Goal: Task Accomplishment & Management: Manage account settings

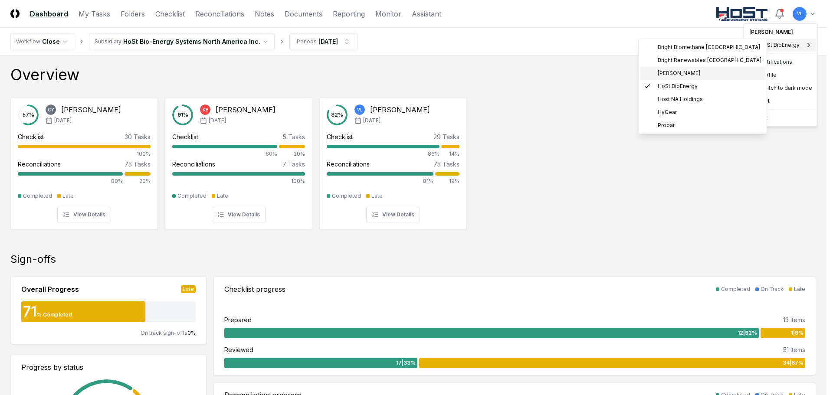
click at [694, 70] on span "[PERSON_NAME]" at bounding box center [679, 73] width 43 height 8
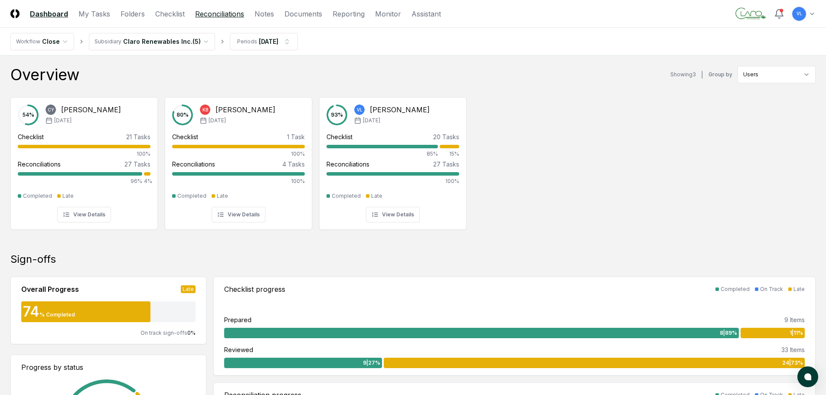
drag, startPoint x: 228, startPoint y: 16, endPoint x: 351, endPoint y: 78, distance: 137.6
click at [228, 16] on link "Reconciliations" at bounding box center [219, 14] width 49 height 10
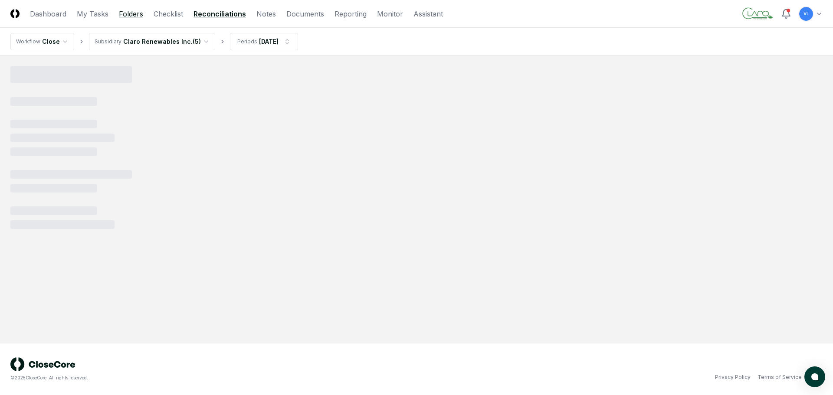
click at [125, 13] on link "Folders" at bounding box center [131, 14] width 24 height 10
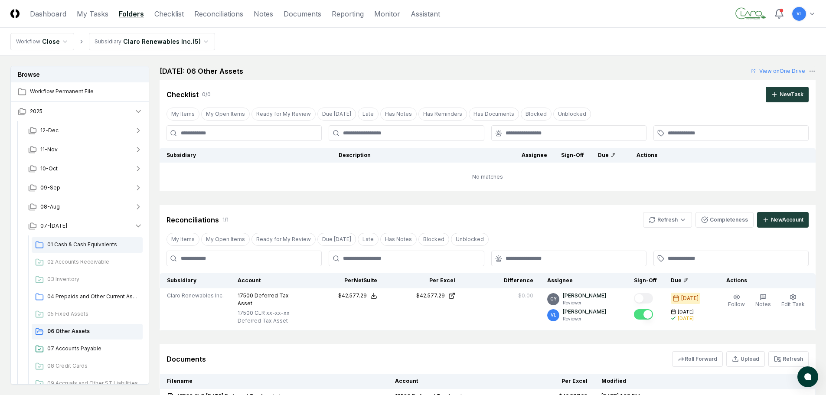
click at [97, 249] on div "01 Cash & Cash Equivalents" at bounding box center [87, 245] width 111 height 16
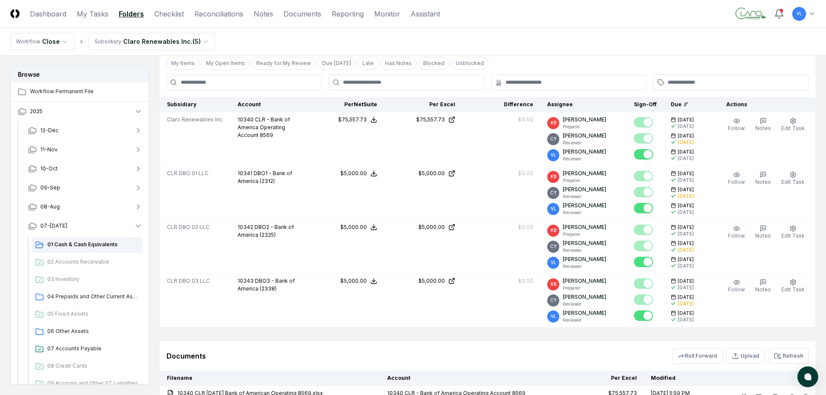
scroll to position [217, 0]
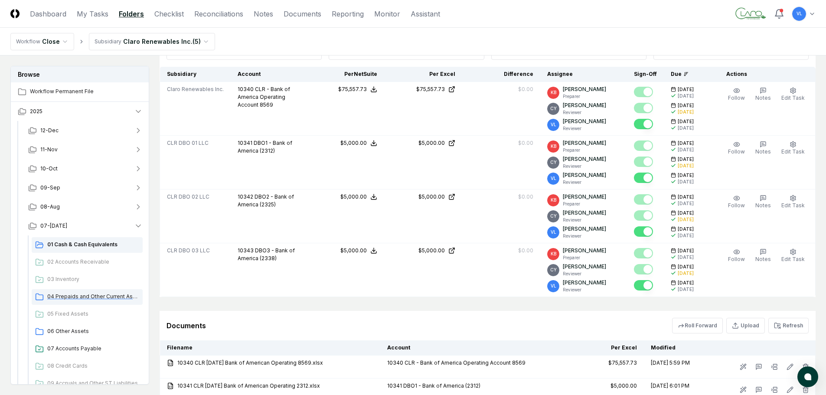
click at [92, 295] on span "04 Prepaids and Other Current Assets" at bounding box center [93, 297] width 92 height 8
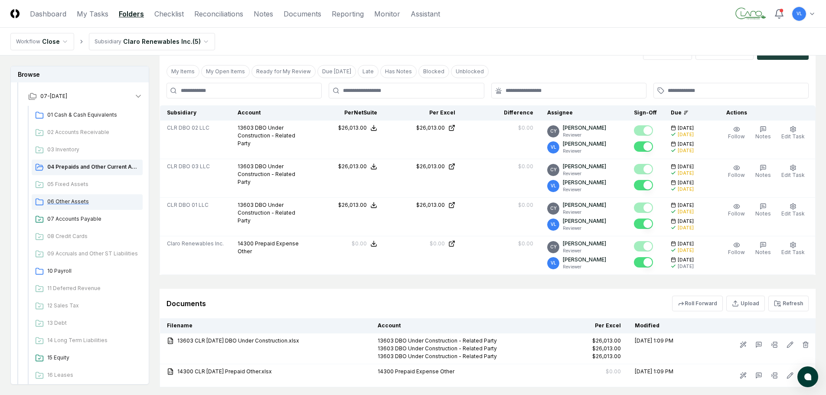
scroll to position [130, 0]
click at [86, 200] on span "06 Other Assets" at bounding box center [93, 201] width 92 height 8
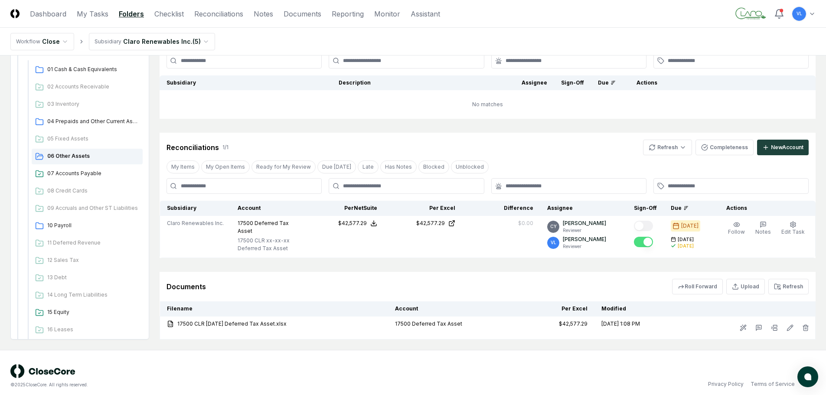
scroll to position [76, 0]
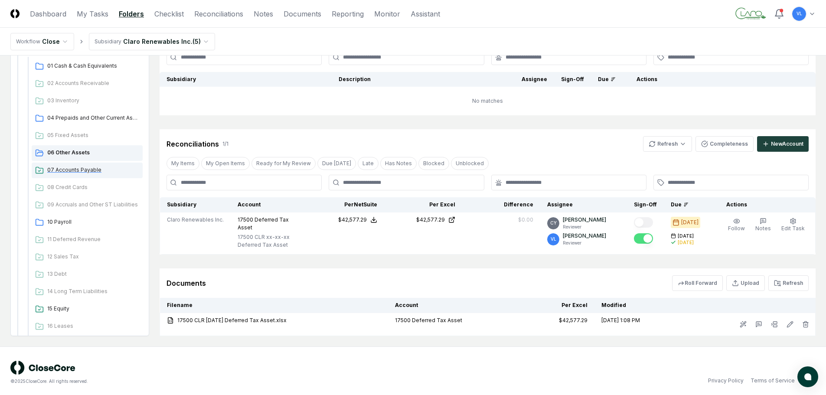
click at [89, 170] on span "07 Accounts Payable" at bounding box center [93, 170] width 92 height 8
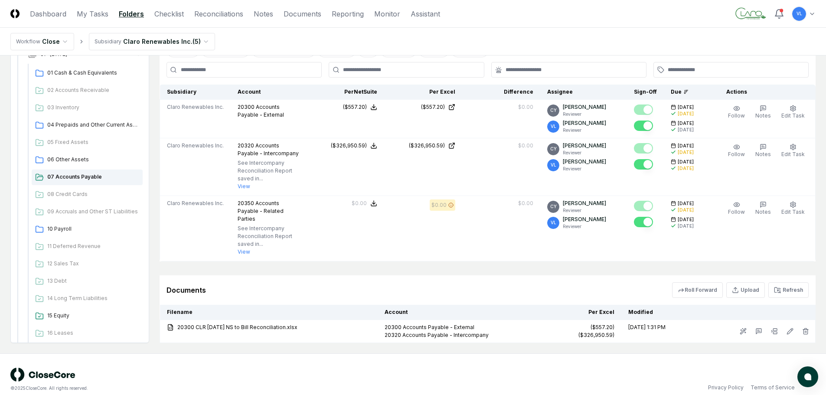
scroll to position [236, 0]
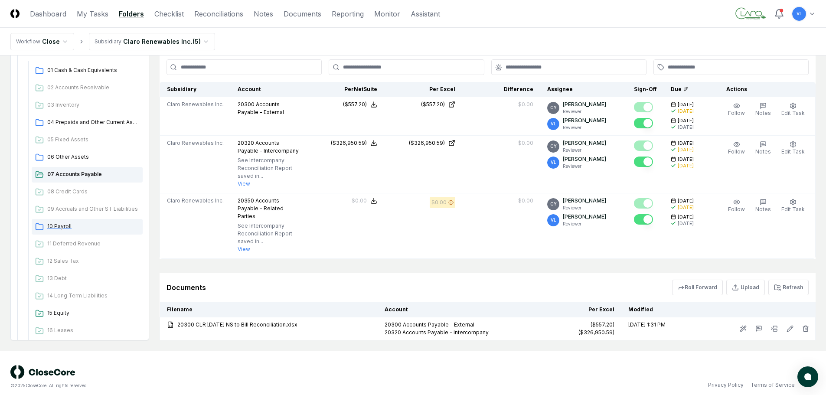
click at [65, 223] on span "10 Payroll" at bounding box center [93, 227] width 92 height 8
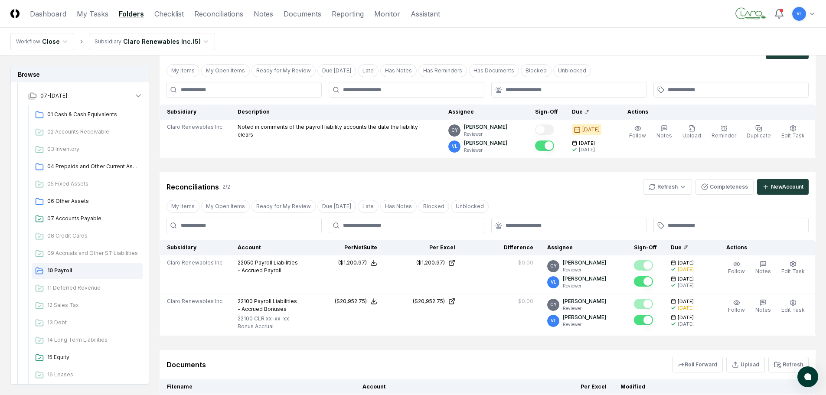
scroll to position [87, 0]
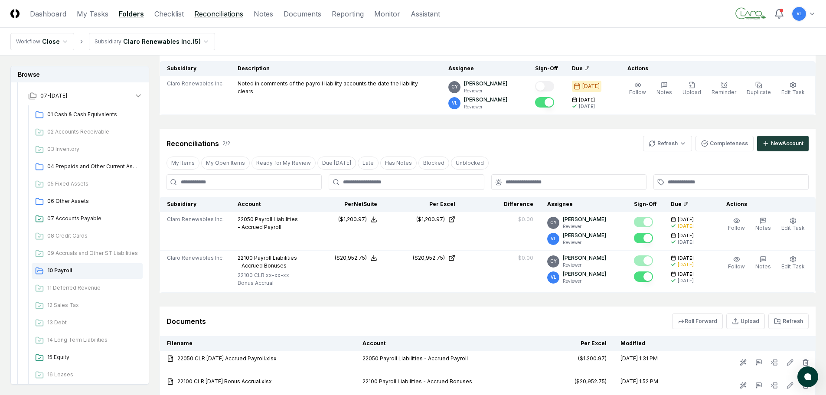
click at [217, 14] on link "Reconciliations" at bounding box center [218, 14] width 49 height 10
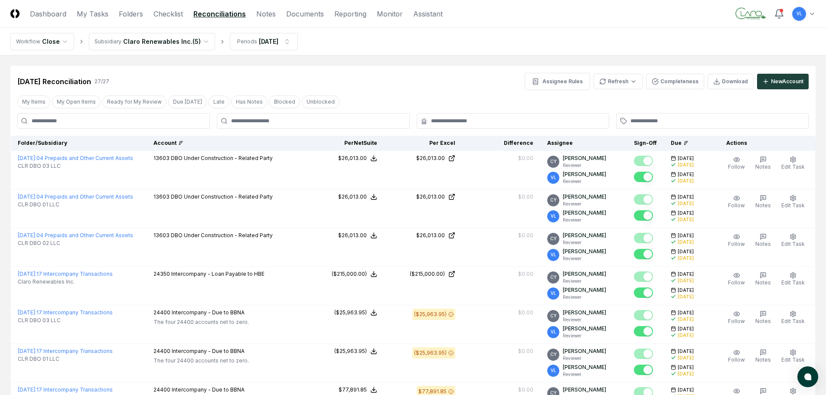
click at [200, 143] on div "Account" at bounding box center [227, 143] width 146 height 8
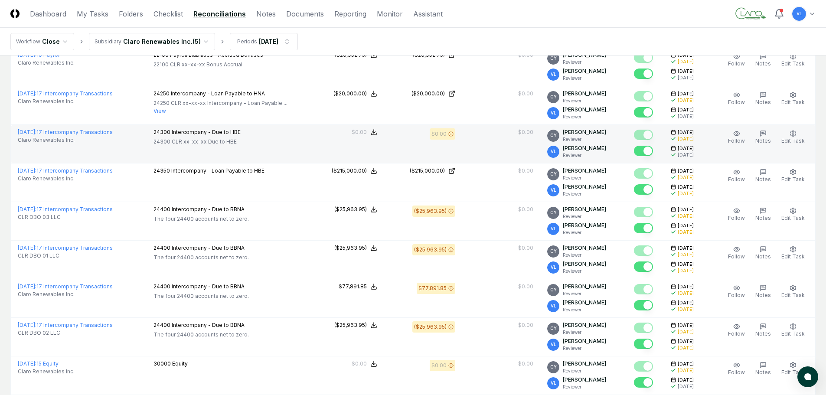
scroll to position [661, 0]
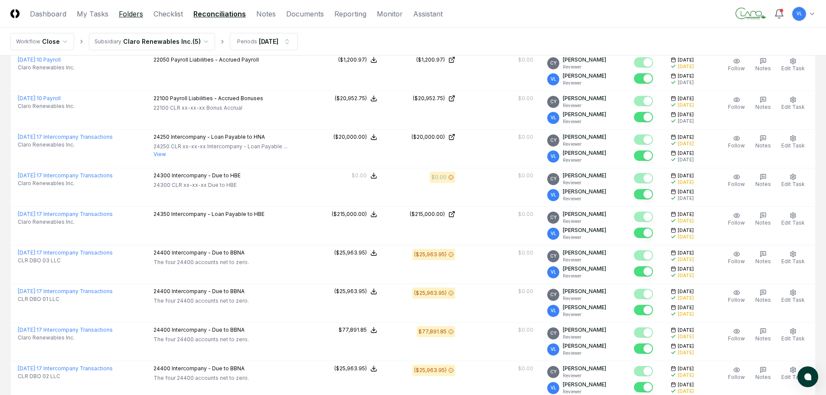
click at [131, 15] on link "Folders" at bounding box center [131, 14] width 24 height 10
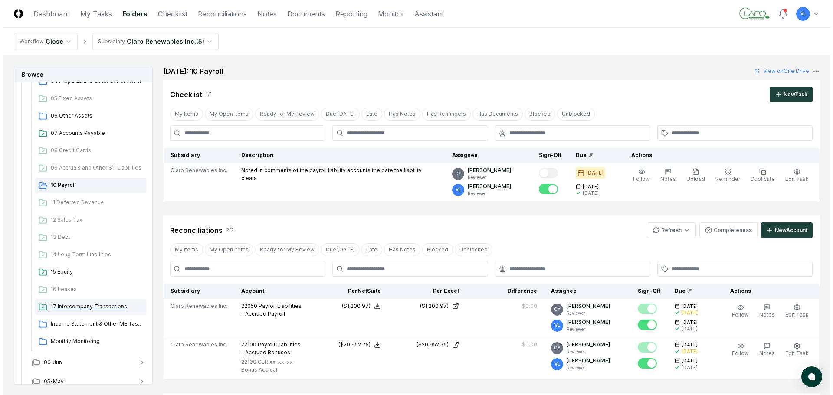
scroll to position [214, 0]
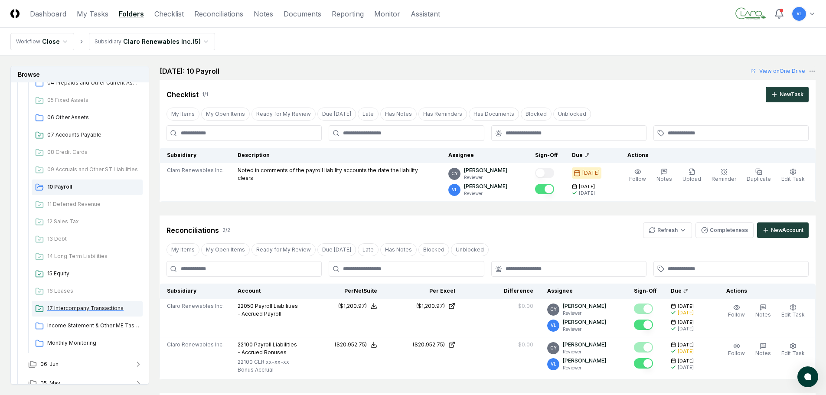
click at [99, 309] on span "17 Intercompany Transactions" at bounding box center [93, 309] width 92 height 8
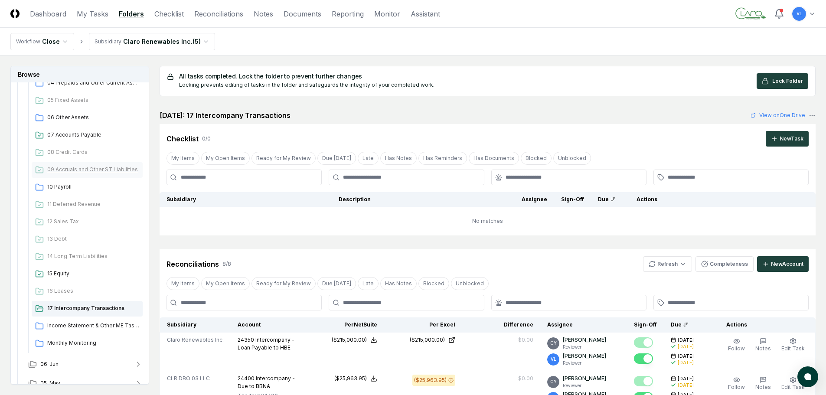
click at [89, 171] on span "09 Accruals and Other ST Liabilities" at bounding box center [93, 170] width 92 height 8
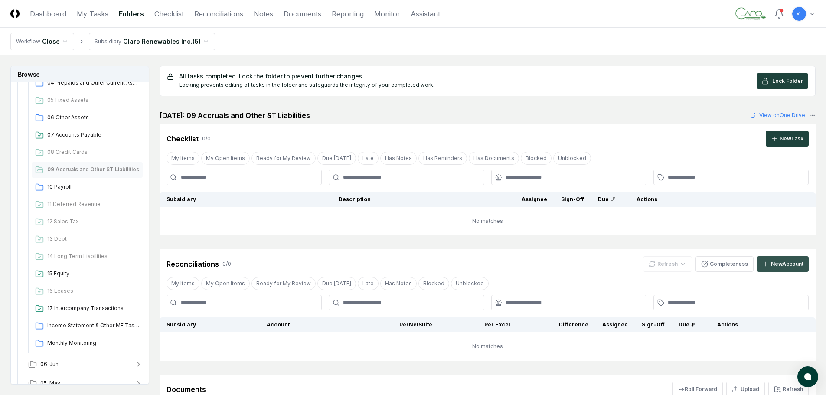
click at [778, 261] on div "New Account" at bounding box center [787, 264] width 33 height 8
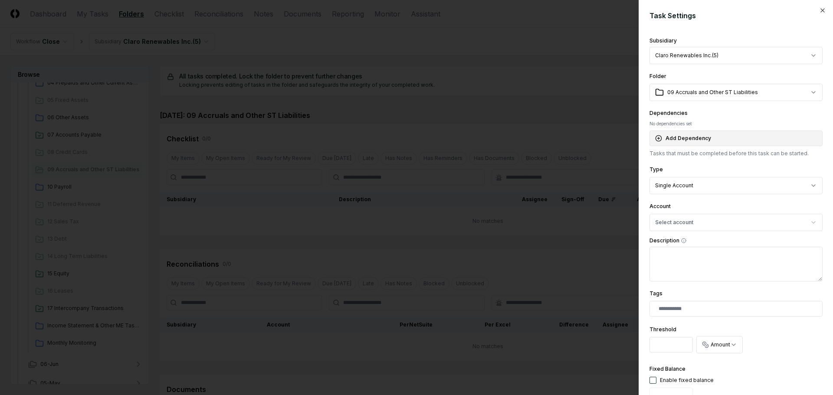
click at [730, 136] on button "Add Dependency" at bounding box center [735, 139] width 173 height 16
click at [716, 180] on body "CloseCore Dashboard My Tasks Folders Checklist Reconciliations Notes Documents …" at bounding box center [413, 255] width 826 height 510
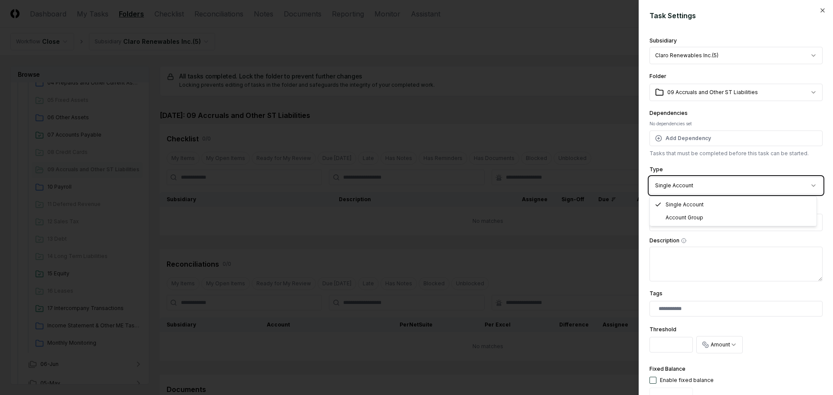
click at [716, 180] on body "CloseCore Dashboard My Tasks Folders Checklist Reconciliations Notes Documents …" at bounding box center [413, 255] width 826 height 510
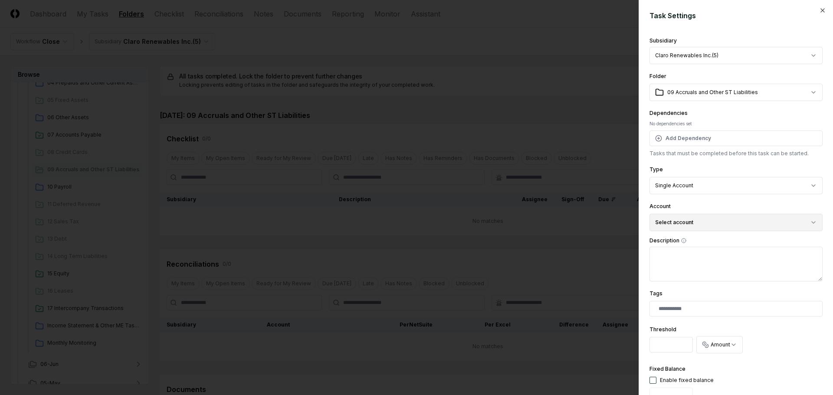
click at [707, 224] on button "Select account" at bounding box center [735, 222] width 173 height 17
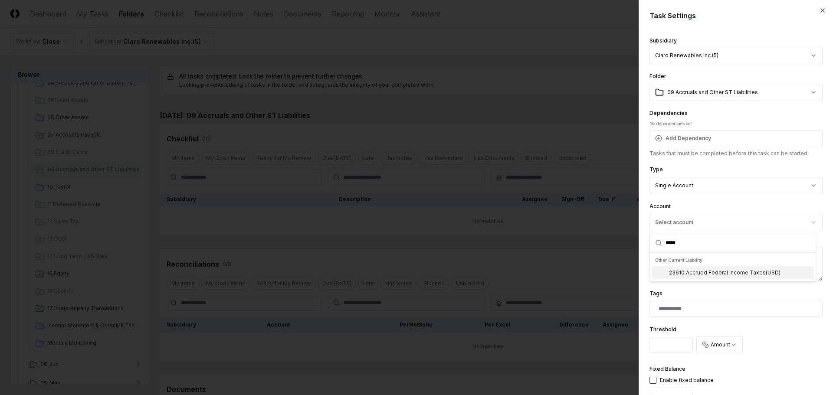
type input "*****"
click at [757, 272] on div "23610 Accrued Federal Income Taxes ( USD )" at bounding box center [725, 273] width 112 height 8
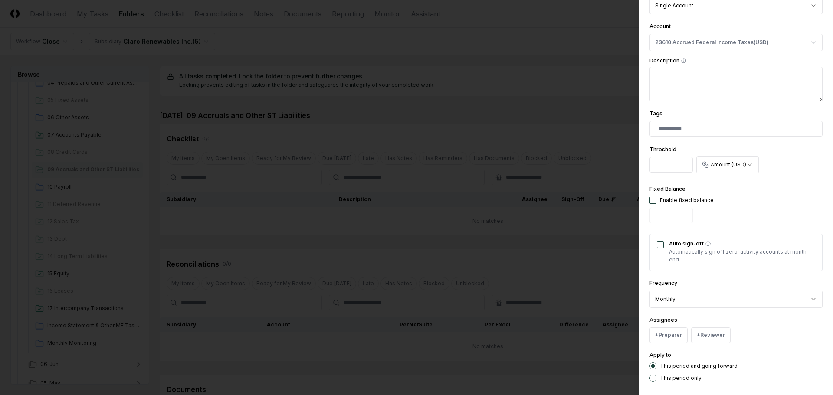
scroll to position [223, 0]
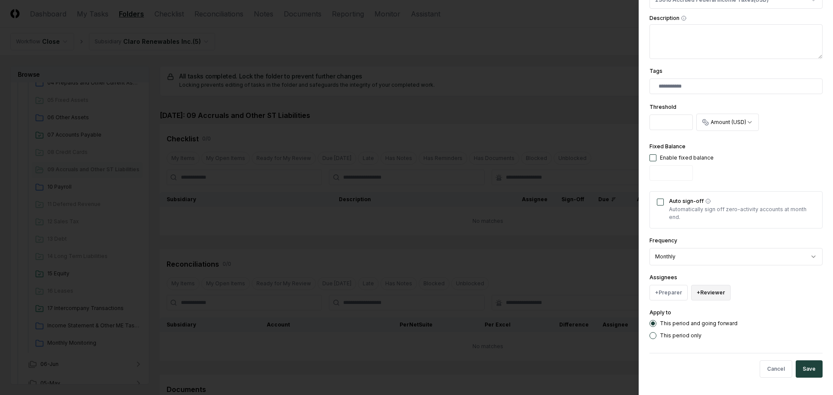
click at [711, 293] on button "+ Reviewer" at bounding box center [710, 293] width 39 height 16
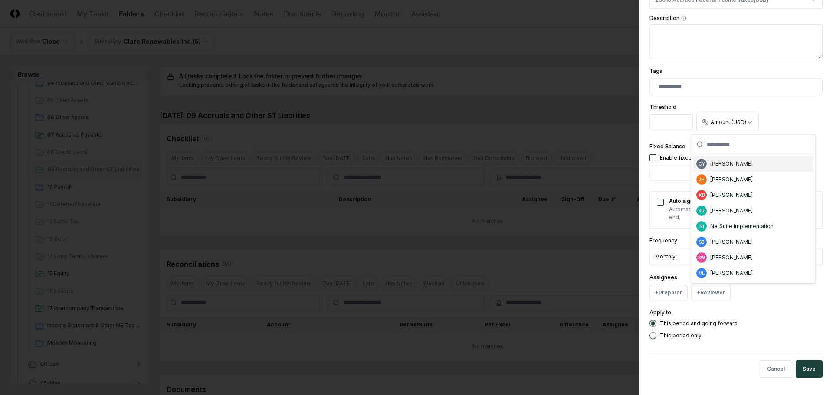
click at [739, 163] on div "[PERSON_NAME]" at bounding box center [731, 164] width 43 height 8
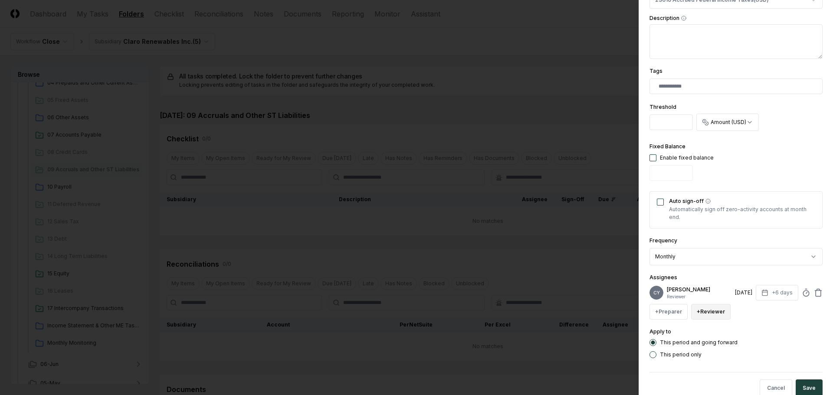
click at [713, 315] on button "+ Reviewer" at bounding box center [710, 312] width 39 height 16
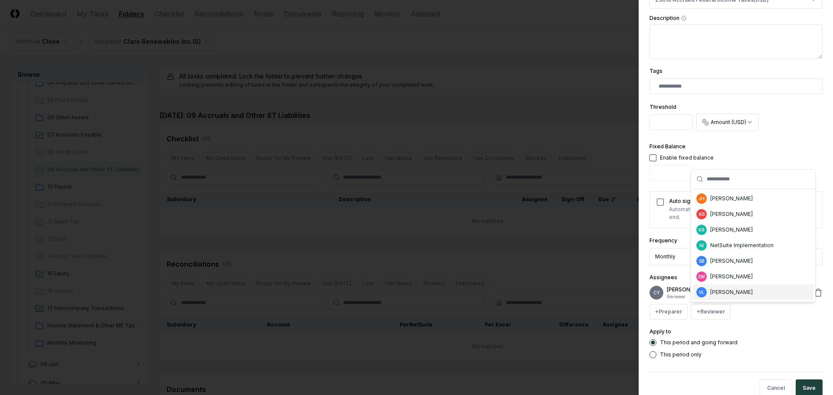
click at [721, 292] on div "[PERSON_NAME]" at bounding box center [731, 293] width 43 height 8
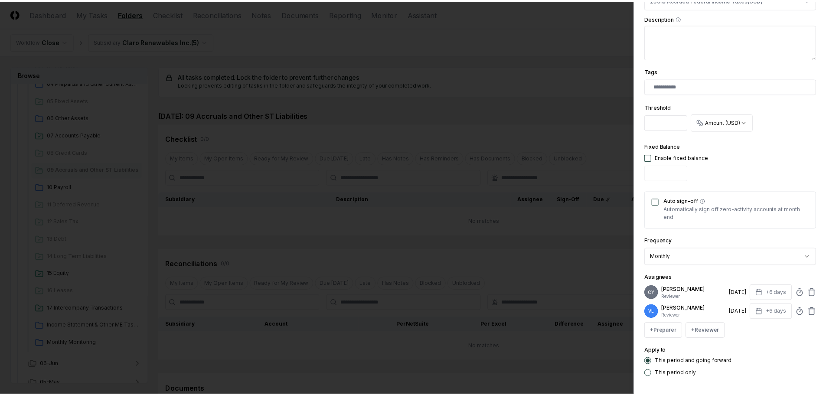
scroll to position [261, 0]
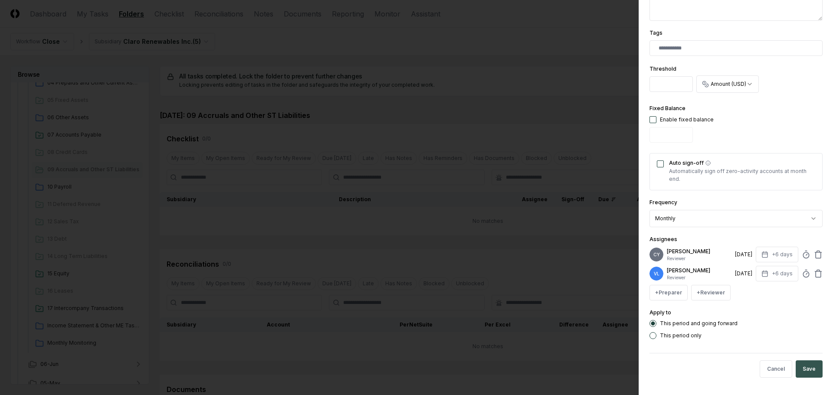
click at [802, 366] on button "Save" at bounding box center [809, 369] width 27 height 17
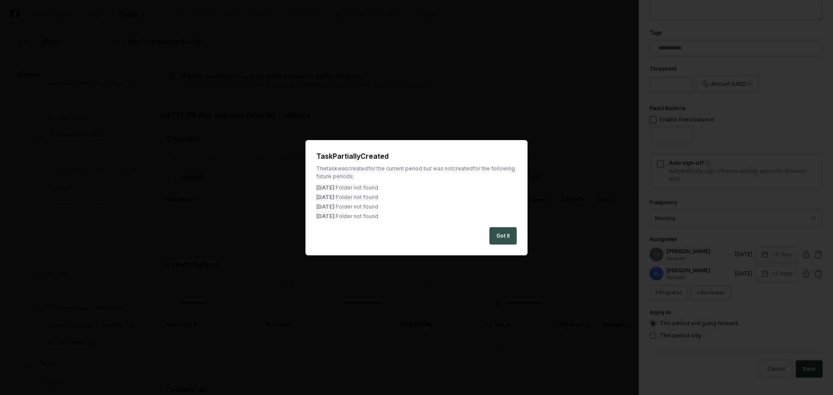
click at [504, 238] on button "Got it" at bounding box center [502, 235] width 27 height 17
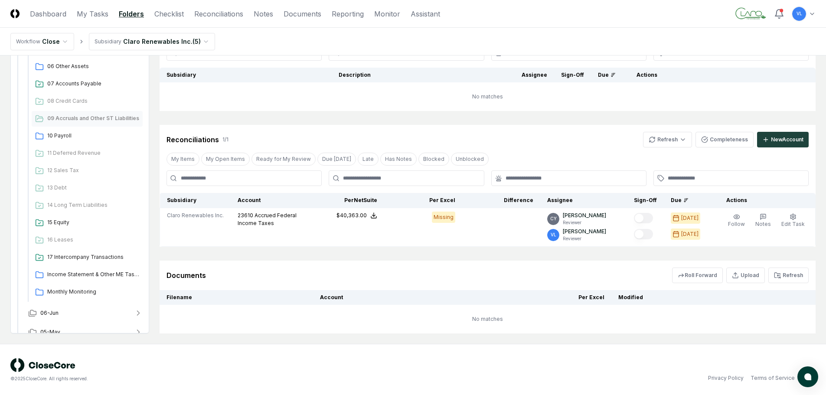
scroll to position [125, 0]
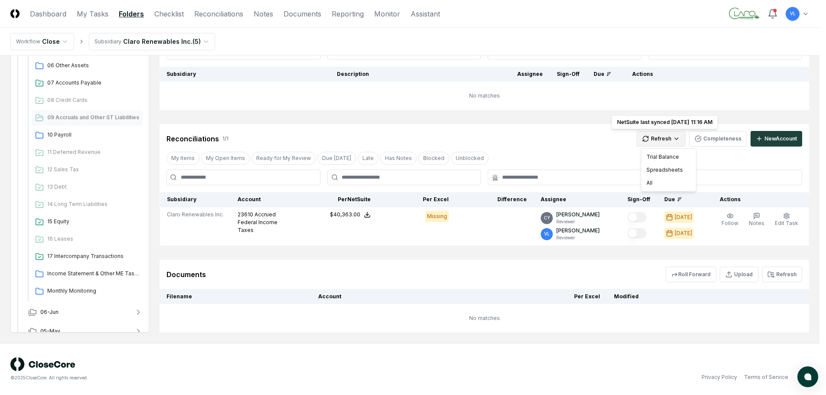
click at [663, 141] on html "CloseCore Dashboard My Tasks Folders Checklist Reconciliations Notes Documents …" at bounding box center [413, 135] width 826 height 521
click at [663, 186] on div "All" at bounding box center [668, 183] width 51 height 13
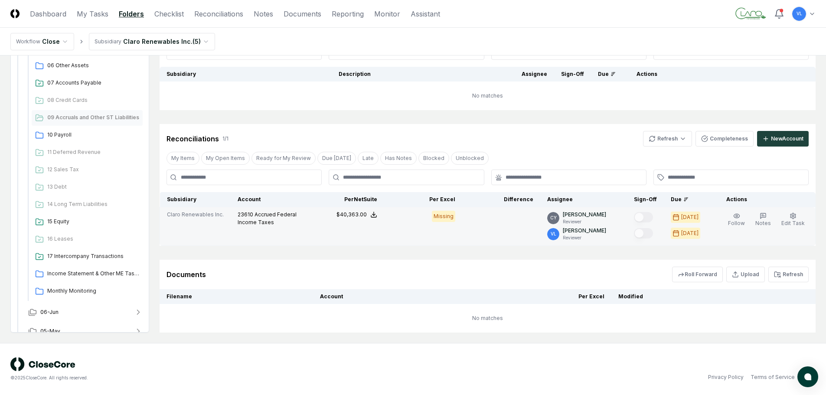
click at [290, 243] on td "23610 Accrued Federal Income Taxes" at bounding box center [268, 226] width 75 height 39
click at [263, 215] on span "Accrued Federal Income Taxes" at bounding box center [267, 218] width 59 height 14
click at [794, 216] on icon "button" at bounding box center [793, 216] width 7 height 7
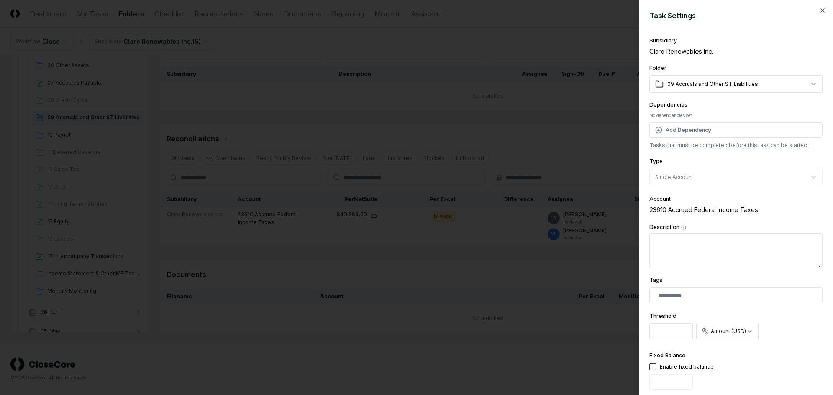
click at [806, 82] on body "CloseCore Dashboard My Tasks Folders Checklist Reconciliations Notes Documents …" at bounding box center [413, 157] width 826 height 476
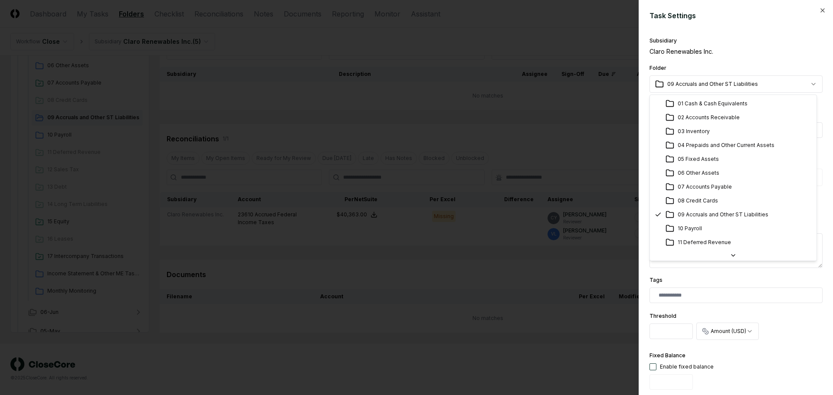
select select "**********"
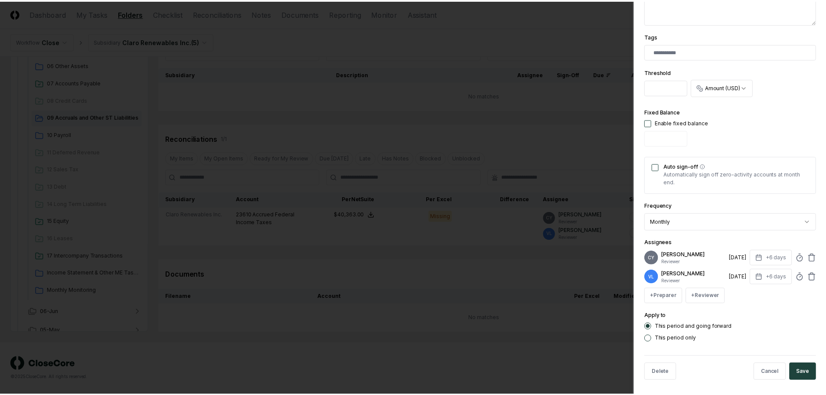
scroll to position [247, 0]
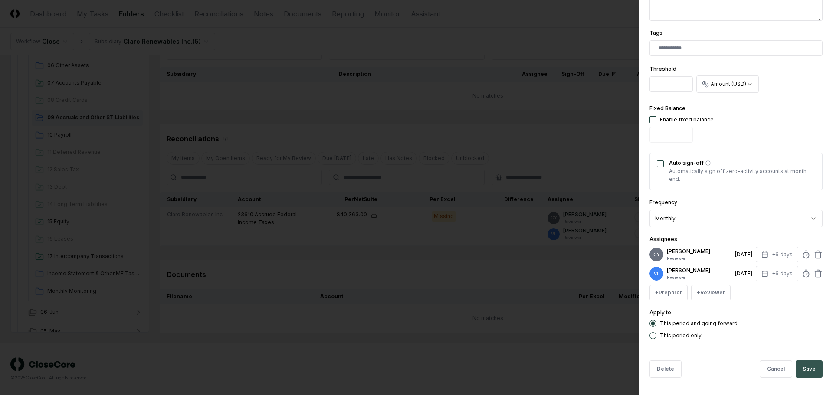
click at [800, 367] on button "Save" at bounding box center [809, 369] width 27 height 17
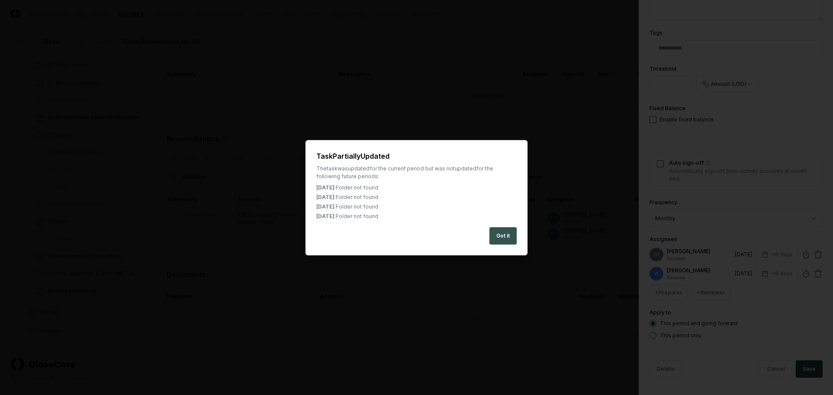
click at [503, 235] on button "Got it" at bounding box center [502, 235] width 27 height 17
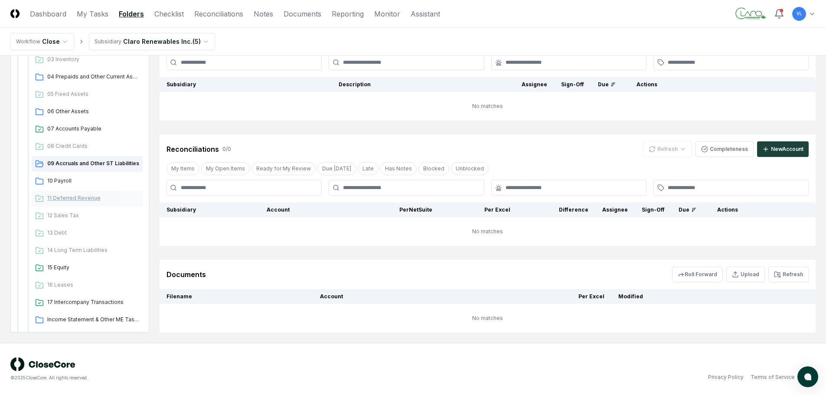
scroll to position [127, 0]
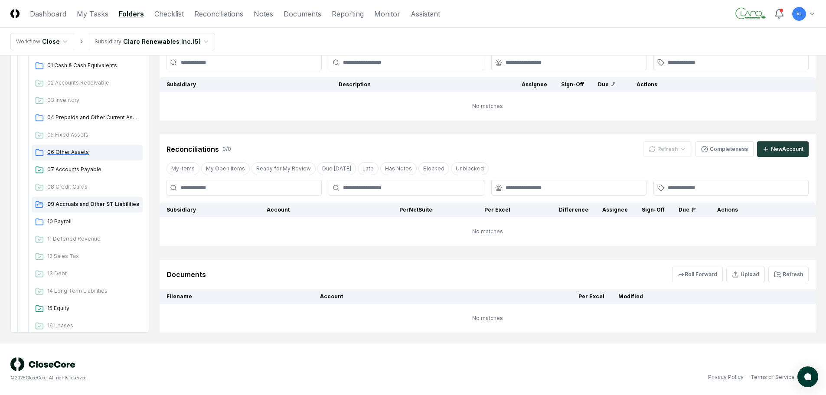
click at [74, 152] on span "06 Other Assets" at bounding box center [93, 152] width 92 height 8
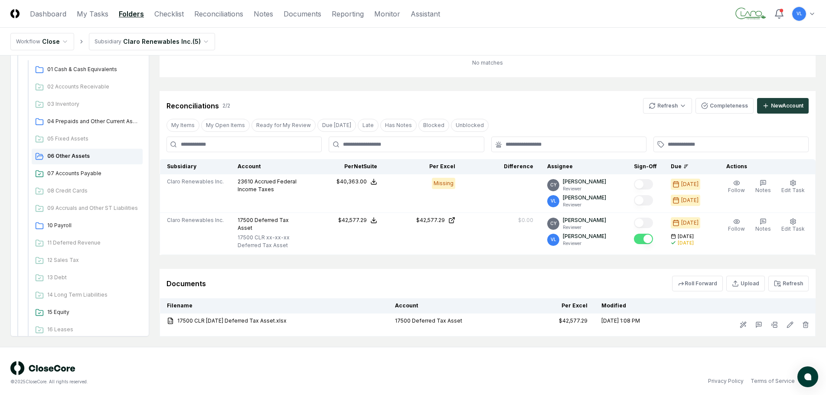
scroll to position [115, 0]
click at [667, 106] on html "CloseCore Dashboard My Tasks Folders Checklist Reconciliations Notes Documents …" at bounding box center [413, 141] width 826 height 513
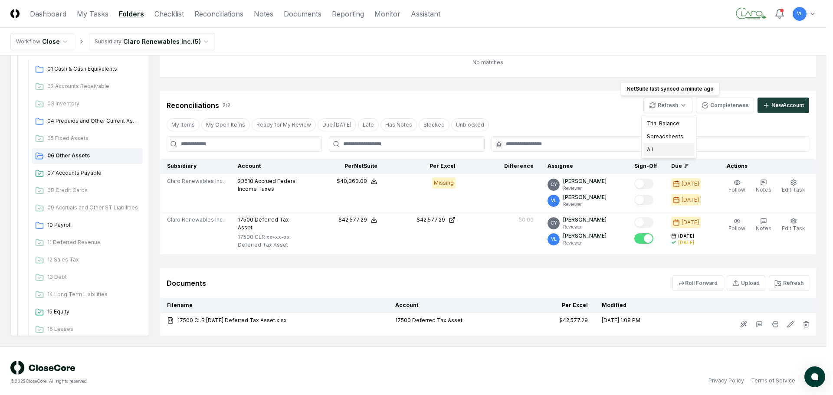
click at [668, 146] on div "All" at bounding box center [668, 149] width 51 height 13
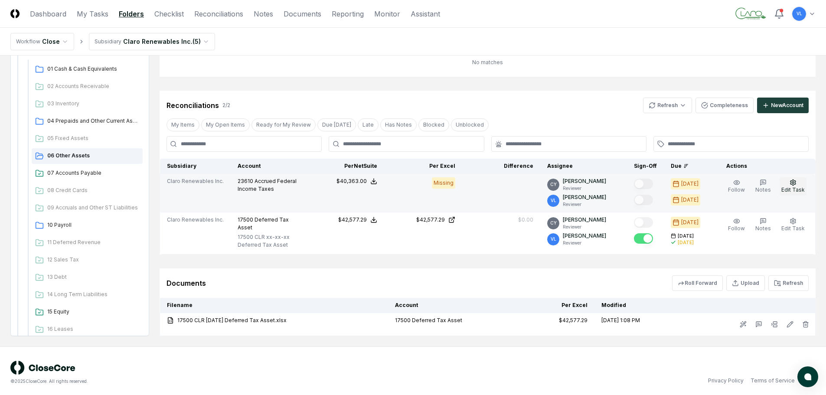
click at [800, 184] on button "Edit Task" at bounding box center [793, 186] width 27 height 18
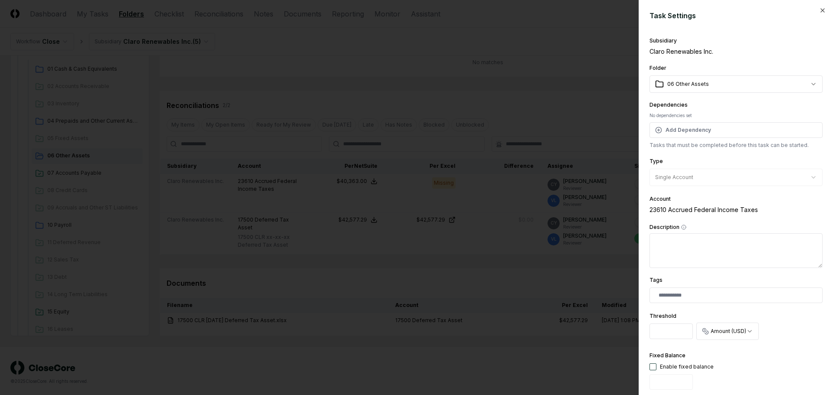
click at [806, 82] on body "CloseCore Dashboard My Tasks Folders Checklist Reconciliations Notes Documents …" at bounding box center [413, 141] width 826 height 513
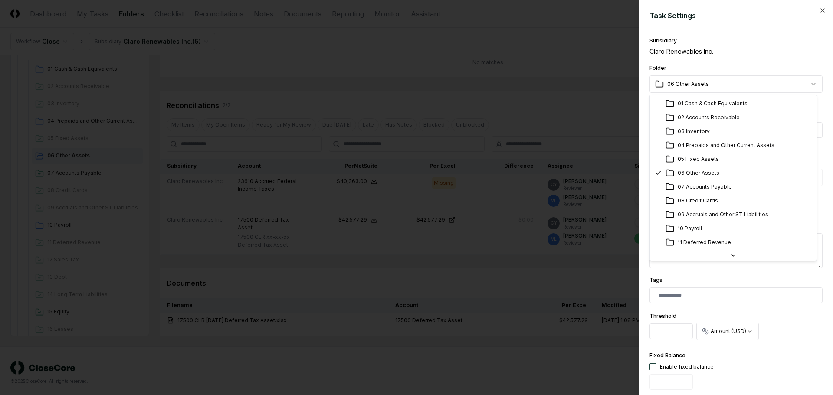
select select "**********"
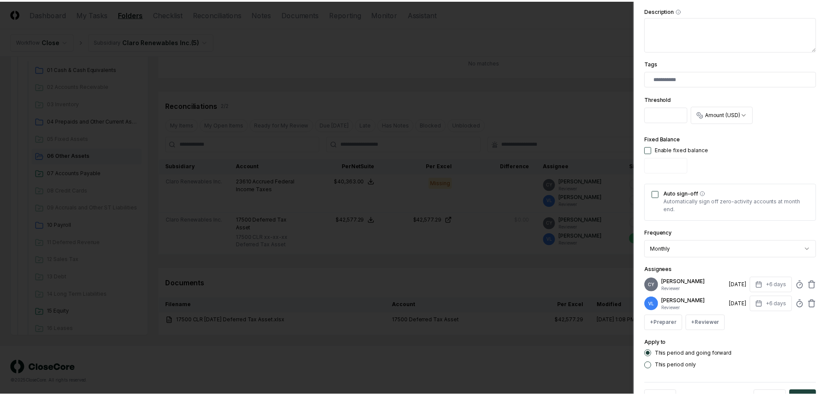
scroll to position [247, 0]
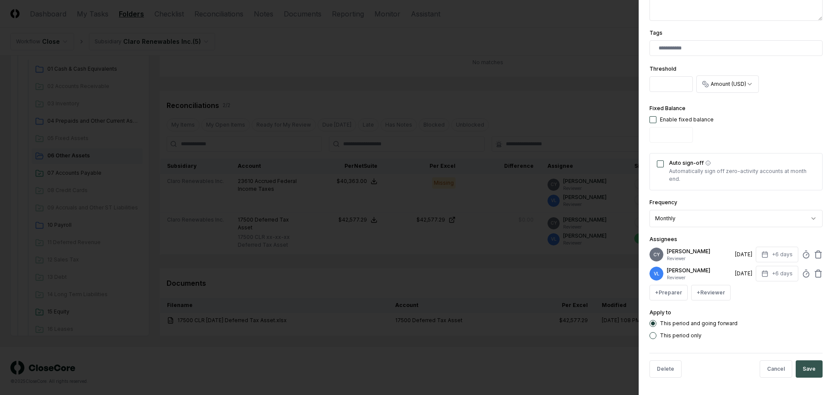
click at [809, 367] on button "Save" at bounding box center [809, 369] width 27 height 17
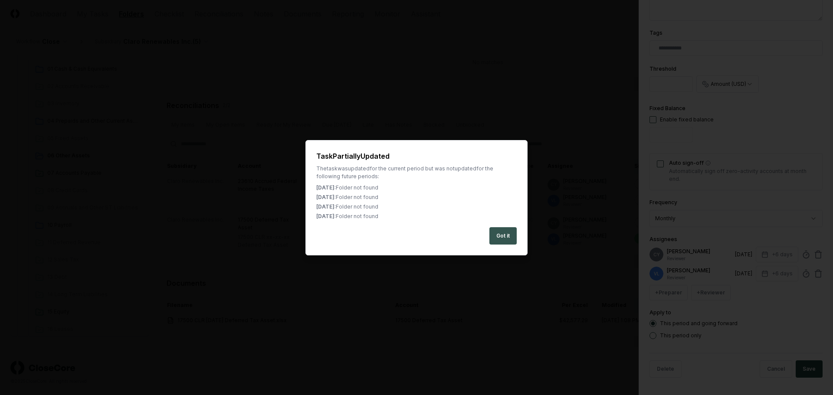
click at [505, 227] on button "Got it" at bounding box center [502, 235] width 27 height 17
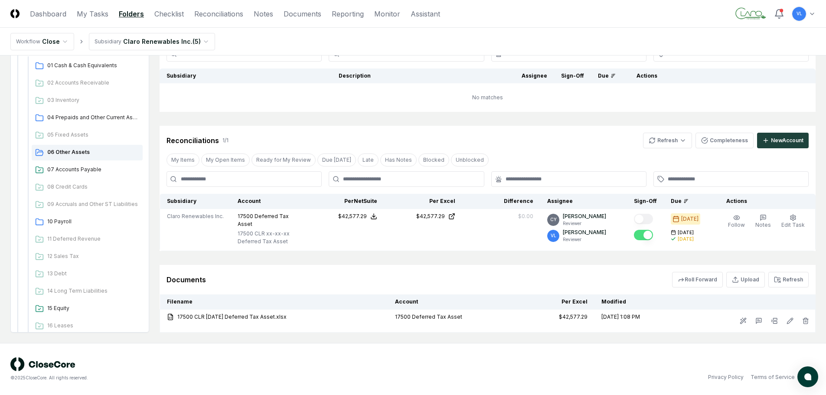
scroll to position [76, 0]
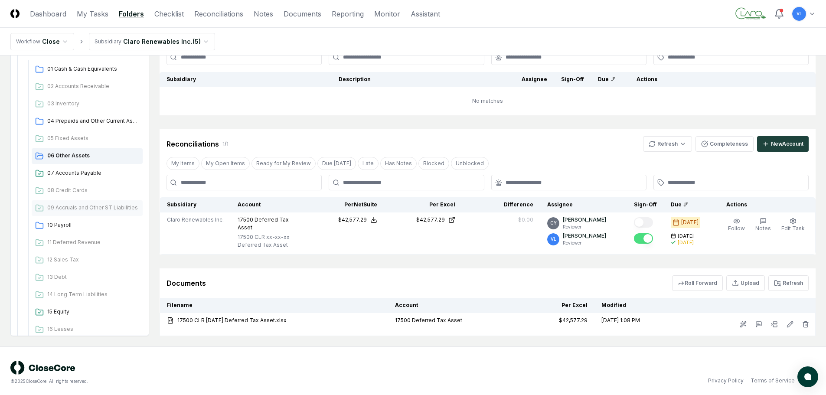
click at [95, 204] on span "09 Accruals and Other ST Liabilities" at bounding box center [93, 208] width 92 height 8
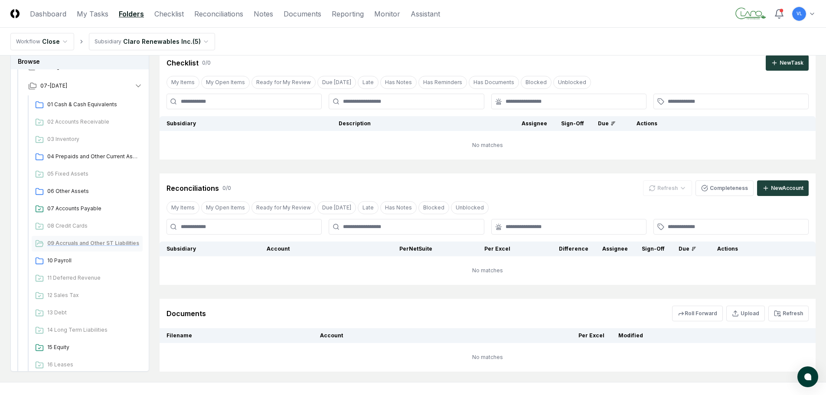
scroll to position [0, 0]
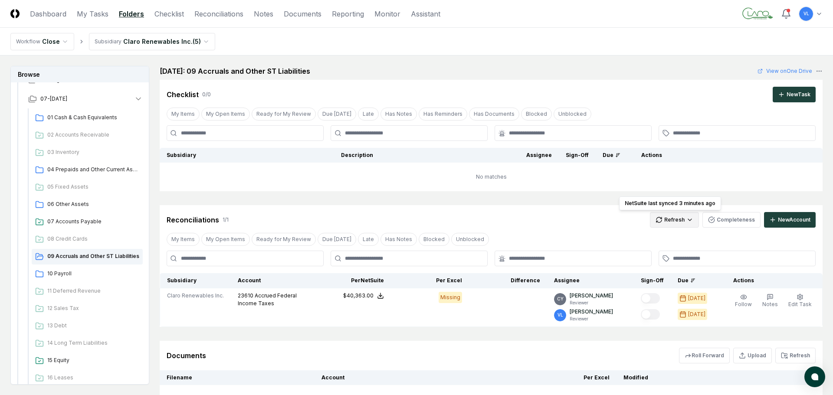
click at [676, 218] on html "CloseCore Dashboard My Tasks Folders Checklist Reconciliations Notes Documents …" at bounding box center [416, 238] width 833 height 476
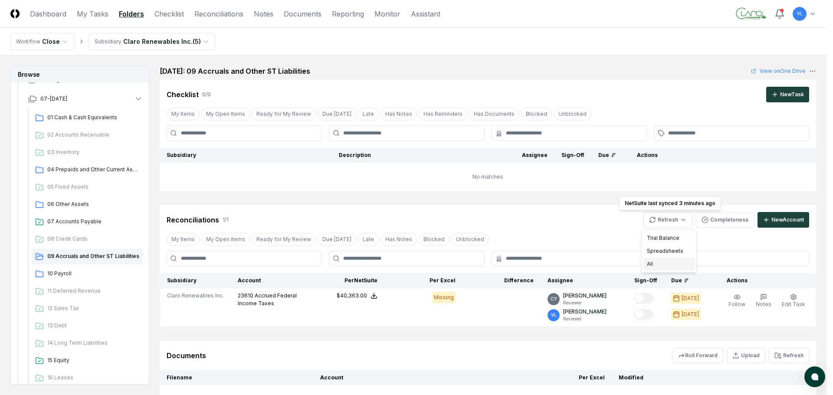
click at [659, 265] on div "All" at bounding box center [668, 264] width 51 height 13
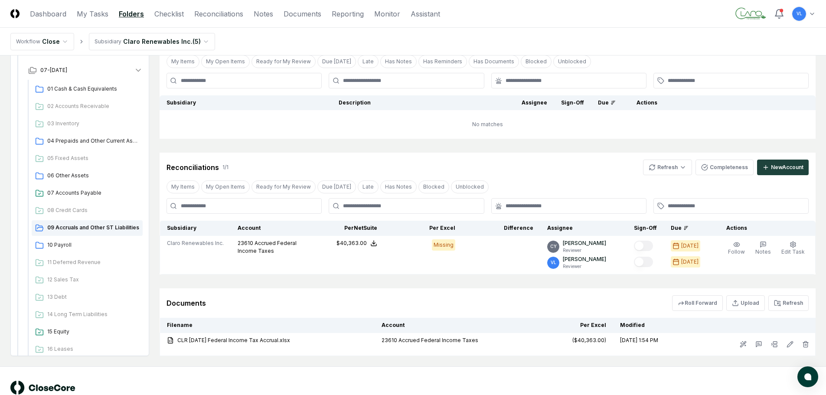
scroll to position [76, 0]
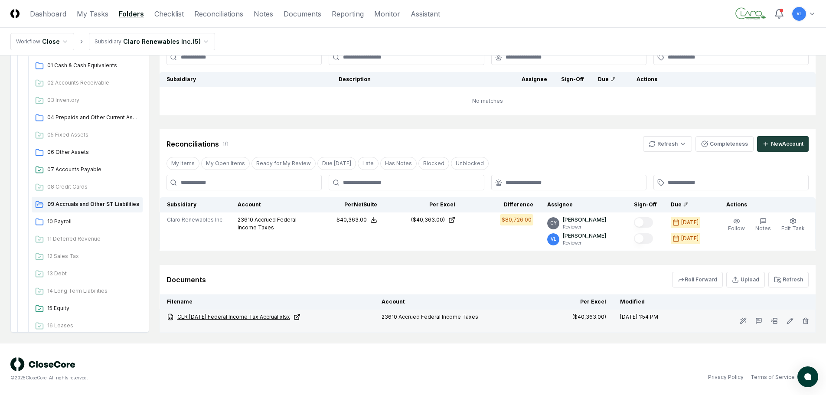
click at [249, 315] on link "CLR 07-31-25 Federal Income Tax Accrual.xlsx" at bounding box center [267, 317] width 201 height 8
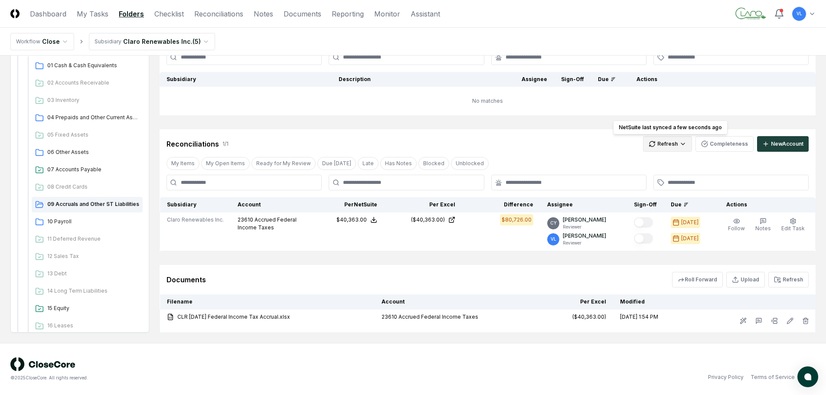
click at [670, 146] on html "CloseCore Dashboard My Tasks Folders Checklist Reconciliations Notes Documents …" at bounding box center [413, 159] width 826 height 471
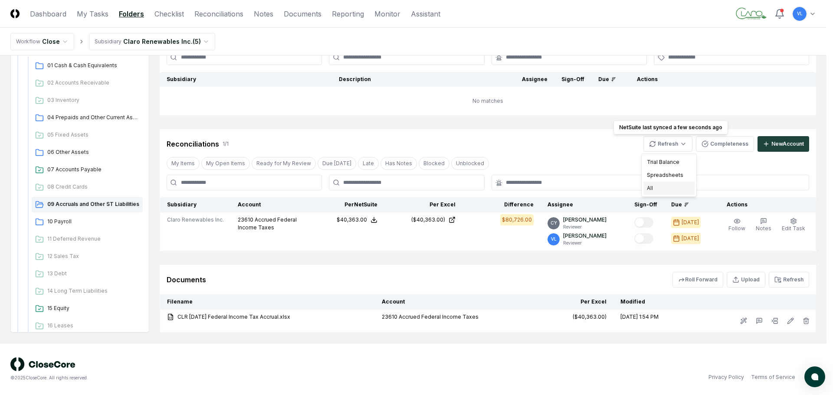
click at [676, 191] on div "All" at bounding box center [668, 188] width 51 height 13
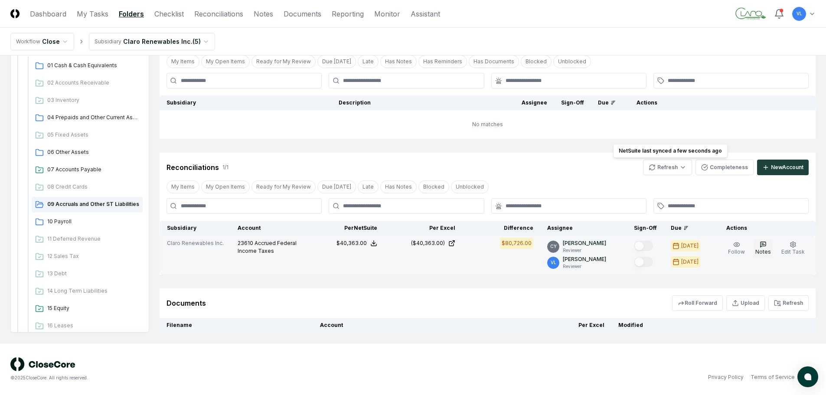
click at [766, 226] on div "Actions" at bounding box center [764, 228] width 89 height 8
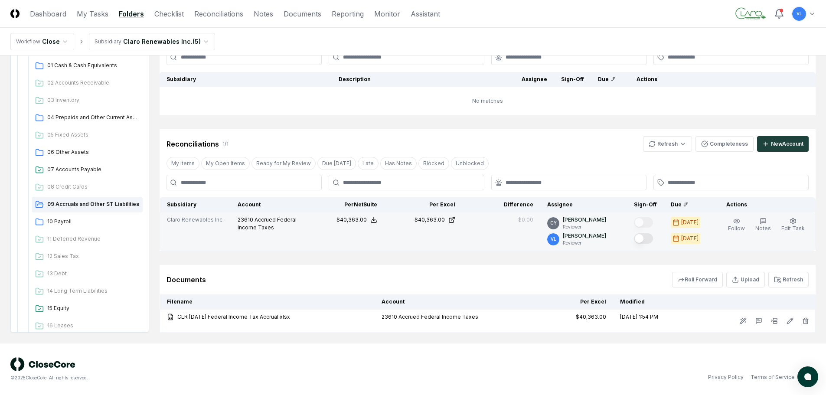
click at [653, 239] on button "Mark complete" at bounding box center [643, 238] width 19 height 10
click at [764, 223] on icon "button" at bounding box center [763, 221] width 7 height 7
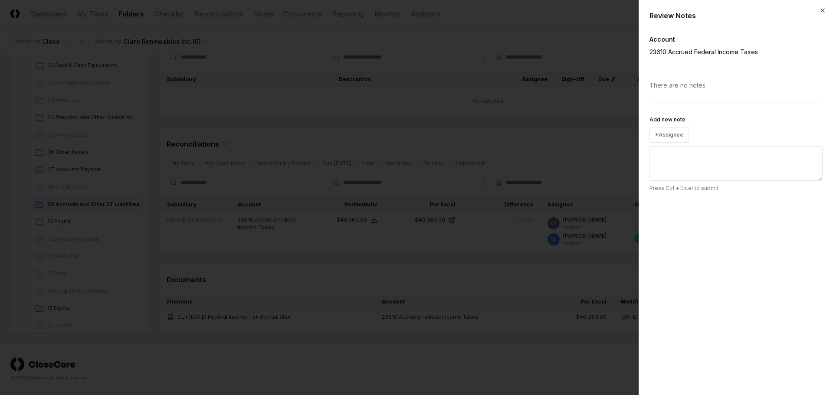
click at [690, 166] on textarea "Add new note" at bounding box center [735, 163] width 173 height 35
type textarea "**********"
click at [803, 207] on button "Submit" at bounding box center [807, 207] width 32 height 17
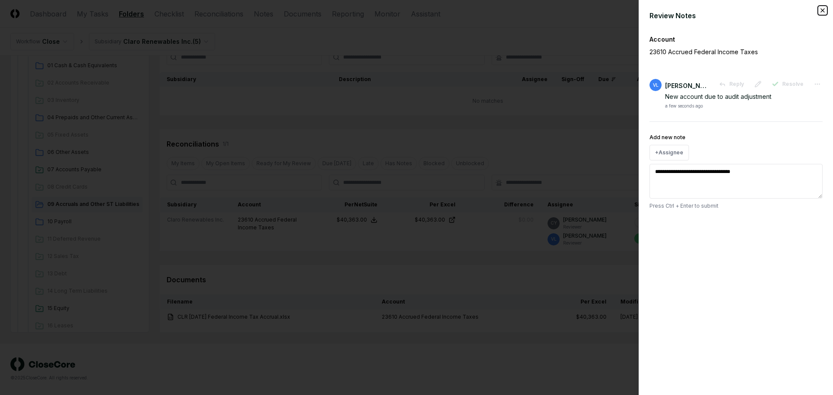
click at [824, 10] on icon "button" at bounding box center [822, 10] width 7 height 7
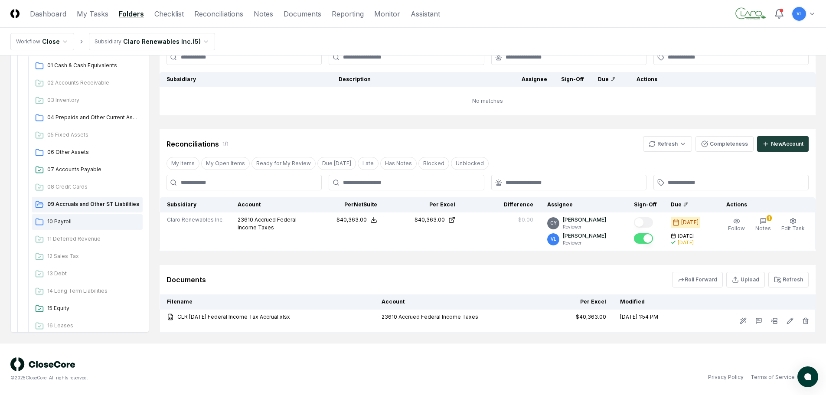
click at [80, 220] on span "10 Payroll" at bounding box center [93, 222] width 92 height 8
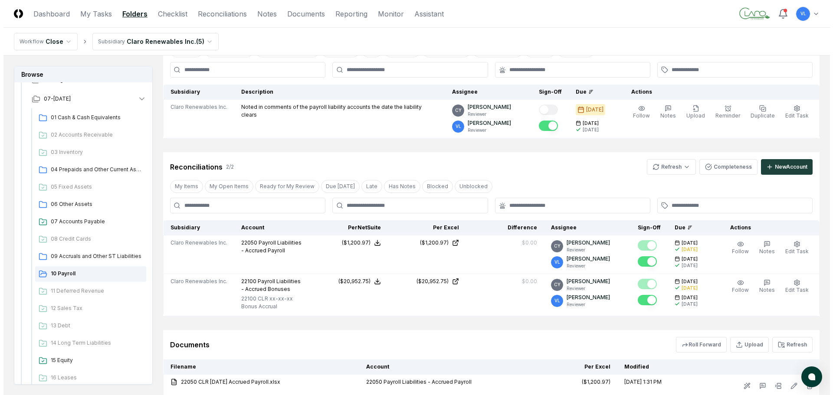
scroll to position [0, 0]
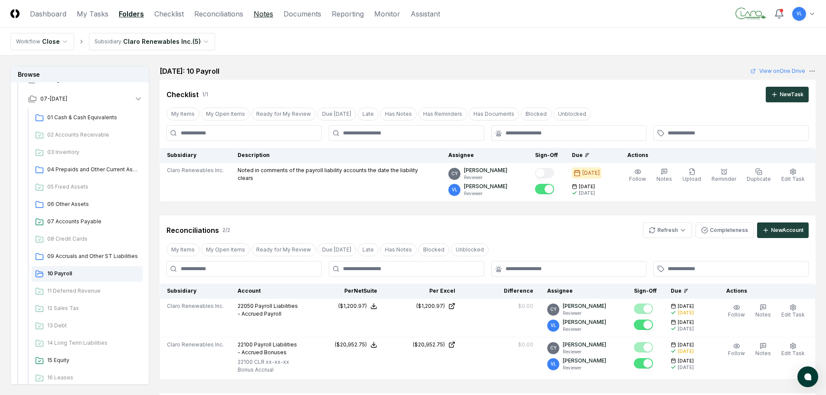
click at [266, 13] on link "Notes" at bounding box center [264, 14] width 20 height 10
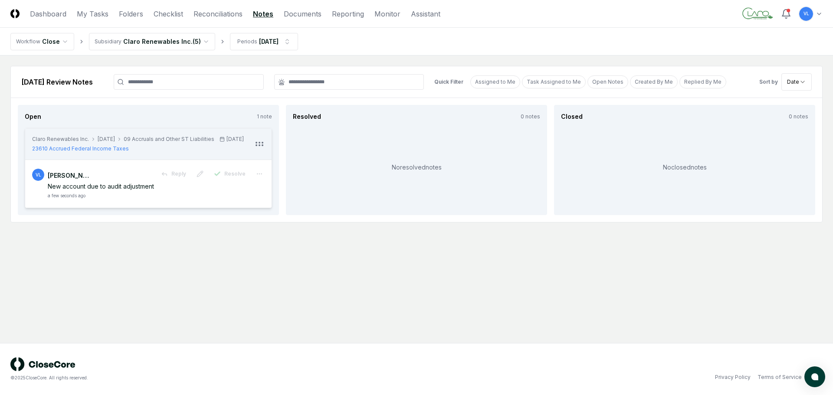
drag, startPoint x: 58, startPoint y: 13, endPoint x: 197, endPoint y: 66, distance: 148.6
click at [58, 13] on link "Dashboard" at bounding box center [48, 14] width 36 height 10
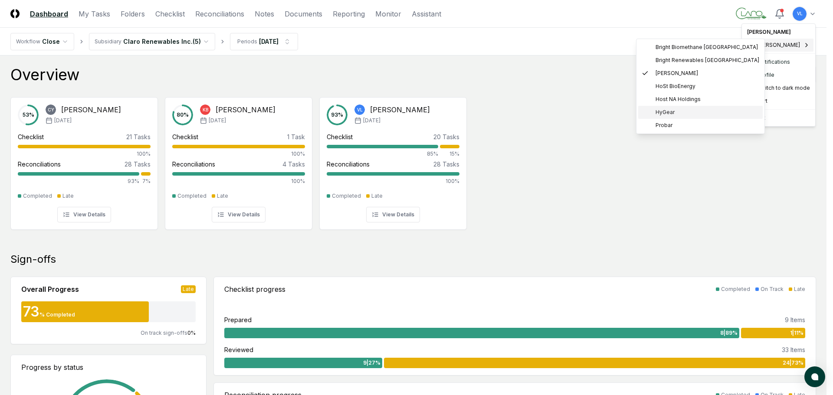
click at [687, 111] on div "HyGear" at bounding box center [700, 112] width 125 height 13
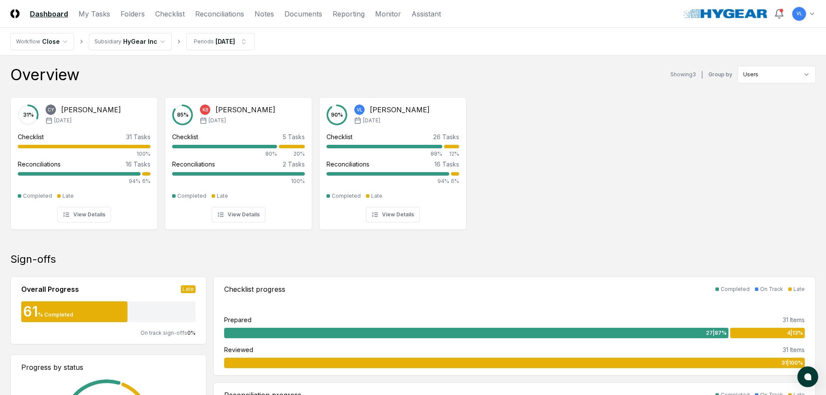
drag, startPoint x: 127, startPoint y: 12, endPoint x: 129, endPoint y: 27, distance: 15.3
click at [127, 12] on link "Folders" at bounding box center [133, 14] width 24 height 10
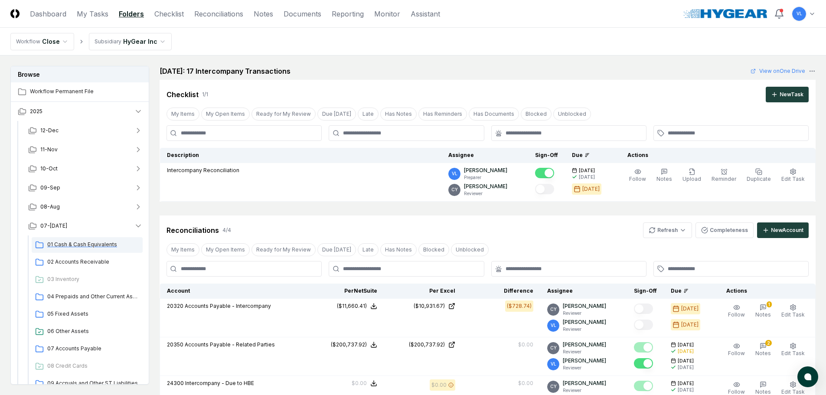
click at [107, 246] on span "01 Cash & Cash Equivalents" at bounding box center [93, 245] width 92 height 8
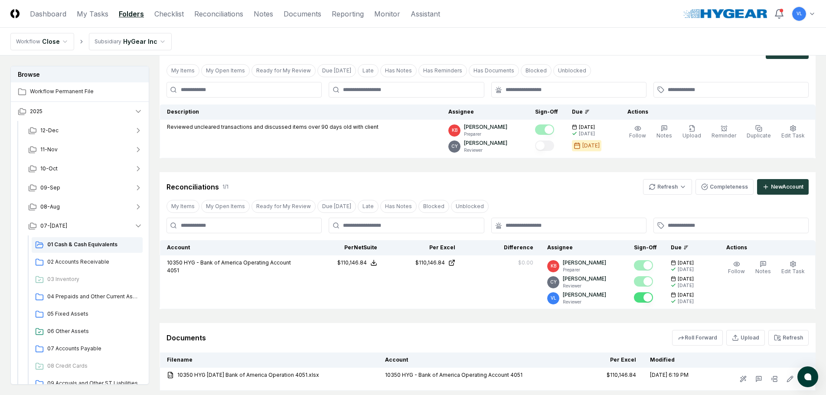
scroll to position [87, 0]
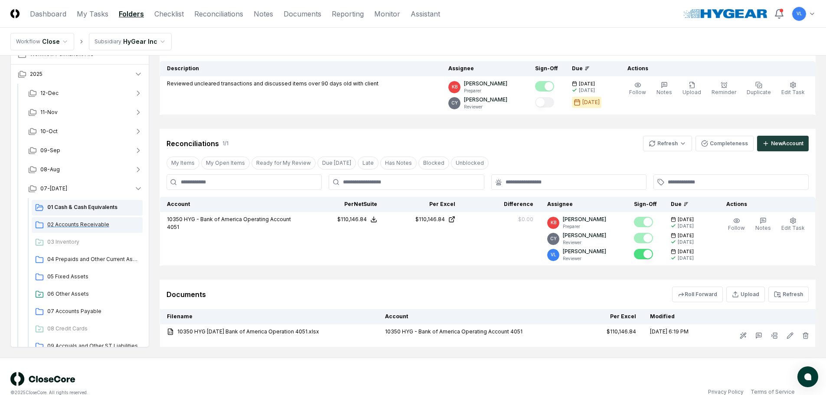
click at [89, 227] on span "02 Accounts Receivable" at bounding box center [93, 225] width 92 height 8
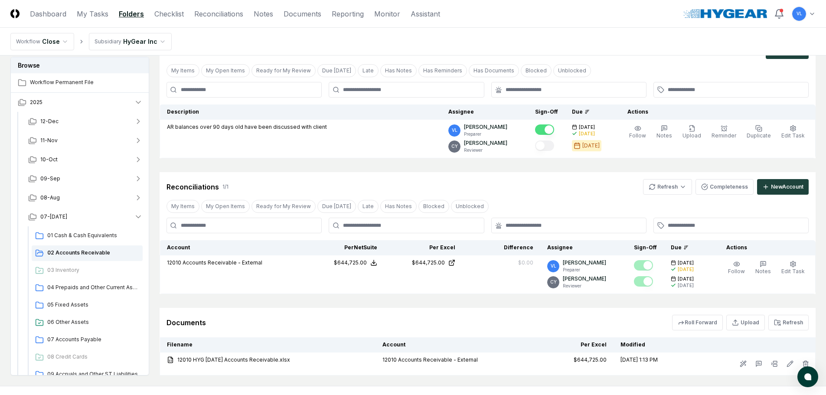
scroll to position [86, 0]
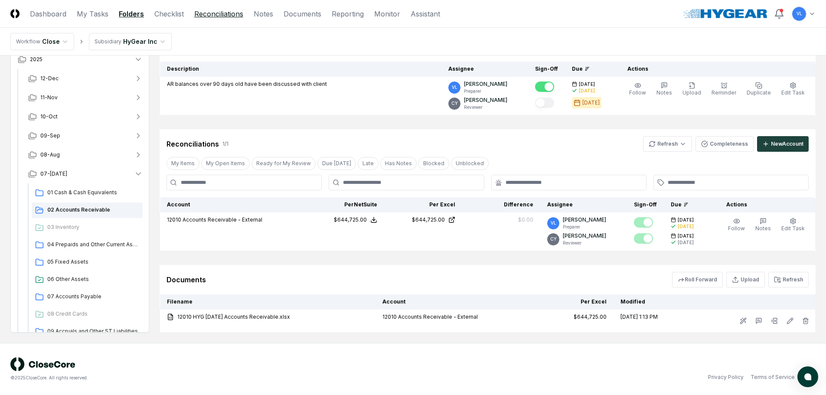
click at [220, 16] on link "Reconciliations" at bounding box center [218, 14] width 49 height 10
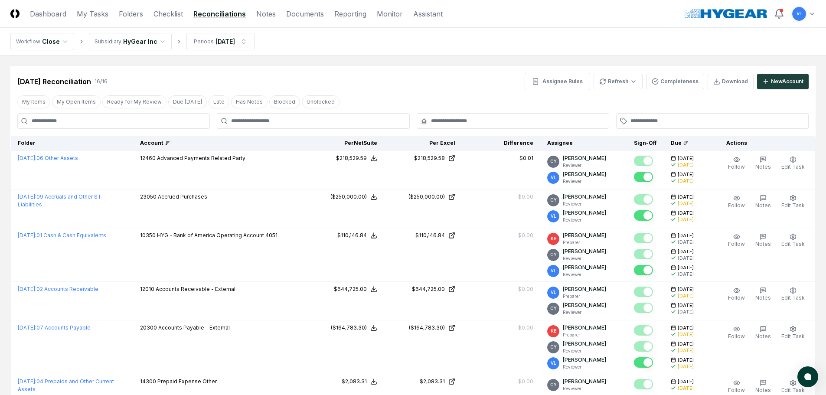
click at [170, 144] on icon at bounding box center [167, 143] width 5 height 5
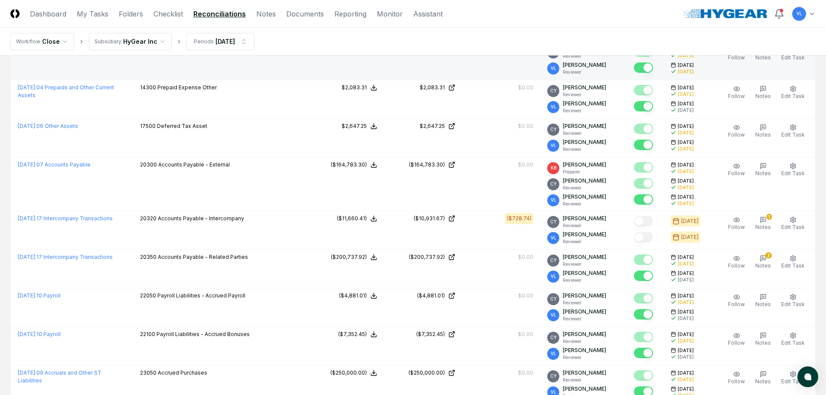
scroll to position [217, 0]
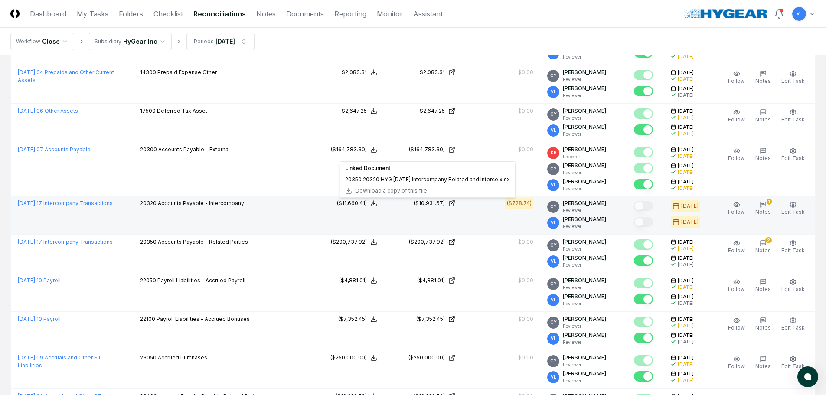
click at [455, 204] on icon at bounding box center [452, 203] width 7 height 7
click at [95, 205] on link "July 2025 : 17 Intercompany Transactions" at bounding box center [65, 203] width 95 height 7
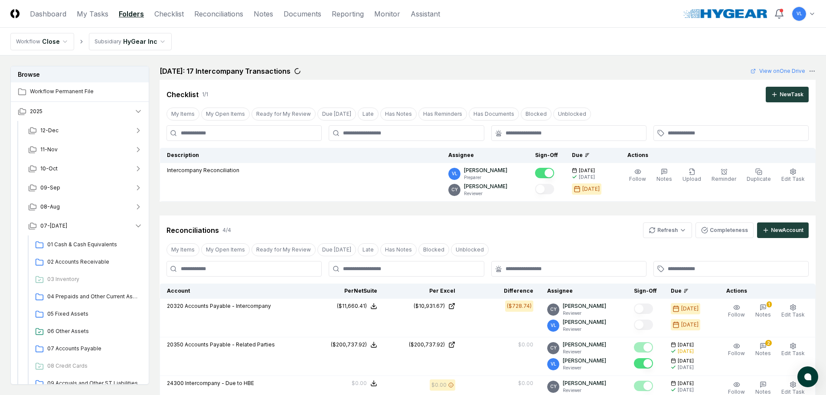
scroll to position [43, 0]
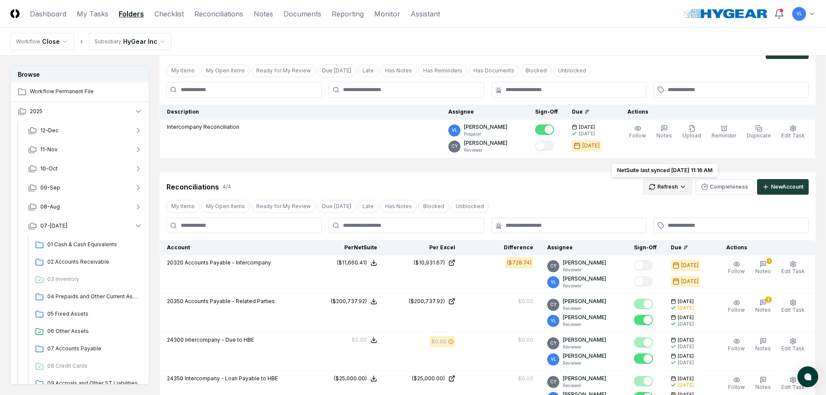
click at [675, 189] on html "CloseCore Dashboard My Tasks Folders Checklist Reconciliations Notes Documents …" at bounding box center [413, 267] width 826 height 620
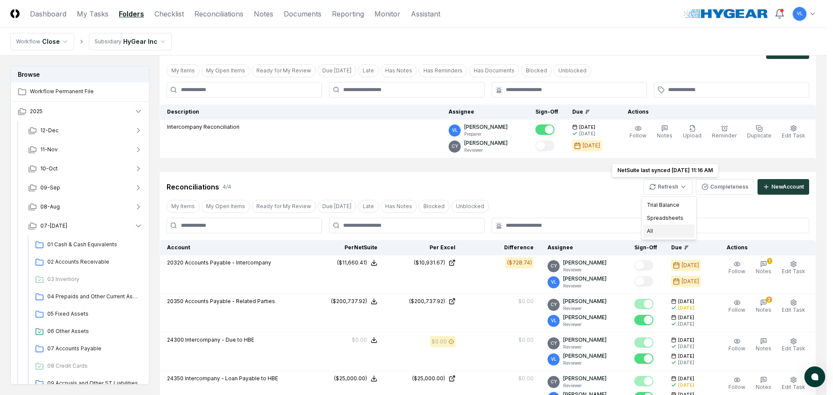
click at [670, 230] on div "All" at bounding box center [668, 231] width 51 height 13
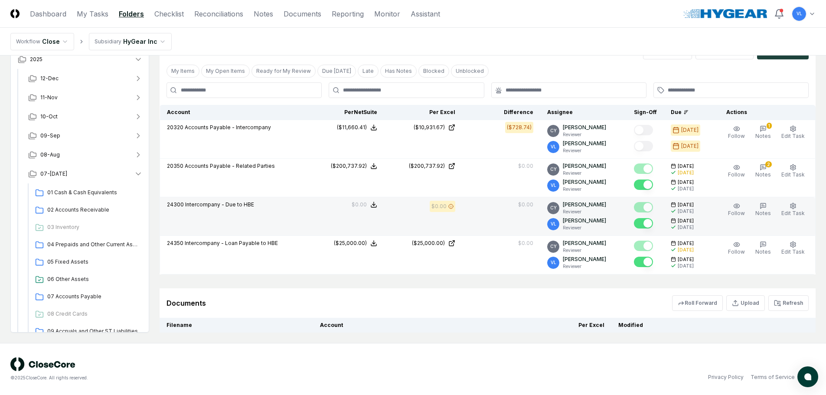
scroll to position [225, 0]
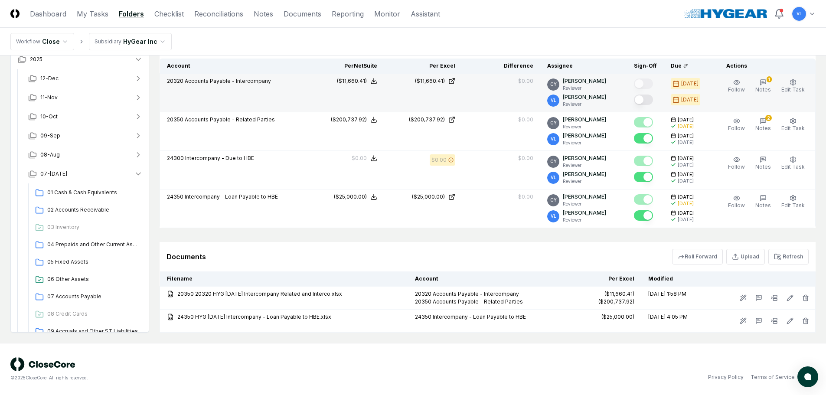
click at [653, 102] on button "Mark complete" at bounding box center [643, 100] width 19 height 10
click at [765, 82] on icon "button" at bounding box center [763, 82] width 3 height 0
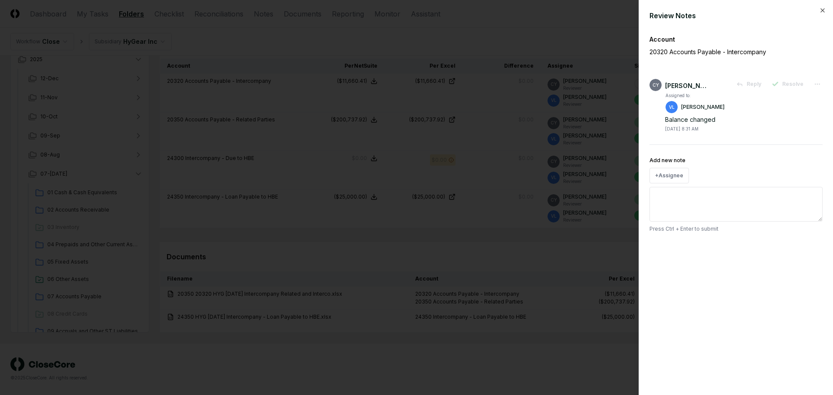
click at [708, 207] on textarea "Add new note" at bounding box center [735, 204] width 173 height 35
type textarea "*"
type textarea "**"
type textarea "*"
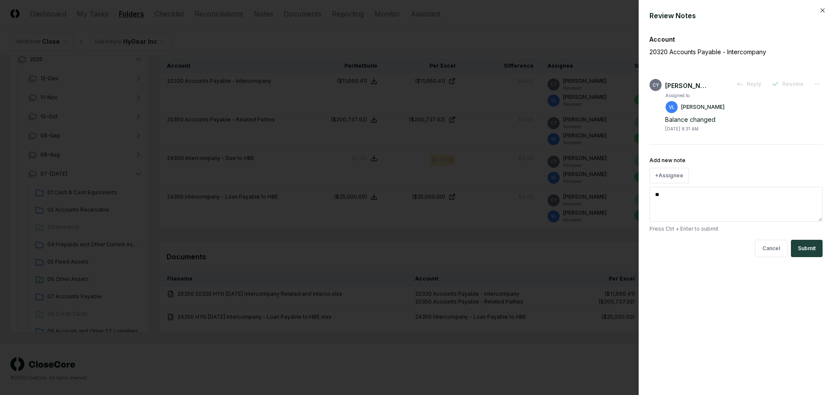
type textarea "***"
type textarea "*"
type textarea "****"
type textarea "*"
type textarea "*****"
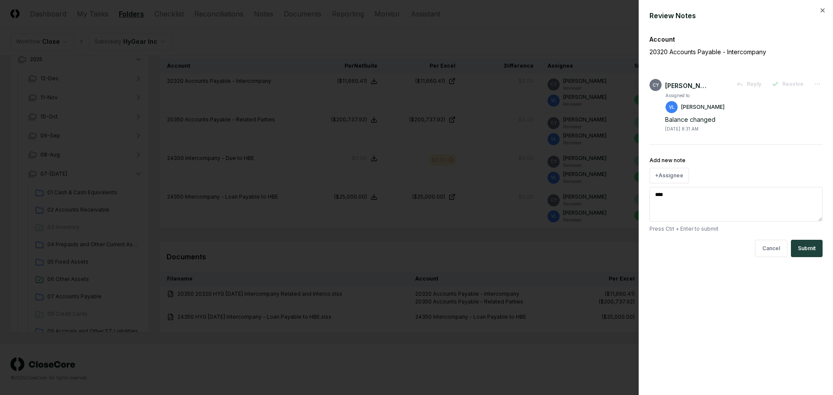
type textarea "*"
type textarea "*****"
click at [806, 247] on button "Submit" at bounding box center [807, 248] width 32 height 17
type textarea "*"
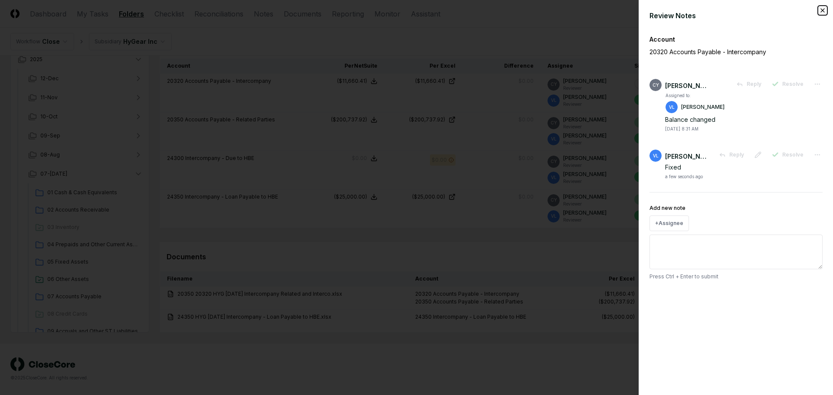
click at [824, 10] on icon "button" at bounding box center [822, 10] width 7 height 7
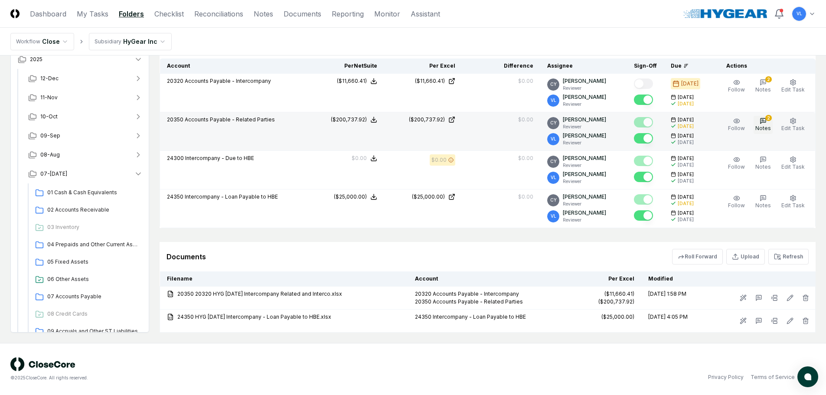
click at [765, 125] on button "2 Notes" at bounding box center [763, 125] width 19 height 18
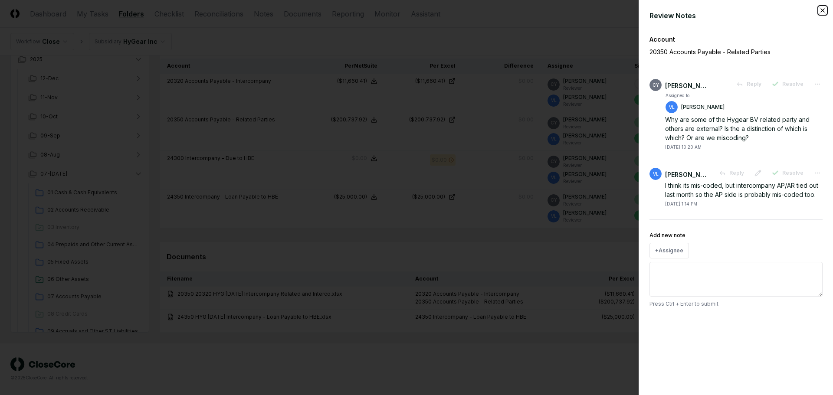
click at [822, 12] on icon "button" at bounding box center [822, 10] width 7 height 7
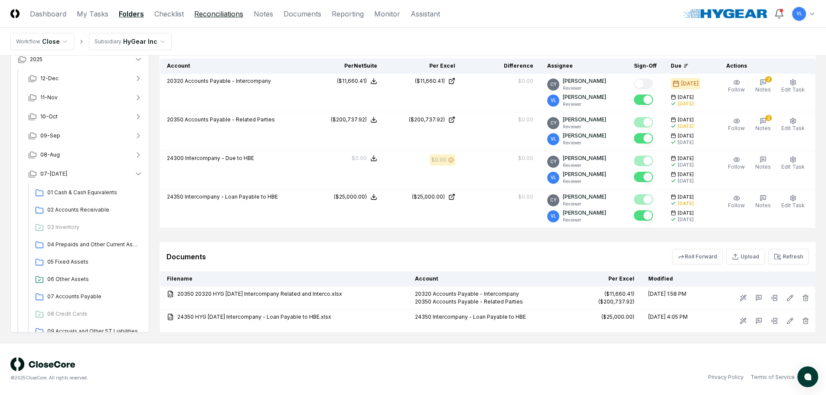
click at [242, 16] on link "Reconciliations" at bounding box center [218, 14] width 49 height 10
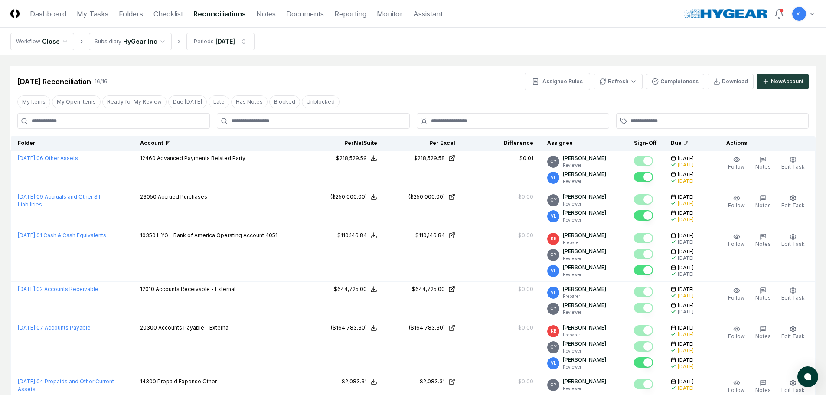
click at [186, 146] on div "Account" at bounding box center [219, 143] width 159 height 8
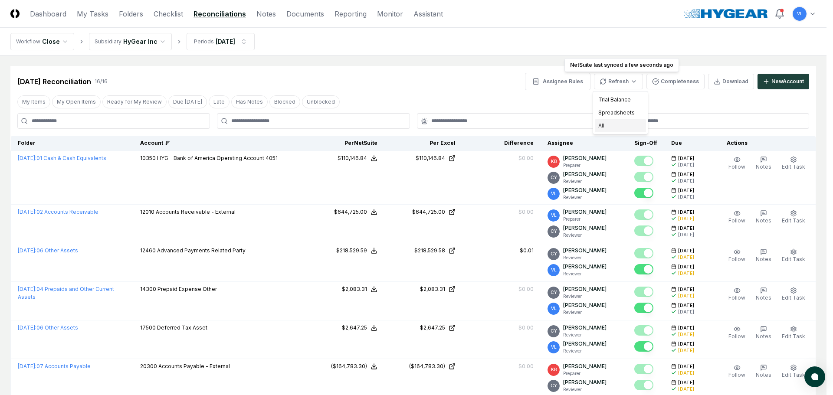
click at [615, 125] on div "All" at bounding box center [620, 125] width 51 height 13
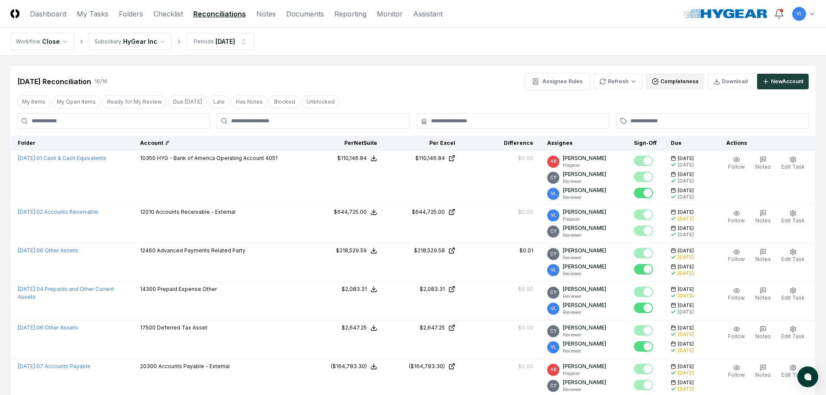
click at [679, 82] on button "Completeness" at bounding box center [675, 82] width 58 height 16
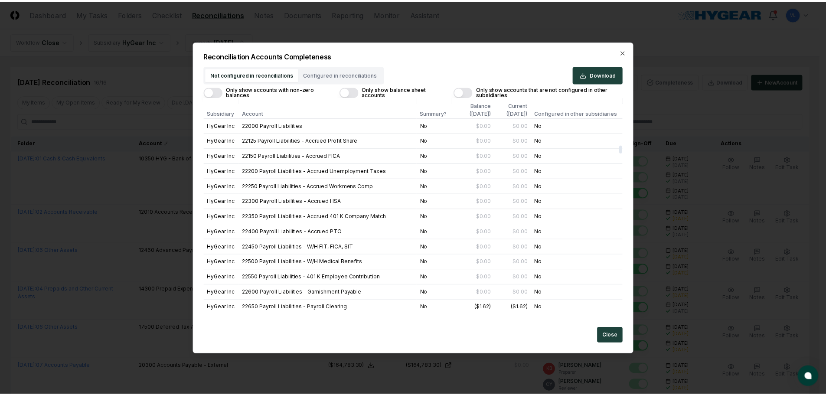
scroll to position [1475, 0]
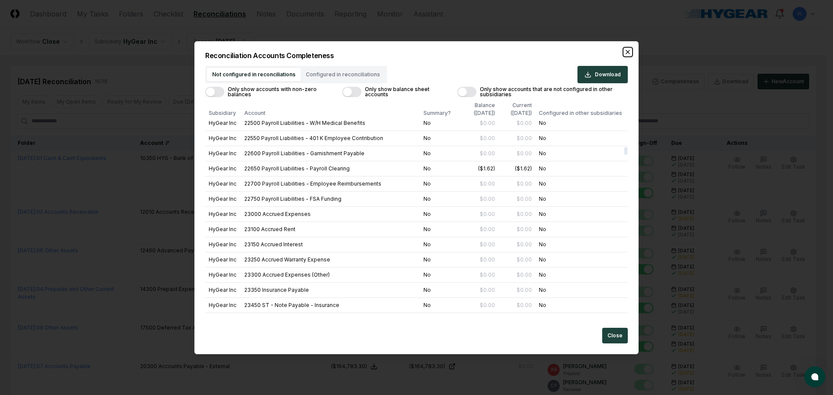
click at [628, 54] on icon "button" at bounding box center [627, 52] width 7 height 7
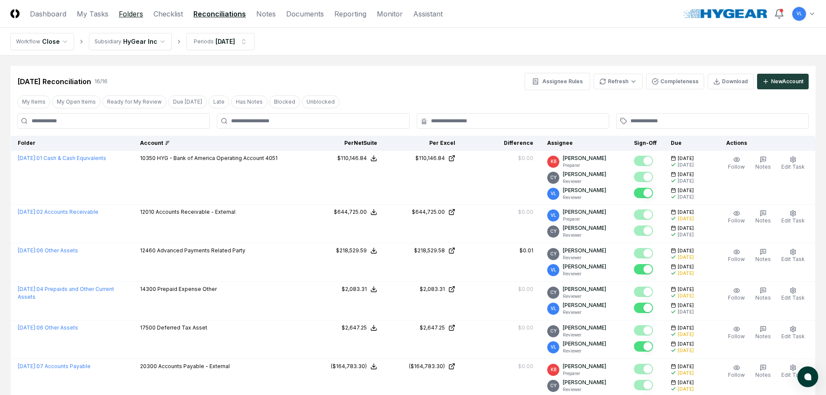
click at [137, 16] on link "Folders" at bounding box center [131, 14] width 24 height 10
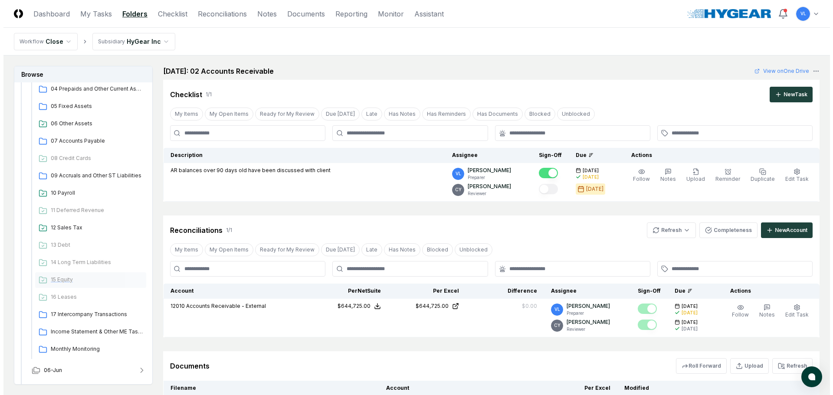
scroll to position [217, 0]
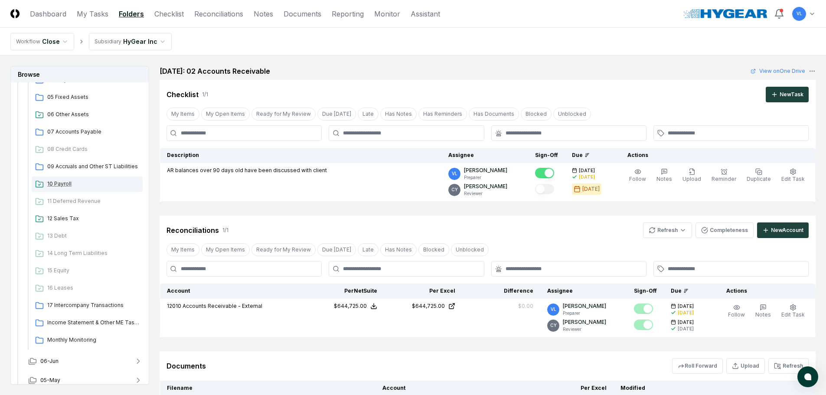
click at [66, 186] on span "10 Payroll" at bounding box center [93, 184] width 92 height 8
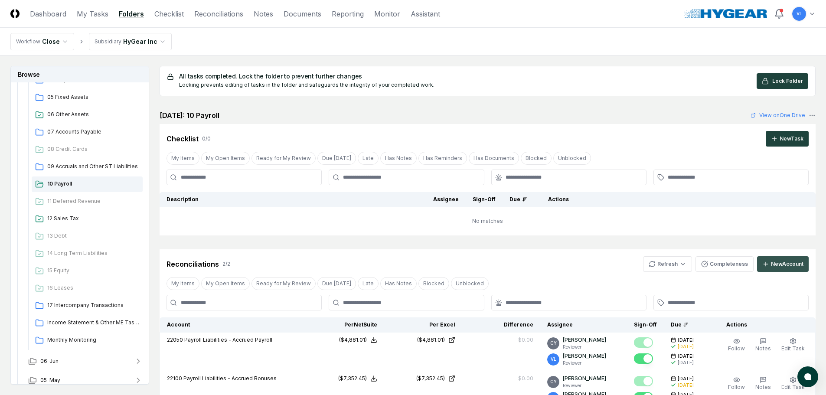
click at [779, 267] on div "New Account" at bounding box center [787, 264] width 33 height 8
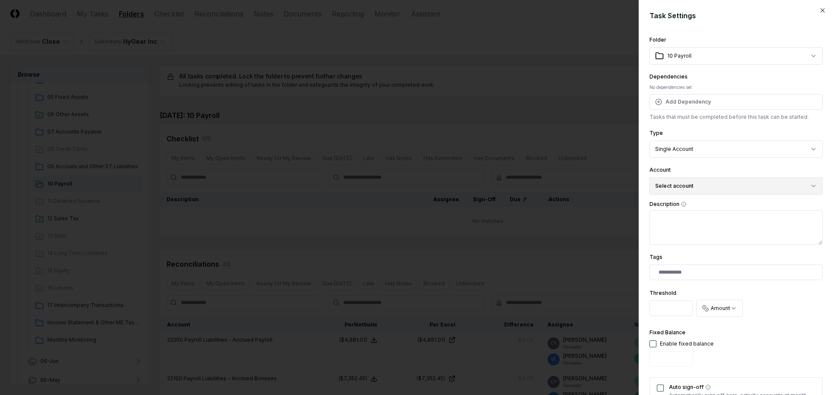
click at [713, 188] on button "Select account" at bounding box center [735, 185] width 173 height 17
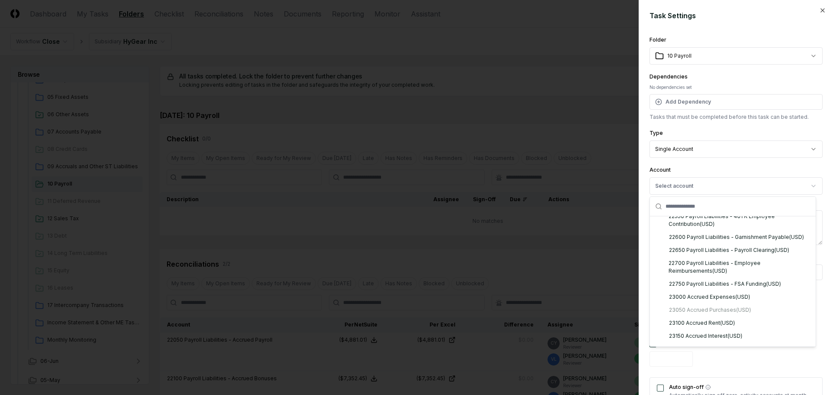
scroll to position [1518, 0]
click at [725, 255] on div "22650 Payroll Liabilities - Payroll Clearing ( USD )" at bounding box center [729, 251] width 120 height 8
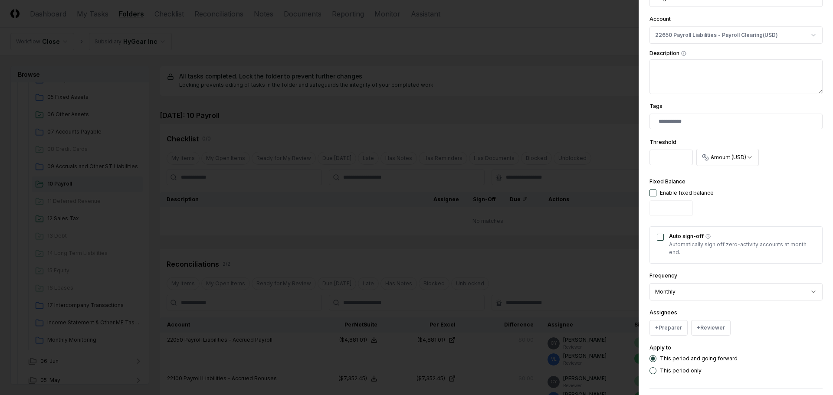
scroll to position [174, 0]
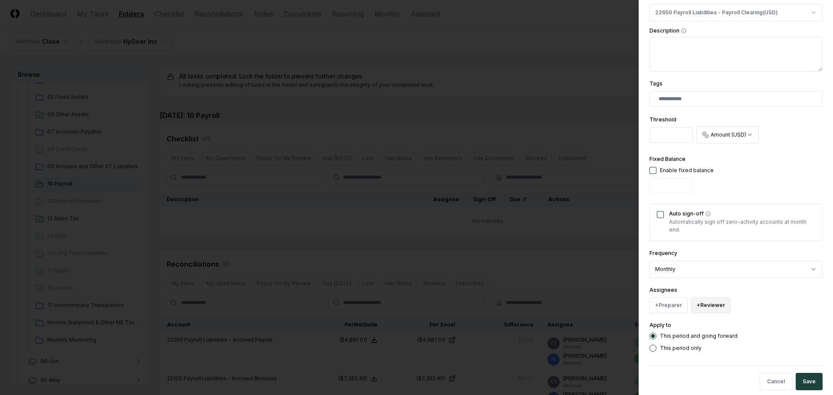
click at [704, 305] on button "+ Reviewer" at bounding box center [710, 306] width 39 height 16
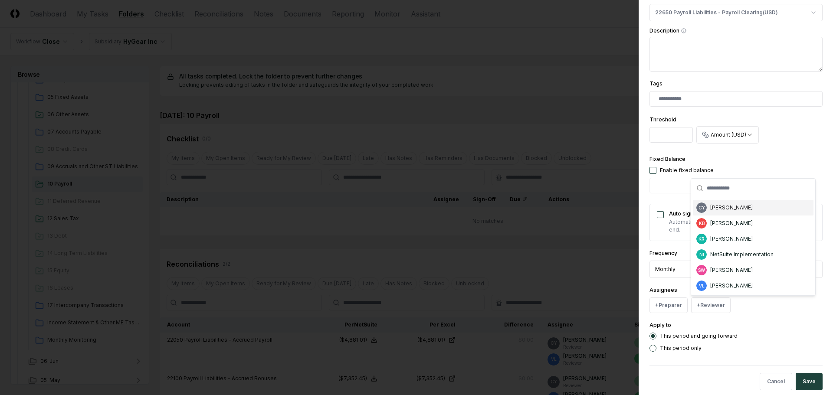
click at [744, 212] on div "CY Candice Young" at bounding box center [753, 208] width 121 height 16
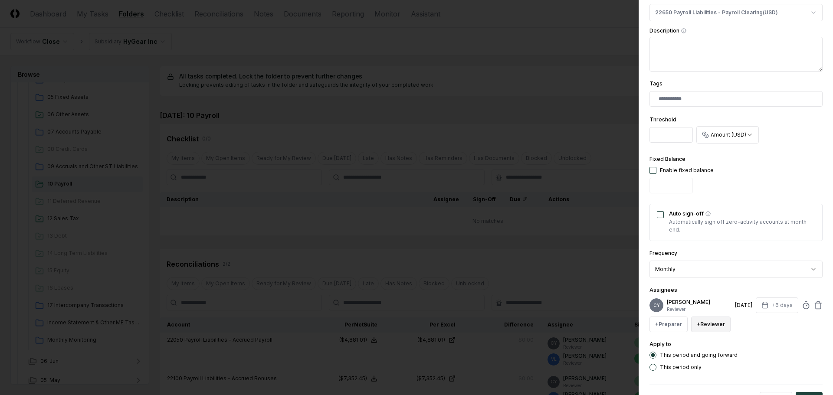
click at [715, 323] on button "+ Reviewer" at bounding box center [710, 325] width 39 height 16
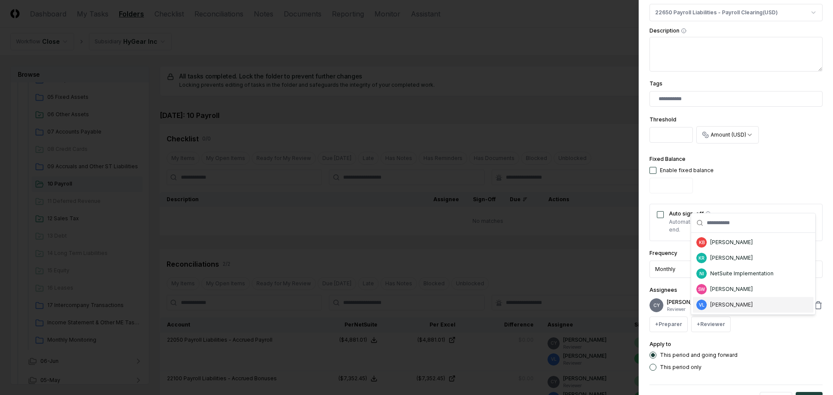
click at [738, 303] on div "[PERSON_NAME]" at bounding box center [731, 305] width 43 height 8
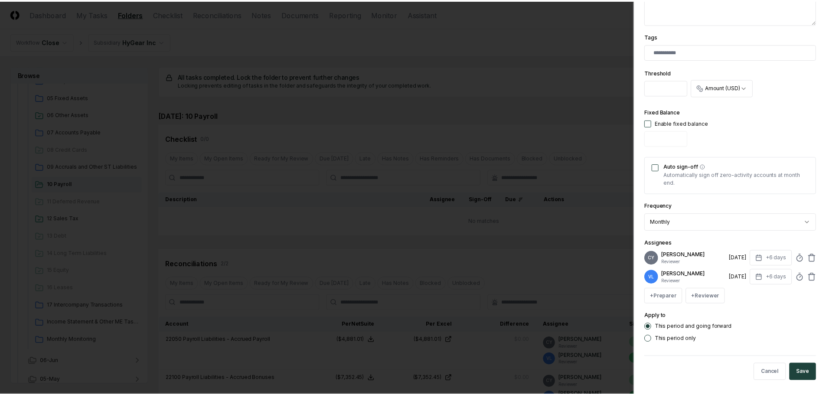
scroll to position [224, 0]
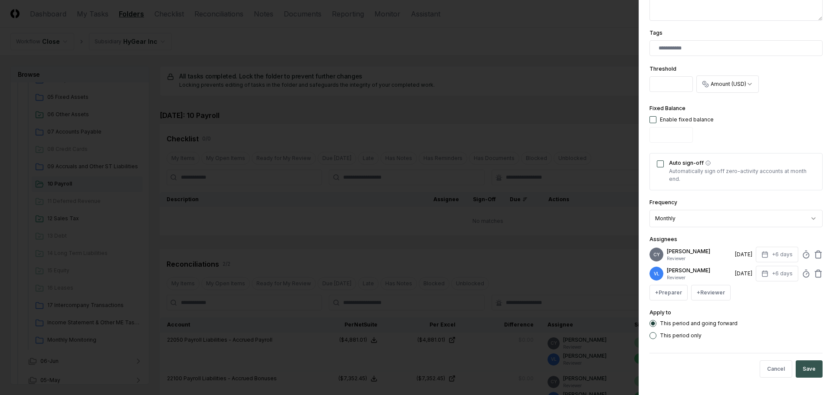
click at [805, 367] on button "Save" at bounding box center [809, 369] width 27 height 17
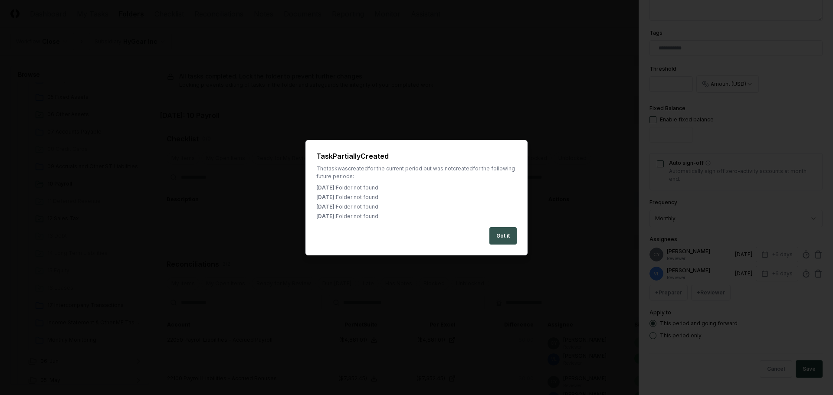
click at [500, 231] on button "Got it" at bounding box center [502, 235] width 27 height 17
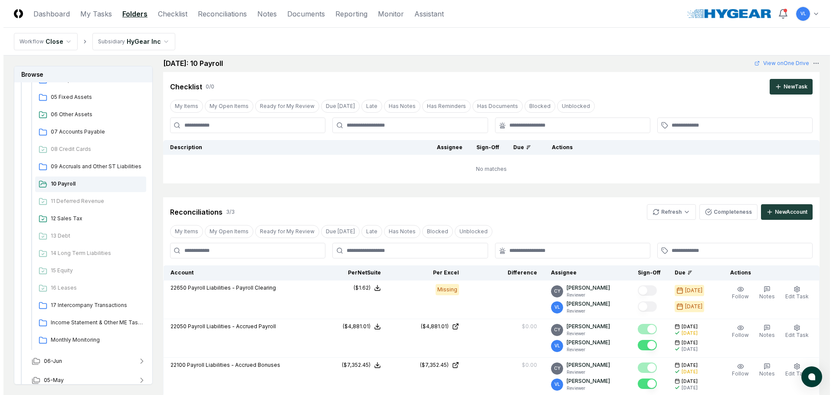
scroll to position [47, 0]
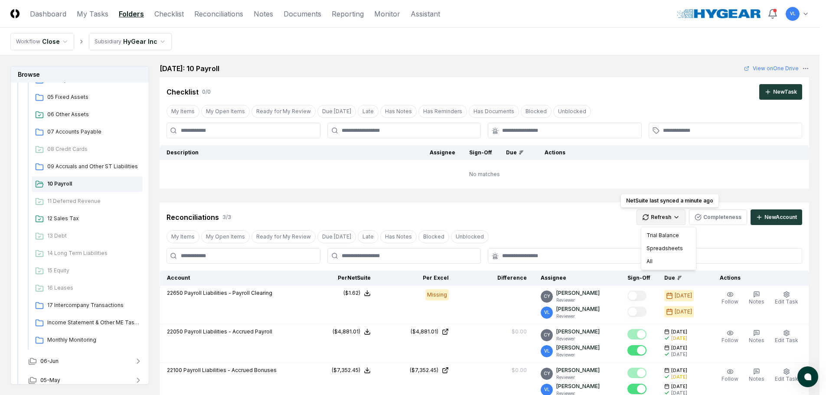
click at [666, 219] on html "CloseCore Dashboard My Tasks Folders Checklist Reconciliations Notes Documents …" at bounding box center [413, 261] width 826 height 616
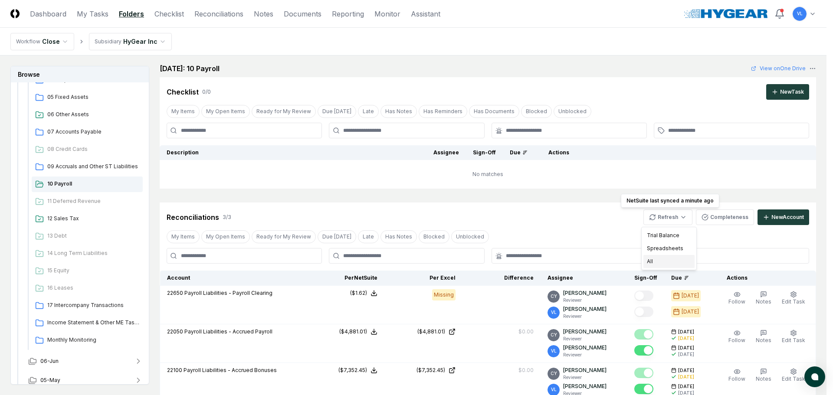
click at [661, 262] on div "All" at bounding box center [668, 261] width 51 height 13
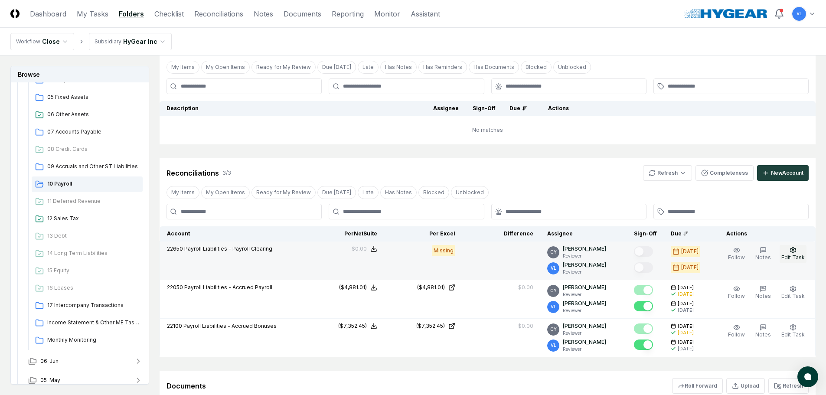
click at [795, 257] on span "Edit Task" at bounding box center [793, 257] width 23 height 7
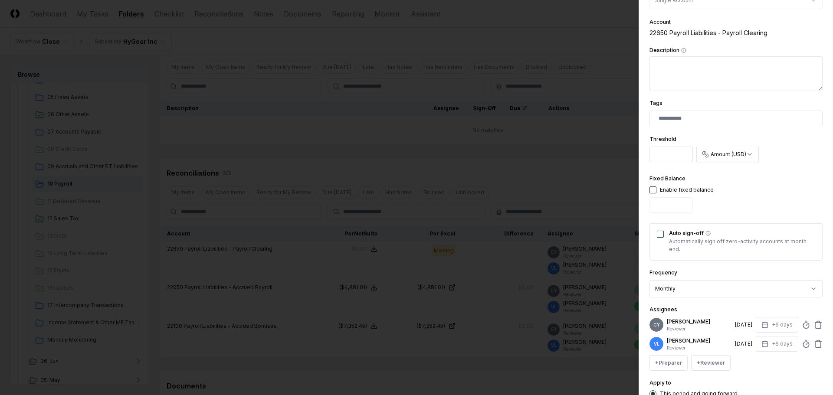
scroll to position [174, 0]
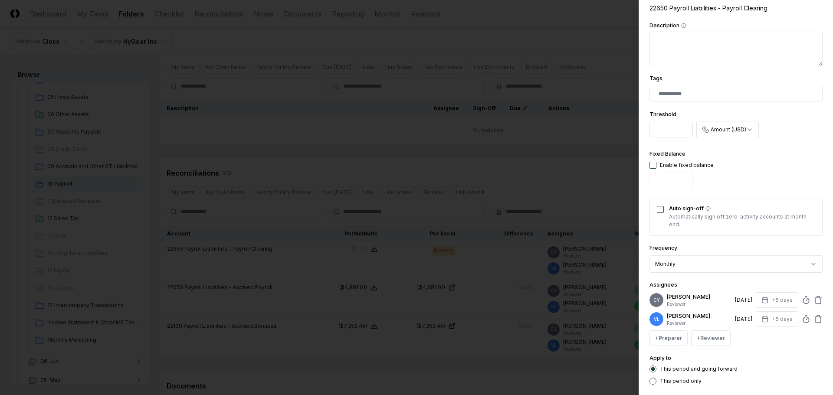
click at [654, 166] on button "button" at bounding box center [652, 165] width 7 height 7
type input "*"
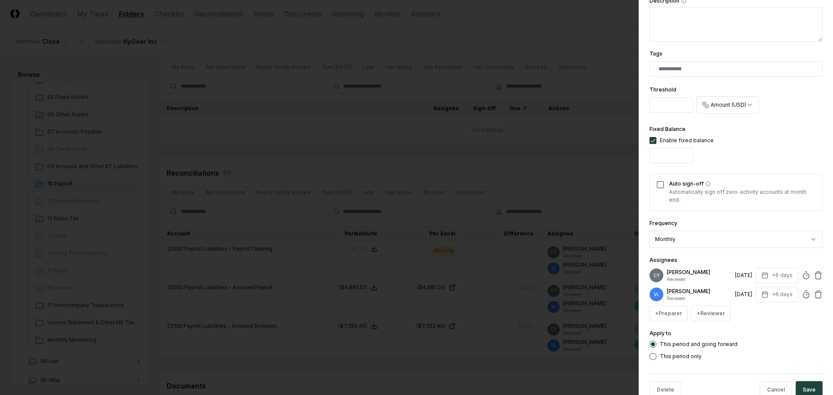
scroll to position [219, 0]
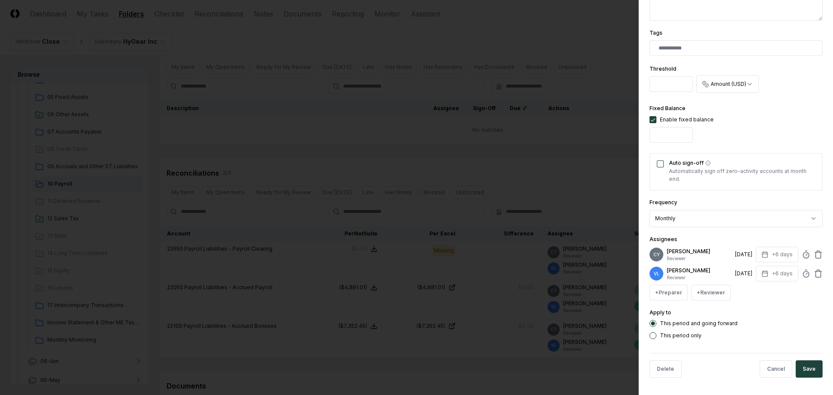
click at [663, 164] on button "Auto sign-off" at bounding box center [660, 164] width 7 height 7
click at [807, 373] on button "Save" at bounding box center [809, 369] width 27 height 17
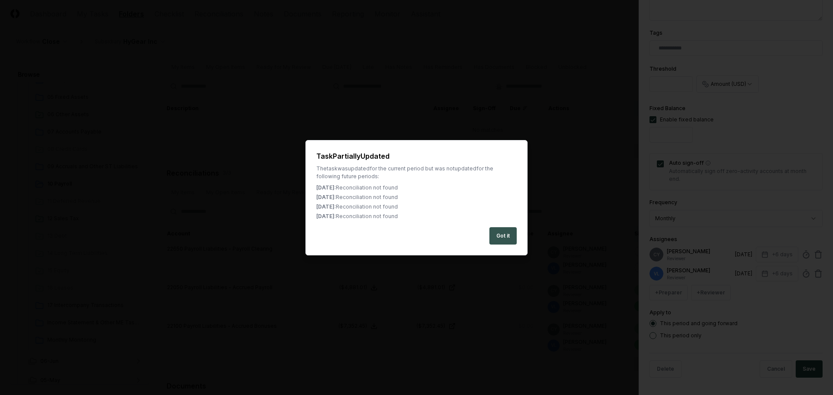
click at [511, 234] on button "Got it" at bounding box center [502, 235] width 27 height 17
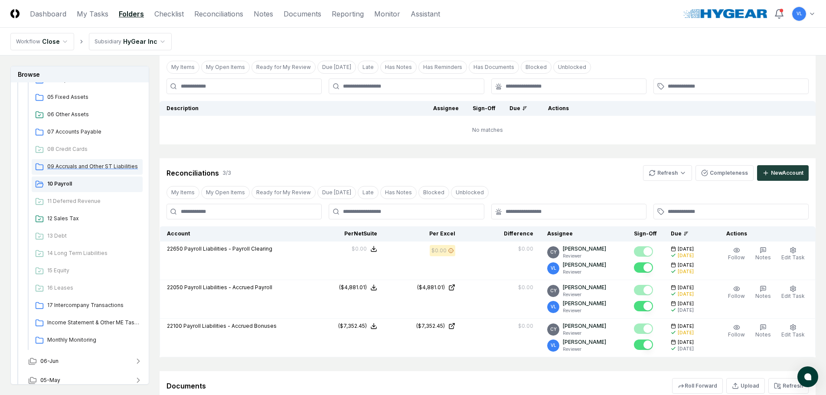
click at [95, 167] on span "09 Accruals and Other ST Liabilities" at bounding box center [93, 167] width 92 height 8
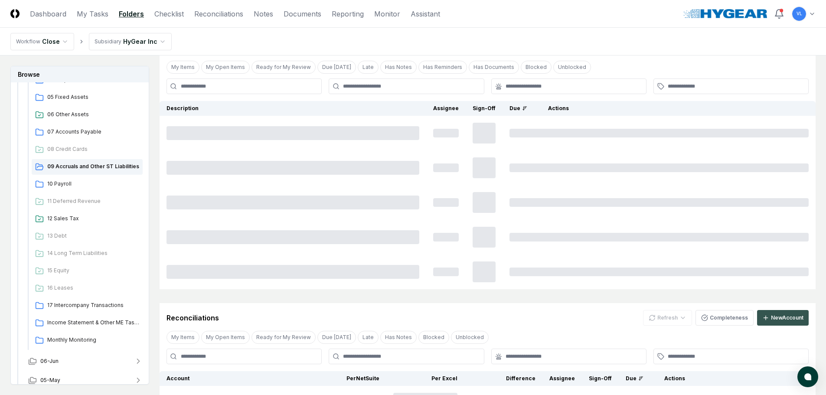
click at [789, 318] on div "New Account" at bounding box center [787, 318] width 33 height 8
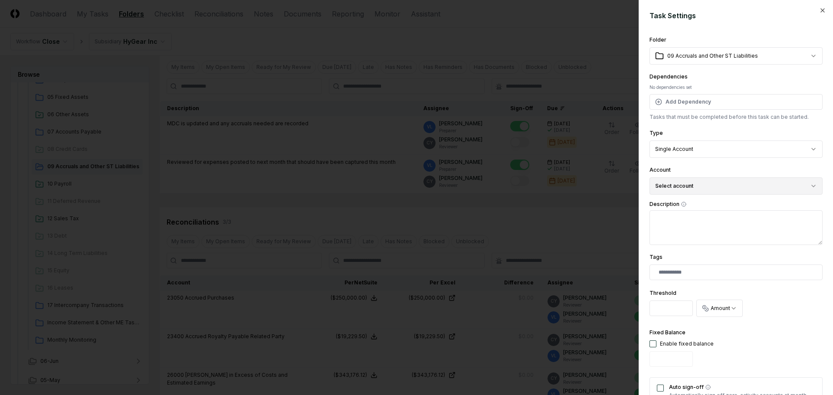
click at [707, 187] on button "Select account" at bounding box center [735, 185] width 173 height 17
type input "*****"
click at [763, 236] on div "23610 Accrued Federal Income Taxes ( USD )" at bounding box center [725, 237] width 112 height 8
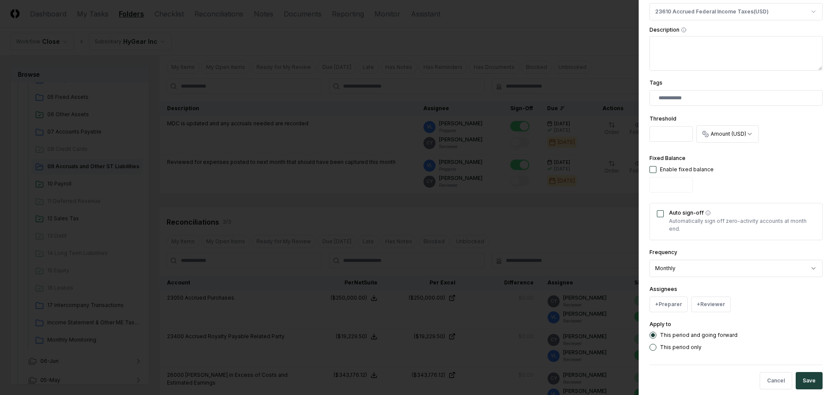
scroll to position [186, 0]
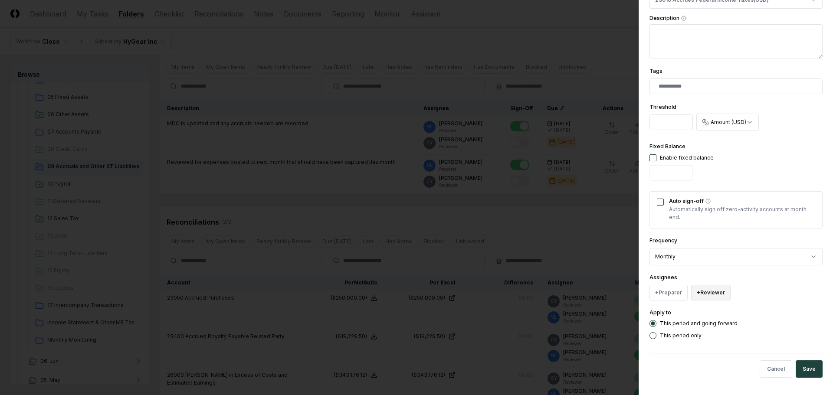
click at [721, 295] on button "+ Reviewer" at bounding box center [710, 293] width 39 height 16
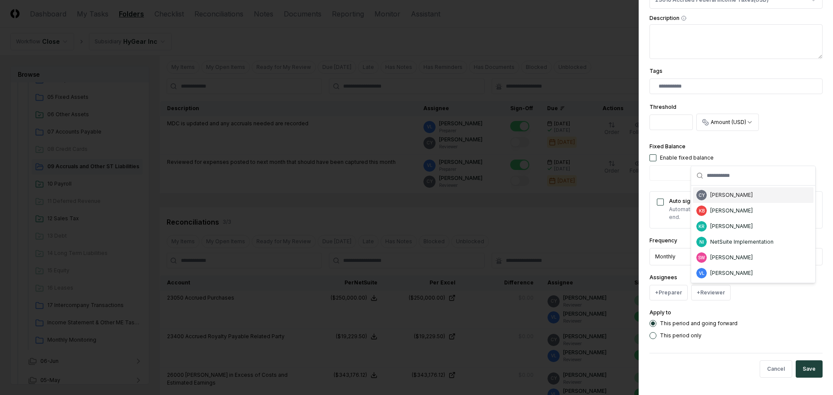
click at [735, 197] on div "[PERSON_NAME]" at bounding box center [731, 195] width 43 height 8
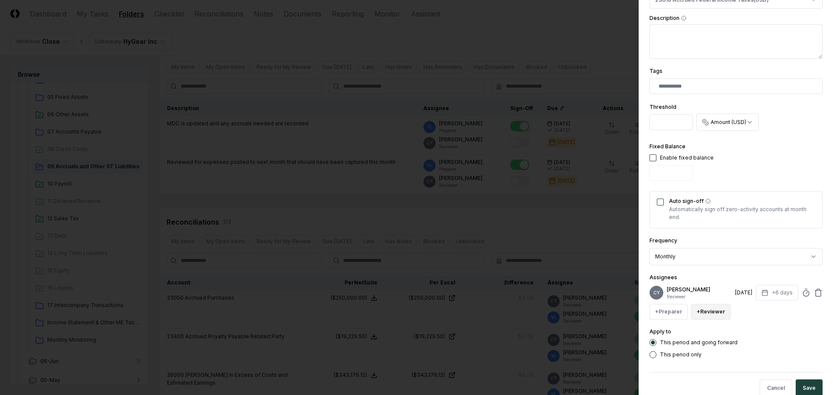
click at [720, 313] on button "+ Reviewer" at bounding box center [710, 312] width 39 height 16
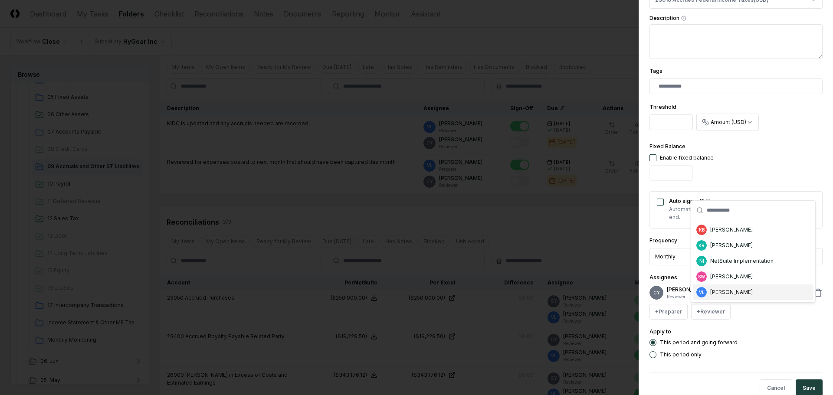
click at [743, 293] on div "[PERSON_NAME]" at bounding box center [731, 293] width 43 height 8
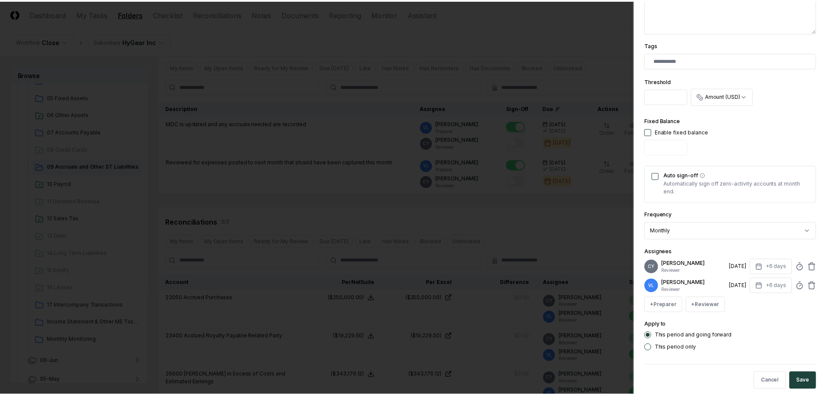
scroll to position [224, 0]
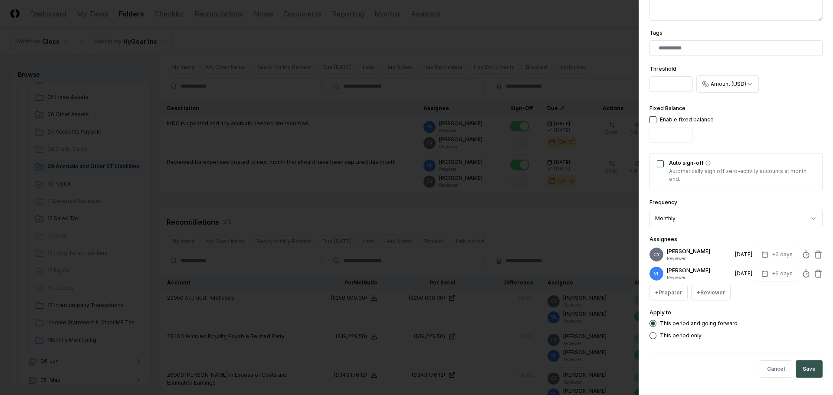
click at [811, 369] on button "Save" at bounding box center [809, 369] width 27 height 17
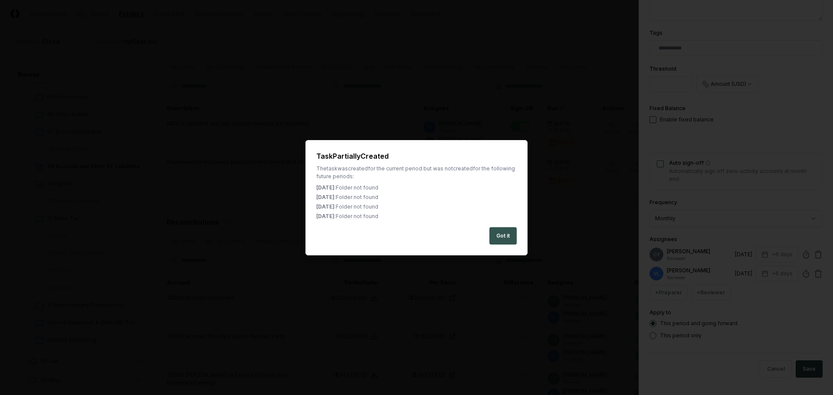
click at [501, 235] on button "Got it" at bounding box center [502, 235] width 27 height 17
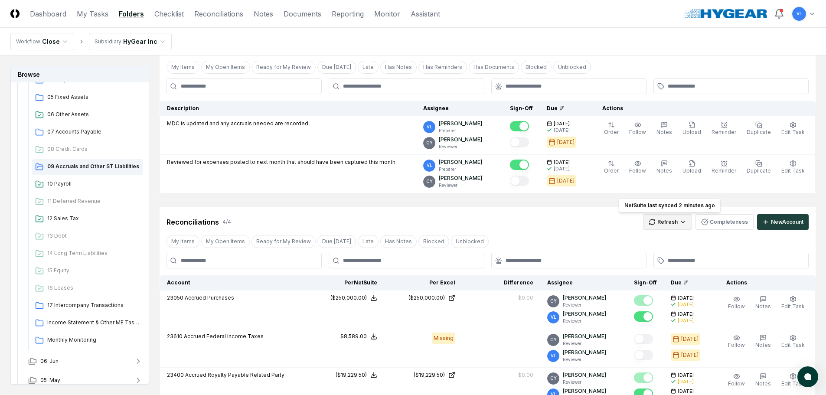
click at [667, 222] on html "CloseCore Dashboard My Tasks Folders Checklist Reconciliations Notes Documents …" at bounding box center [413, 294] width 826 height 682
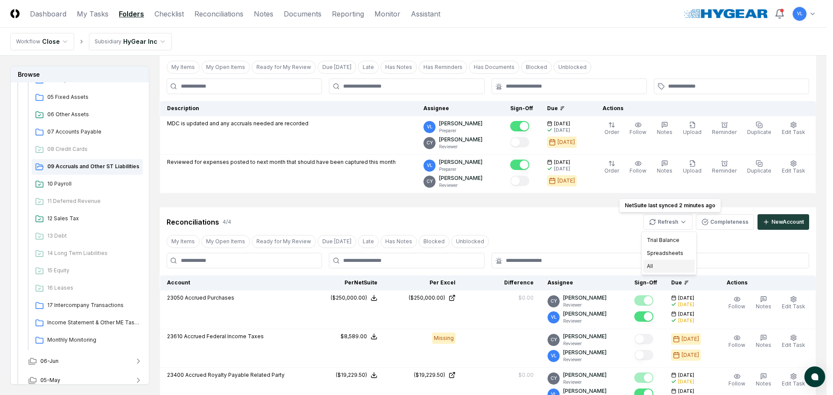
click at [662, 264] on div "All" at bounding box center [668, 266] width 51 height 13
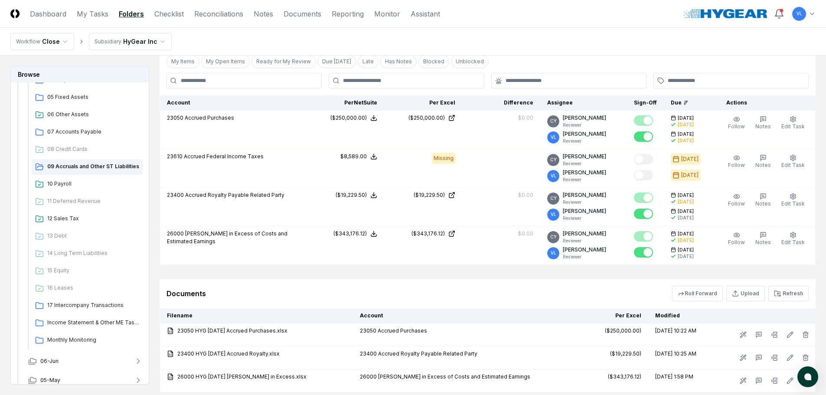
scroll to position [177, 0]
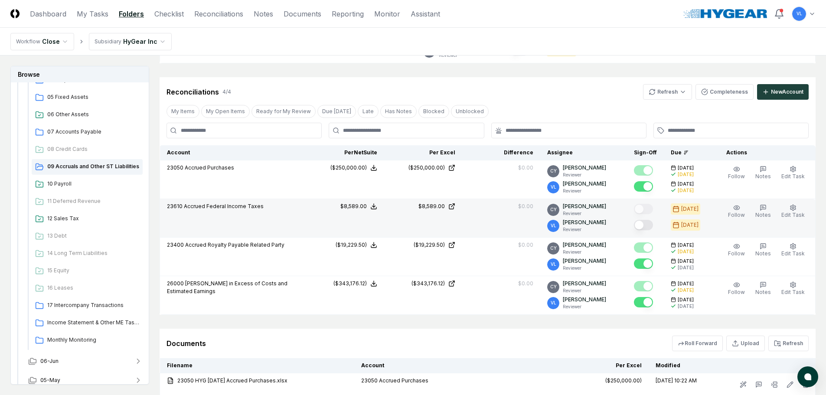
click at [647, 225] on button "Mark complete" at bounding box center [643, 225] width 19 height 10
drag, startPoint x: 225, startPoint y: 12, endPoint x: 282, endPoint y: 107, distance: 110.9
click at [225, 11] on link "Reconciliations" at bounding box center [218, 14] width 49 height 10
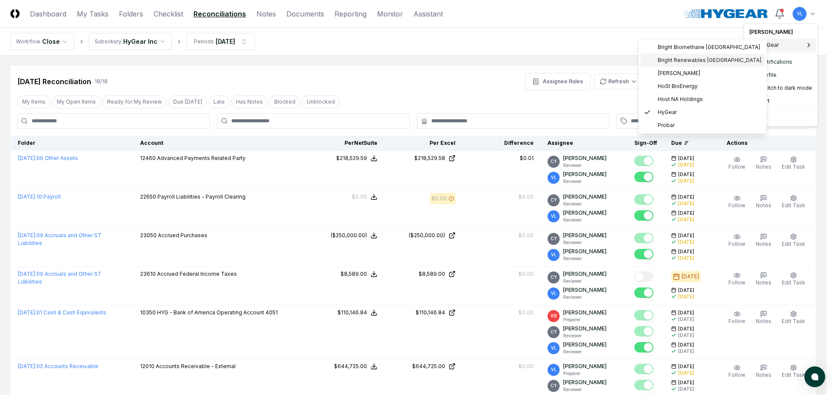
click at [693, 56] on span "Bright Renewables Canada" at bounding box center [710, 60] width 104 height 8
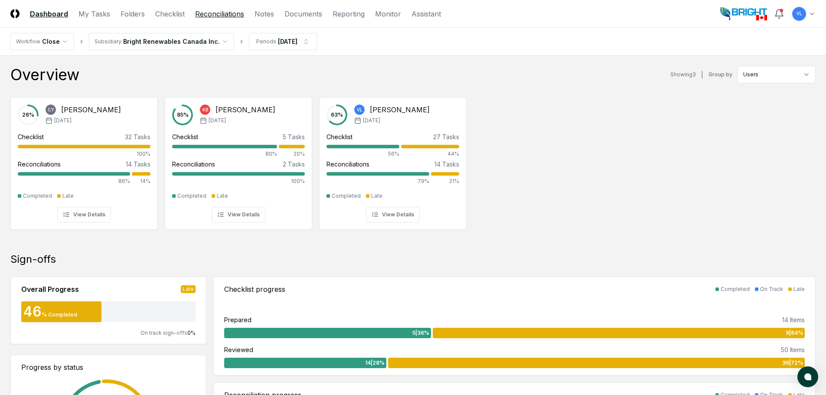
click at [220, 16] on link "Reconciliations" at bounding box center [219, 14] width 49 height 10
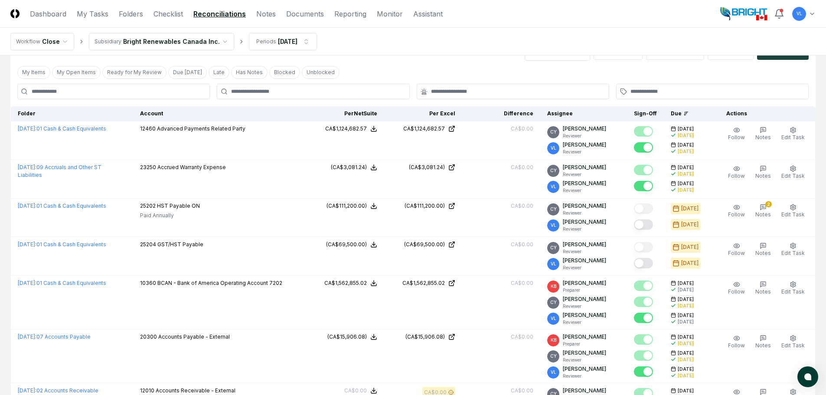
scroll to position [43, 0]
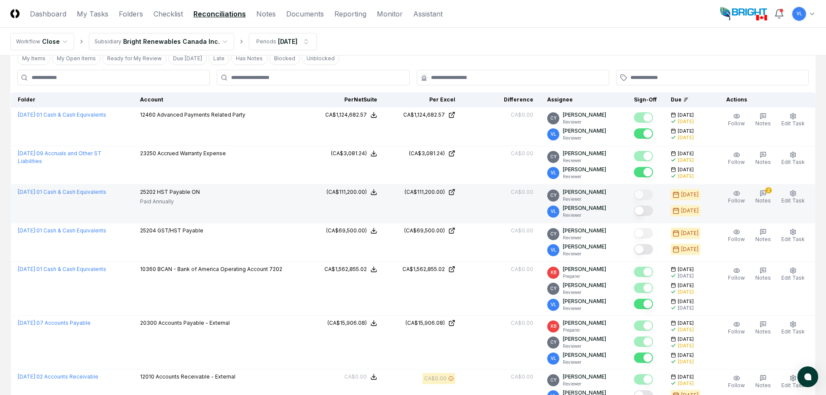
click at [646, 209] on button "Mark complete" at bounding box center [643, 211] width 19 height 10
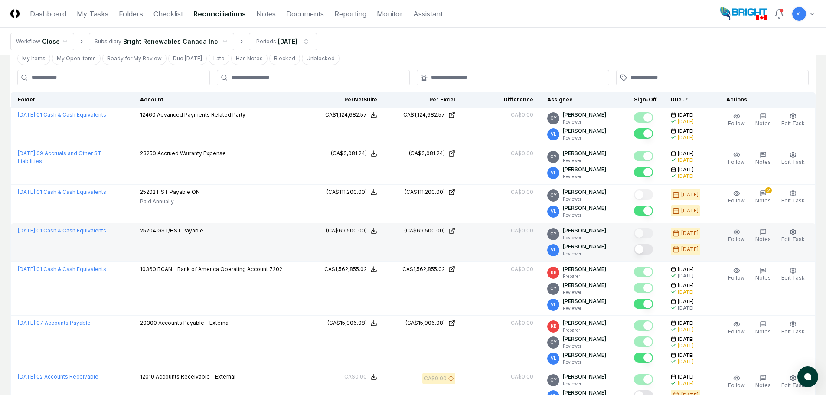
click at [646, 249] on button "Mark complete" at bounding box center [643, 249] width 19 height 10
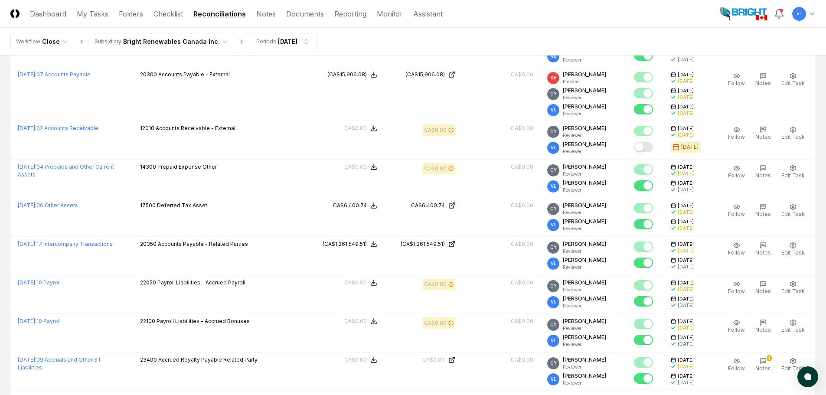
scroll to position [304, 0]
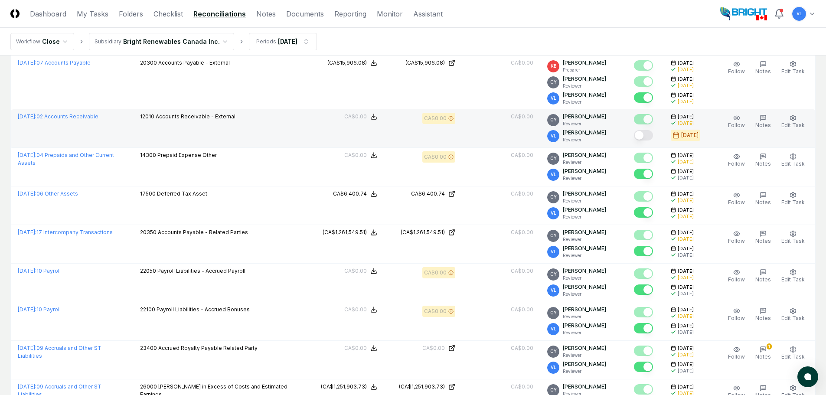
click at [648, 134] on button "Mark complete" at bounding box center [643, 135] width 19 height 10
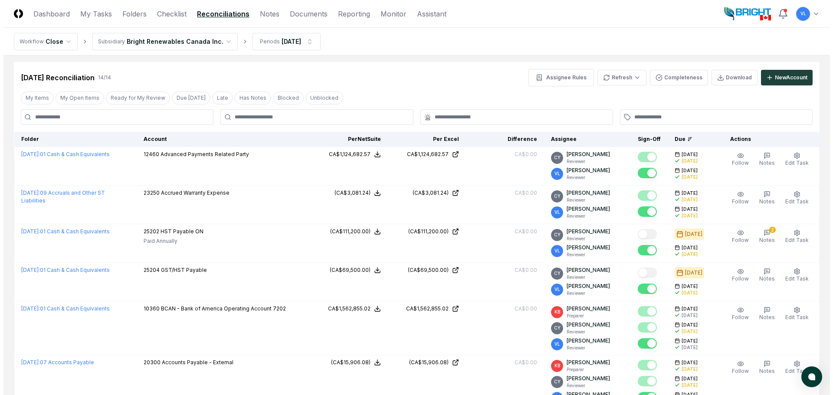
scroll to position [0, 0]
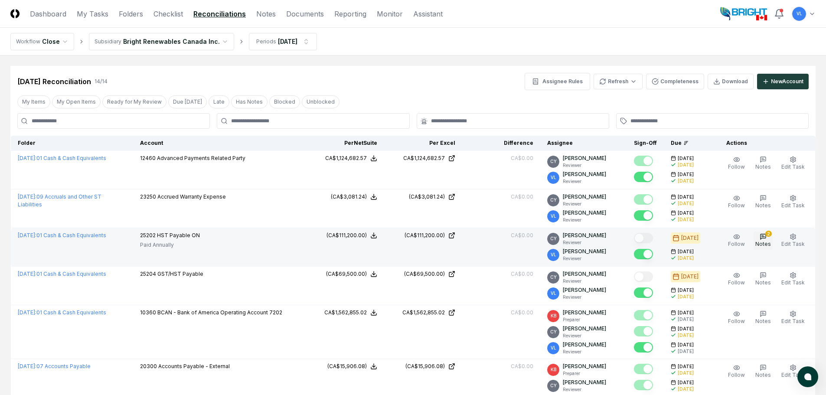
click at [768, 242] on span "Notes" at bounding box center [764, 244] width 16 height 7
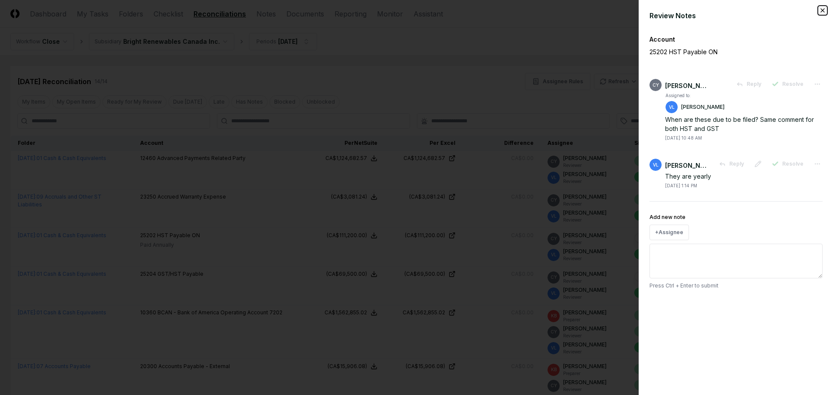
click at [823, 10] on icon "button" at bounding box center [822, 10] width 3 height 3
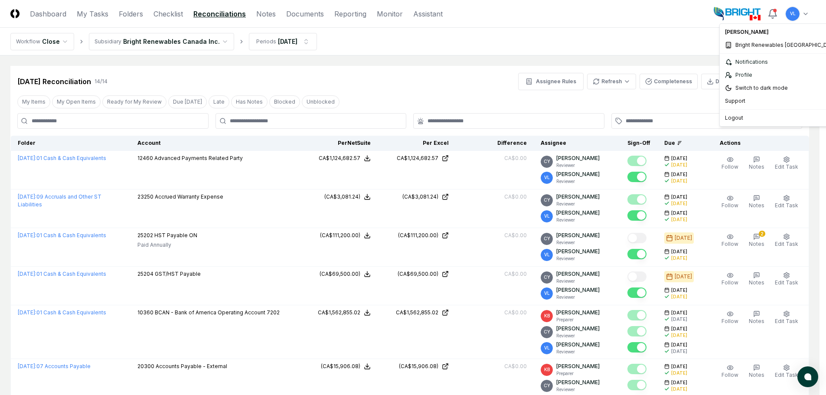
click at [810, 13] on html "CloseCore Dashboard My Tasks Folders Checklist Reconciliations Notes Documents …" at bounding box center [413, 392] width 826 height 784
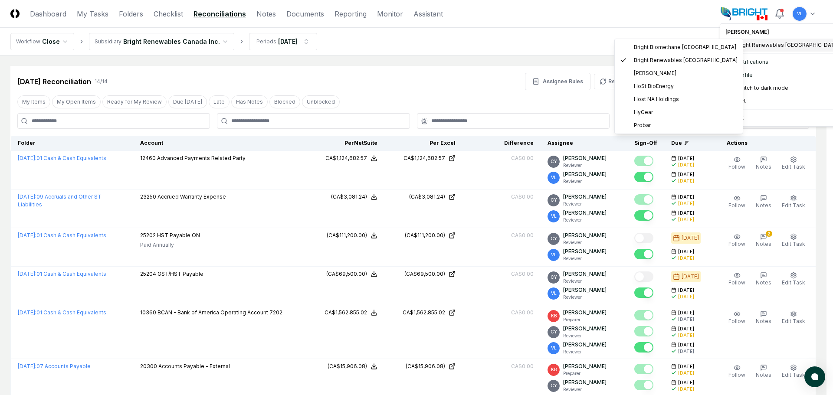
click at [783, 47] on span "Bright Renewables [GEOGRAPHIC_DATA]" at bounding box center [788, 45] width 104 height 8
click at [662, 71] on span "[PERSON_NAME]" at bounding box center [655, 73] width 43 height 8
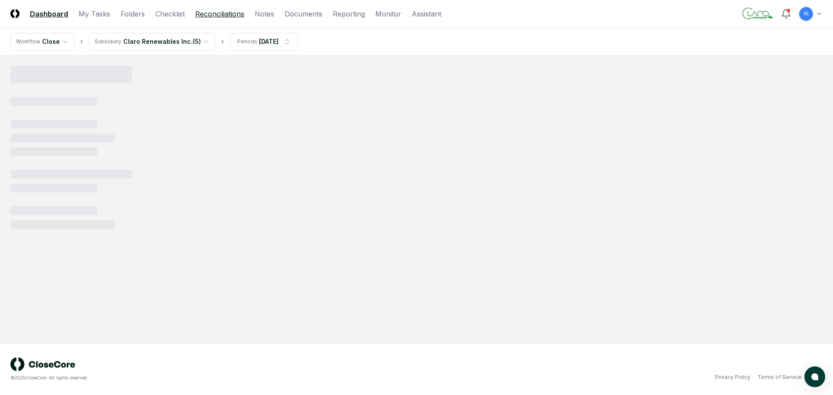
click at [215, 19] on link "Reconciliations" at bounding box center [219, 14] width 49 height 10
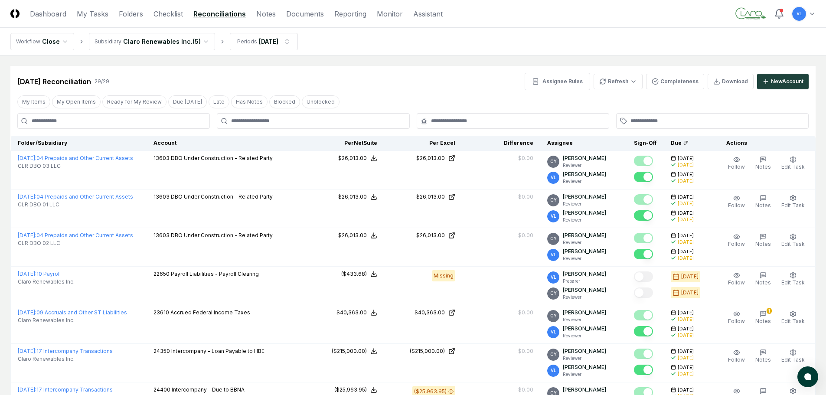
drag, startPoint x: 124, startPoint y: 15, endPoint x: 126, endPoint y: 21, distance: 6.4
click at [124, 15] on link "Folders" at bounding box center [131, 14] width 24 height 10
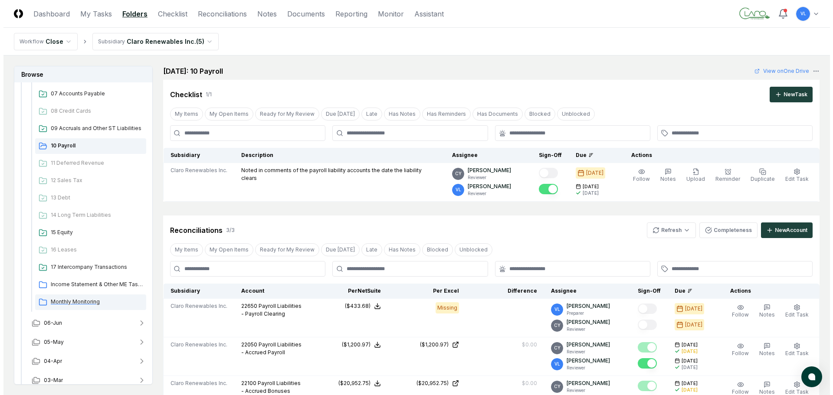
scroll to position [260, 0]
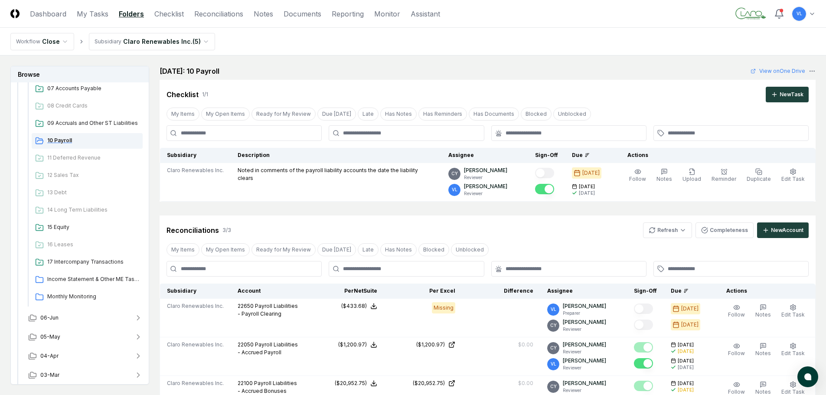
click at [64, 142] on span "10 Payroll" at bounding box center [93, 141] width 92 height 8
click at [672, 232] on html "CloseCore Dashboard My Tasks Folders Checklist Reconciliations Notes Documents …" at bounding box center [413, 292] width 826 height 585
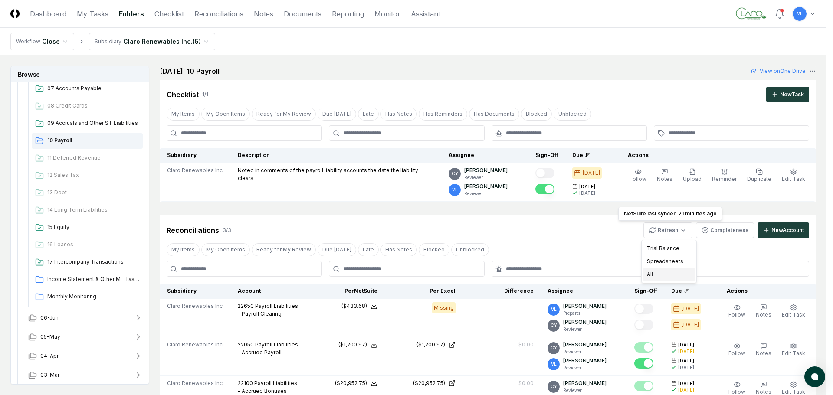
click at [670, 273] on div "All" at bounding box center [668, 274] width 51 height 13
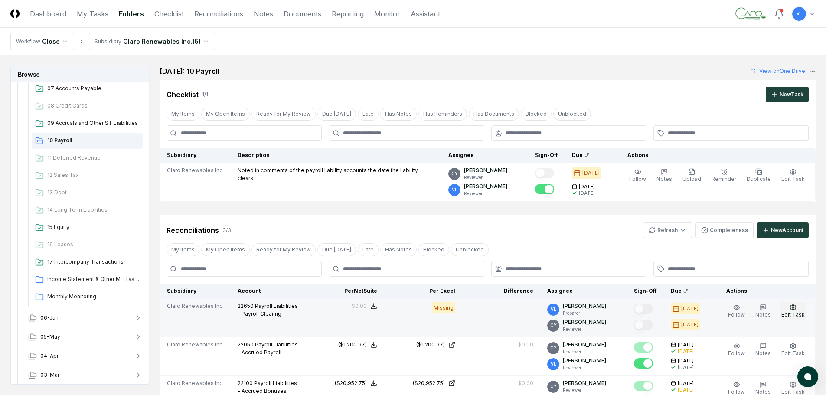
click at [796, 312] on span "Edit Task" at bounding box center [793, 315] width 23 height 7
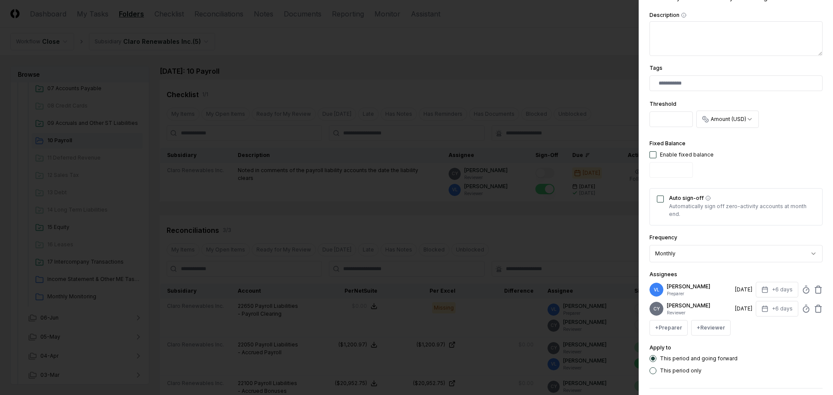
scroll to position [247, 0]
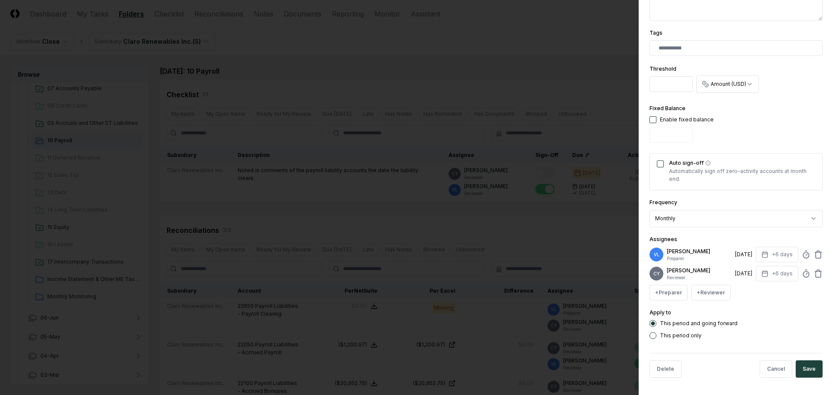
click at [653, 120] on button "button" at bounding box center [652, 119] width 7 height 7
type input "*"
click at [659, 164] on button "Auto sign-off" at bounding box center [660, 164] width 7 height 7
click at [809, 369] on button "Save" at bounding box center [809, 369] width 27 height 17
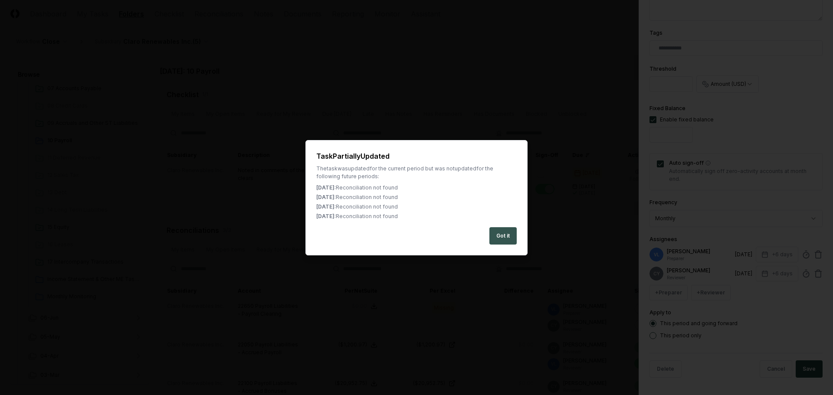
click at [509, 236] on button "Got it" at bounding box center [502, 235] width 27 height 17
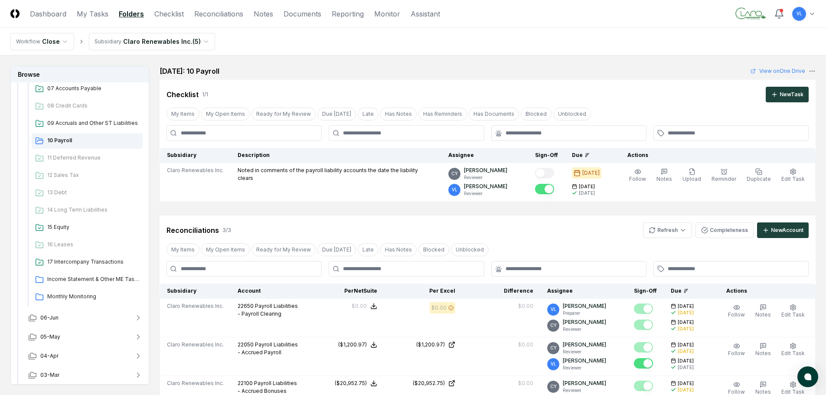
click at [810, 12] on html "CloseCore Dashboard My Tasks Folders Checklist Reconciliations Notes Documents …" at bounding box center [413, 292] width 826 height 585
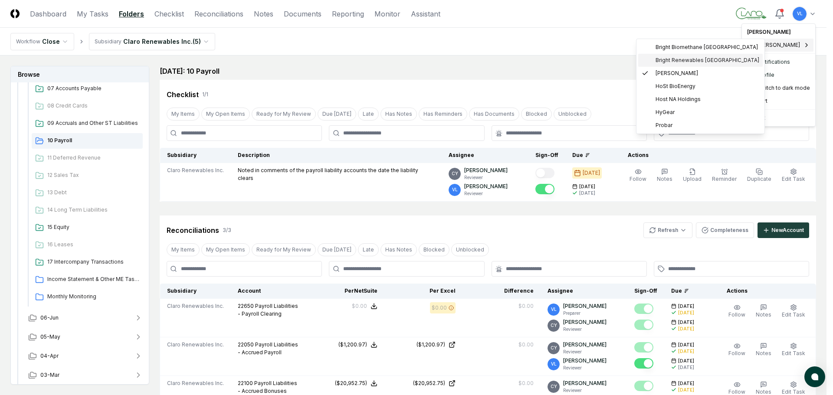
click at [692, 58] on span "Bright Renewables [GEOGRAPHIC_DATA]" at bounding box center [708, 60] width 104 height 8
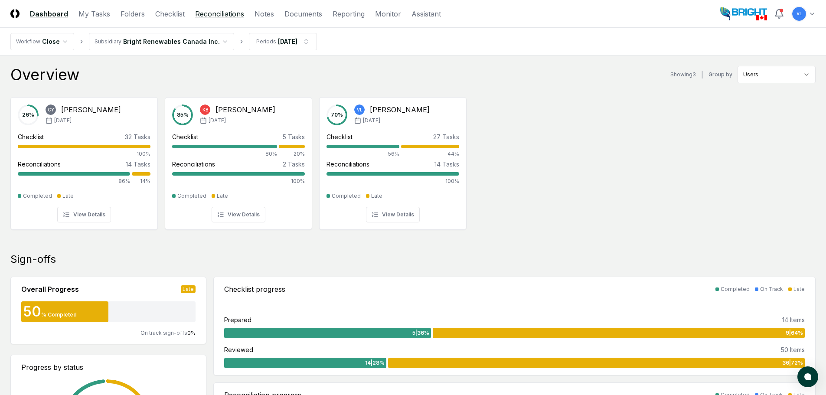
click at [216, 11] on link "Reconciliations" at bounding box center [219, 14] width 49 height 10
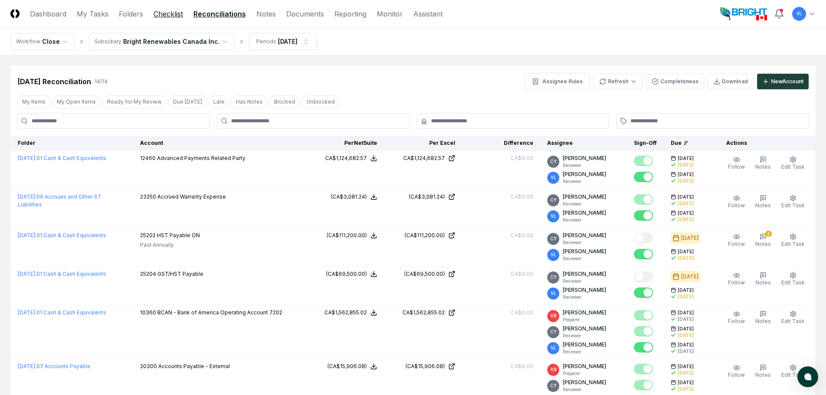
click at [165, 13] on link "Checklist" at bounding box center [169, 14] width 30 height 10
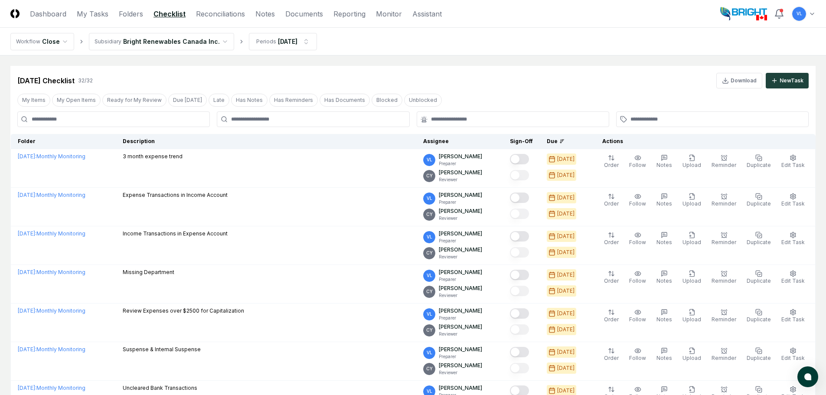
drag, startPoint x: 51, startPoint y: 10, endPoint x: 85, endPoint y: 32, distance: 40.0
click at [51, 10] on link "Dashboard" at bounding box center [48, 14] width 36 height 10
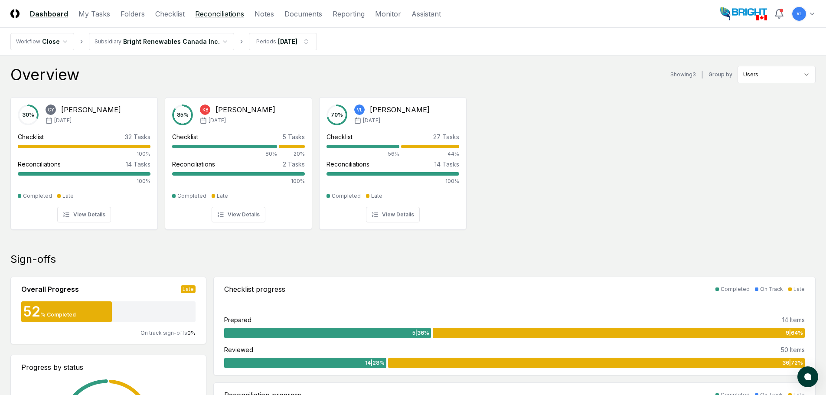
click at [214, 14] on link "Reconciliations" at bounding box center [219, 14] width 49 height 10
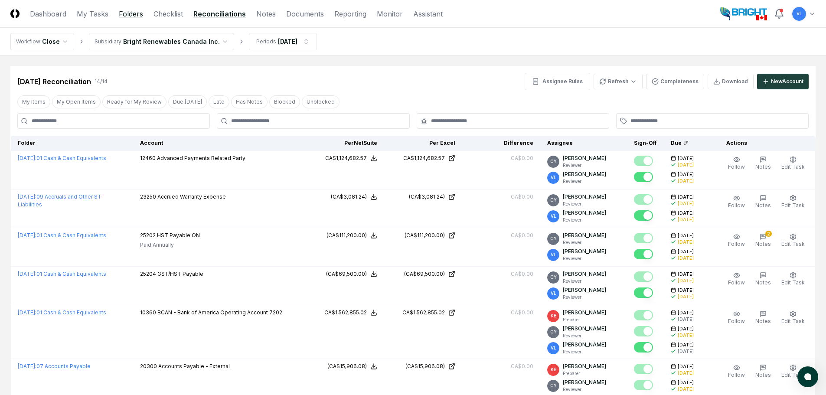
click at [132, 13] on link "Folders" at bounding box center [131, 14] width 24 height 10
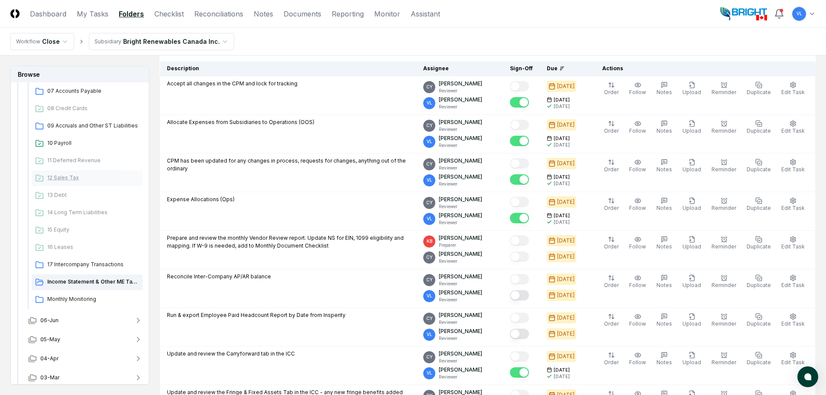
scroll to position [260, 0]
click at [96, 264] on span "17 Intercompany Transactions" at bounding box center [93, 262] width 92 height 8
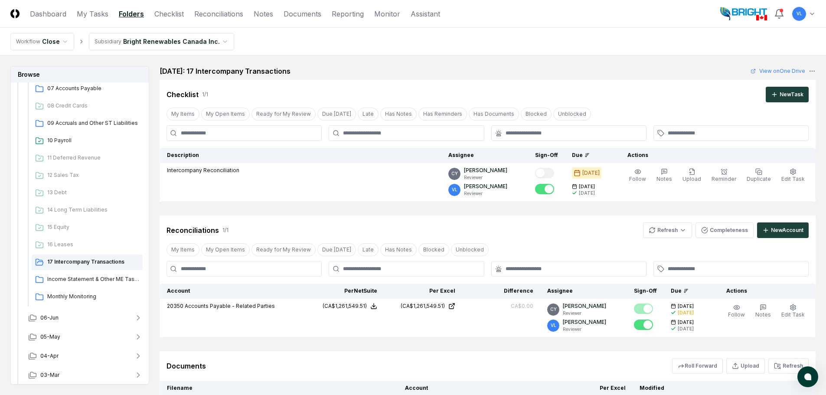
click at [215, 7] on header "CloseCore Dashboard My Tasks Folders Checklist Reconciliations Notes Documents …" at bounding box center [413, 14] width 826 height 28
click at [221, 15] on link "Reconciliations" at bounding box center [218, 14] width 49 height 10
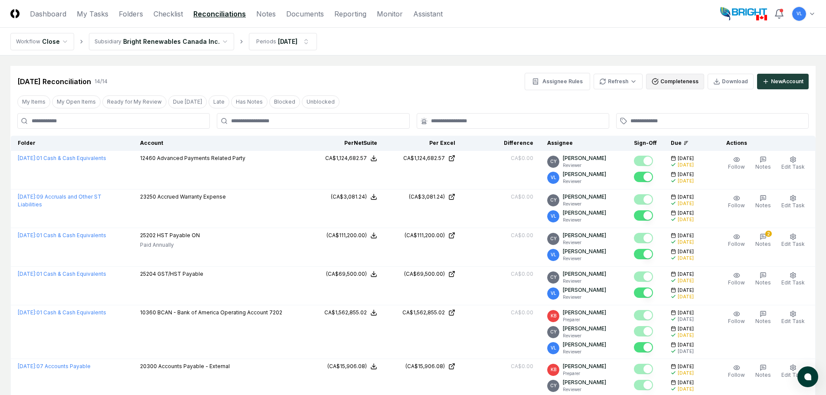
click at [672, 85] on button "Completeness" at bounding box center [675, 82] width 58 height 16
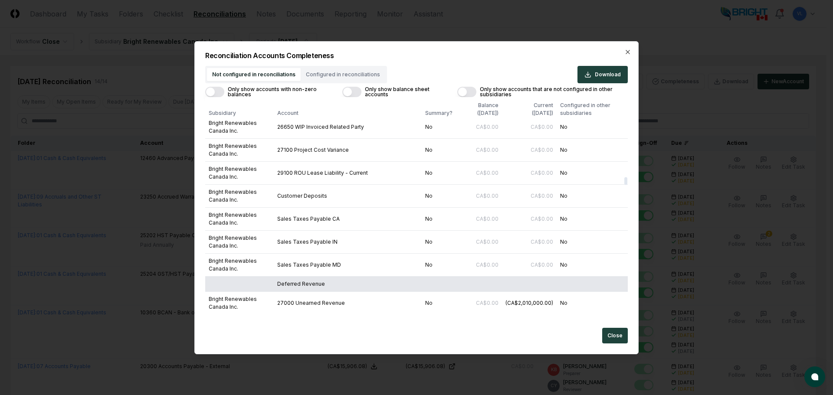
scroll to position [3601, 0]
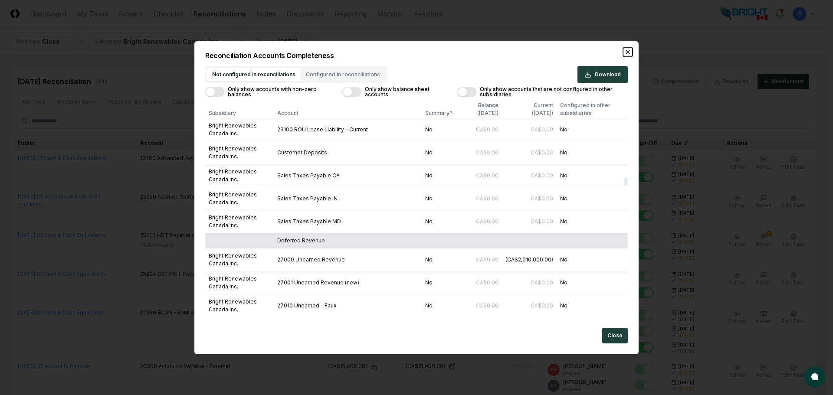
click at [627, 51] on icon "button" at bounding box center [627, 51] width 3 height 3
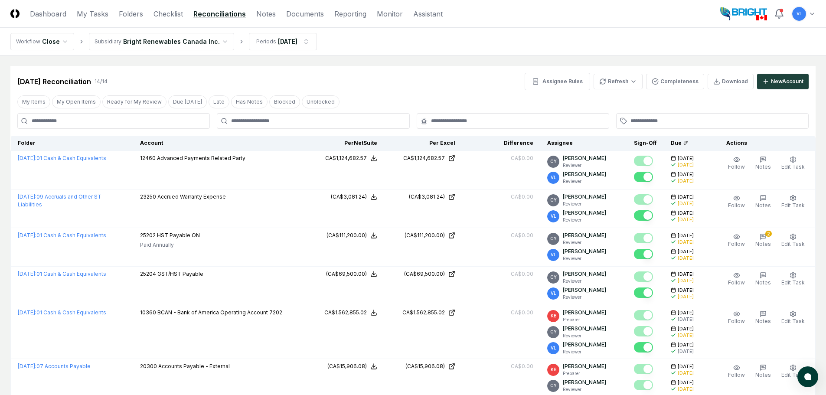
click at [814, 14] on html "CloseCore Dashboard My Tasks Folders Checklist Reconciliations Notes Documents …" at bounding box center [413, 392] width 826 height 784
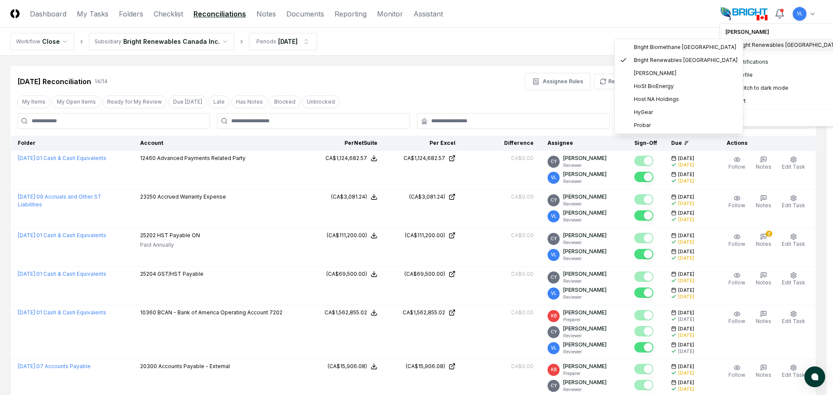
click at [537, 50] on html "CloseCore Dashboard My Tasks Folders Checklist Reconciliations Notes Documents …" at bounding box center [416, 392] width 833 height 784
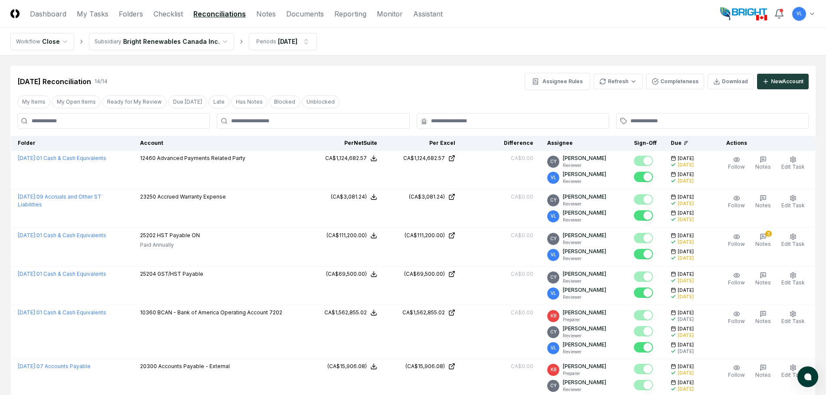
click at [812, 16] on html "CloseCore Dashboard My Tasks Folders Checklist Reconciliations Notes Documents …" at bounding box center [413, 392] width 826 height 784
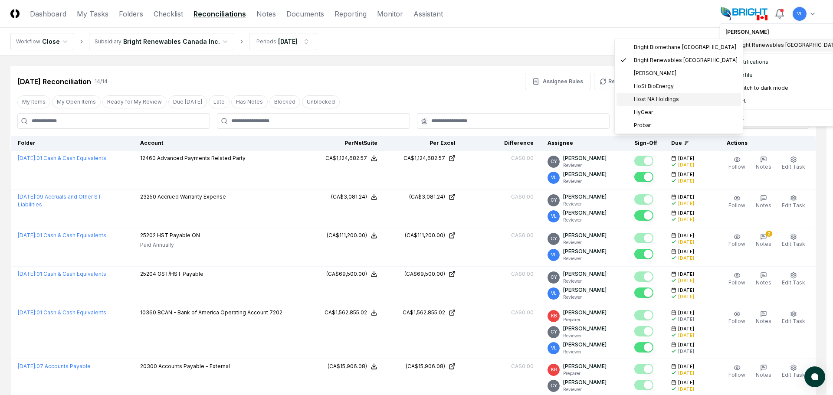
click at [662, 99] on span "Host NA Holdings" at bounding box center [656, 99] width 45 height 8
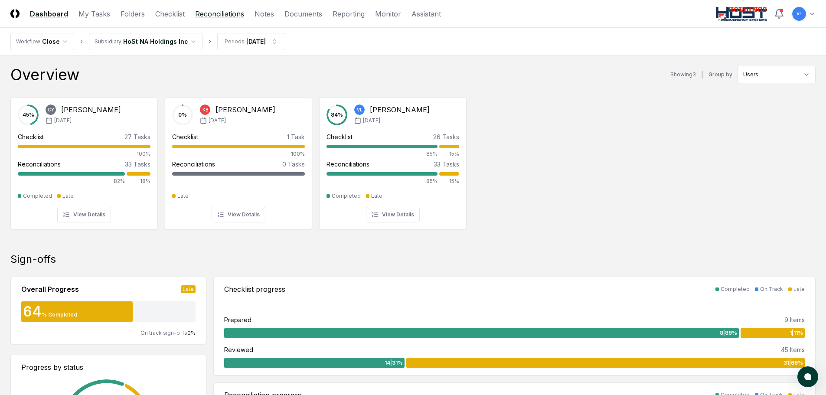
click at [207, 16] on link "Reconciliations" at bounding box center [219, 14] width 49 height 10
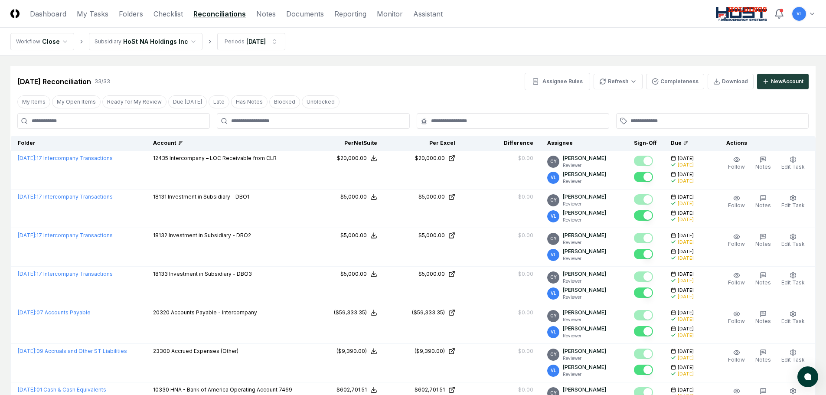
click at [181, 143] on icon at bounding box center [180, 143] width 1 height 0
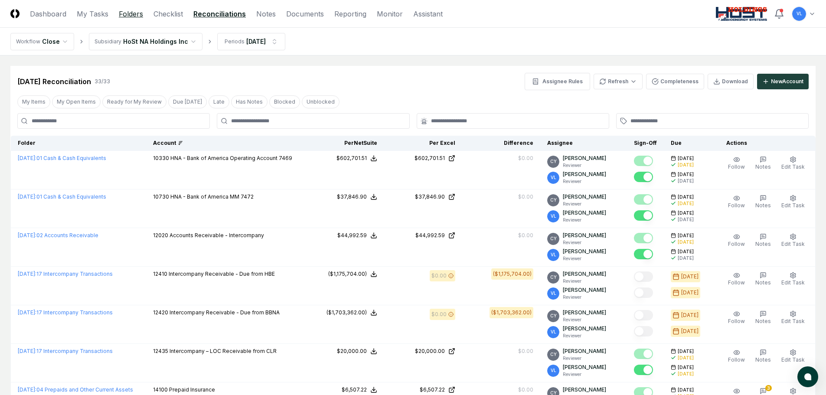
click at [122, 12] on link "Folders" at bounding box center [131, 14] width 24 height 10
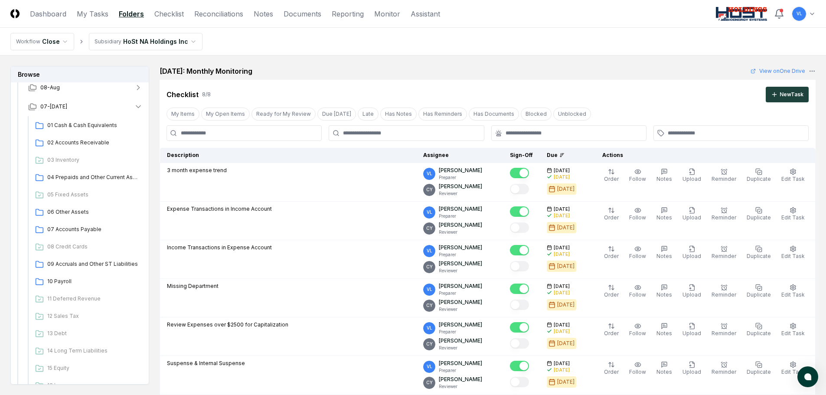
scroll to position [130, 0]
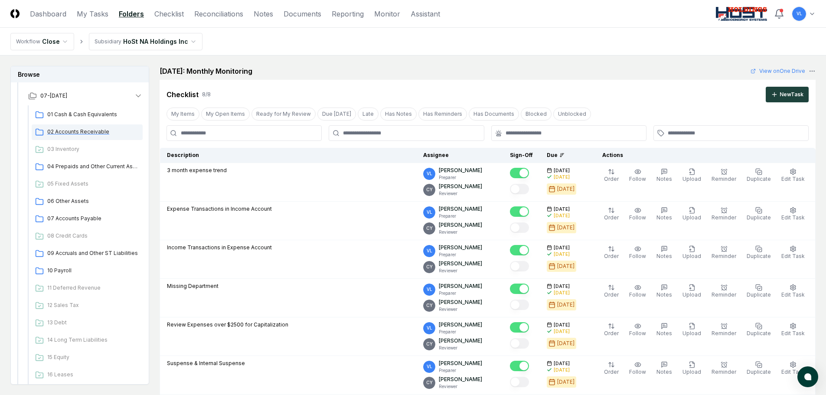
click at [95, 130] on span "02 Accounts Receivable" at bounding box center [93, 132] width 92 height 8
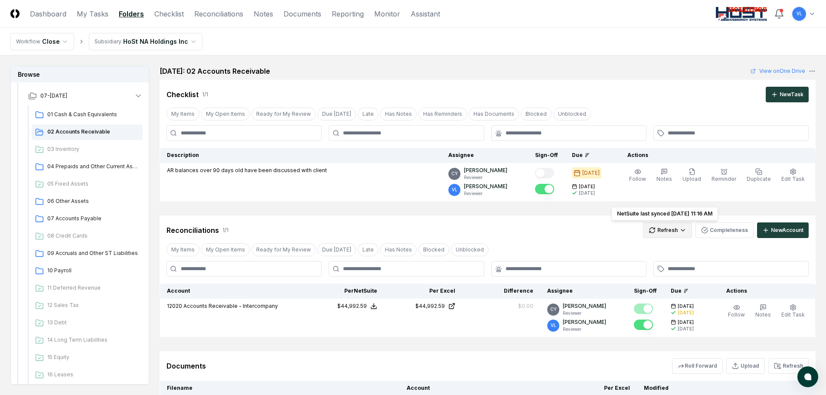
click at [673, 230] on html "CloseCore Dashboard My Tasks Folders Checklist Reconciliations Notes Documents …" at bounding box center [413, 241] width 826 height 482
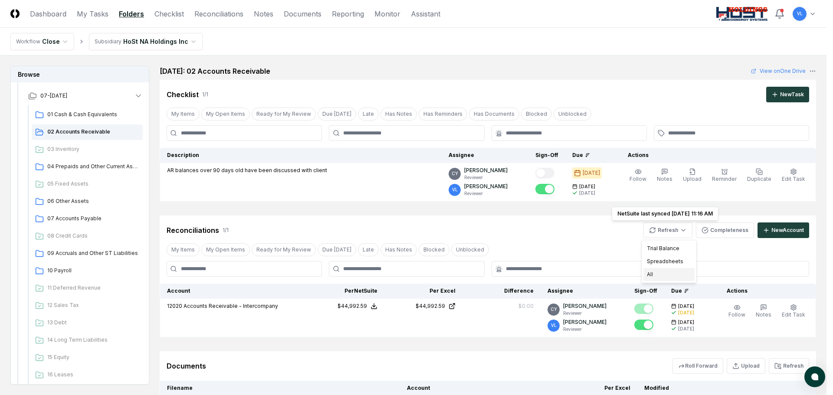
click at [666, 272] on div "All" at bounding box center [668, 274] width 51 height 13
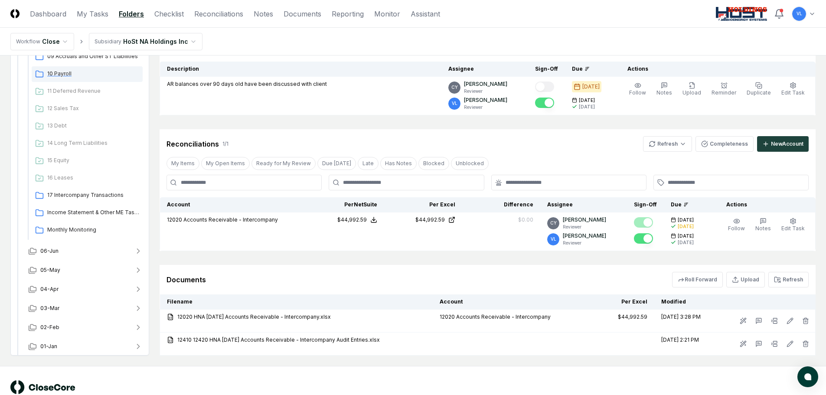
scroll to position [301, 0]
click at [91, 190] on span "17 Intercompany Transactions" at bounding box center [93, 193] width 92 height 8
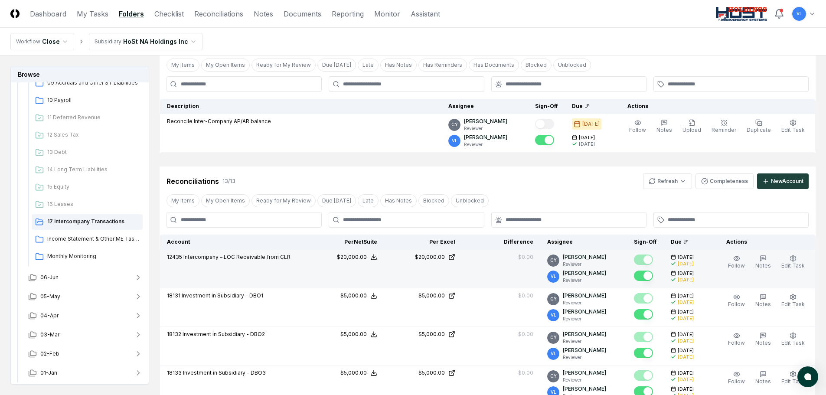
scroll to position [43, 0]
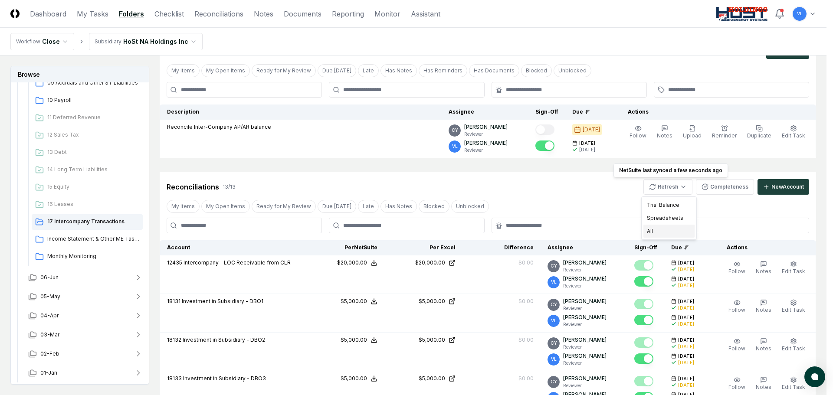
click at [657, 228] on div "All" at bounding box center [668, 231] width 51 height 13
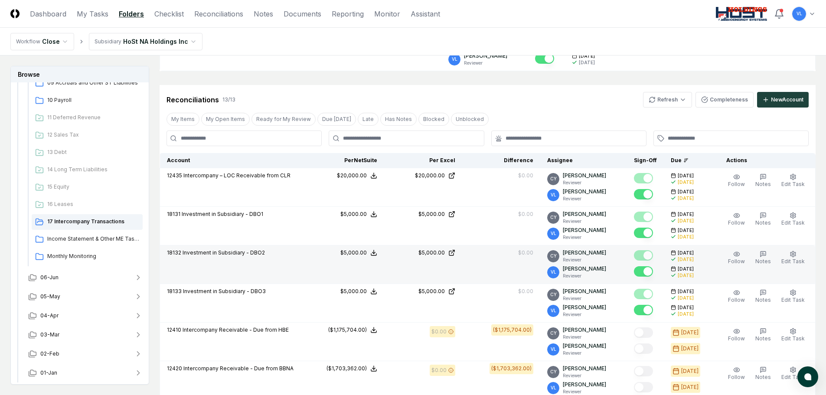
scroll to position [106, 0]
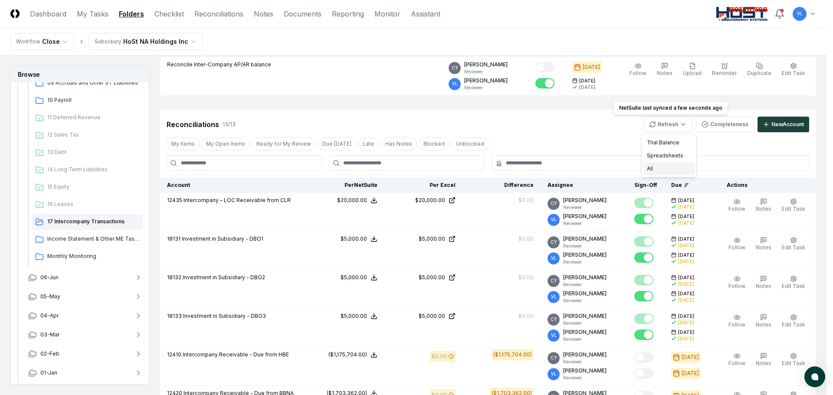
click at [657, 169] on div "All" at bounding box center [668, 168] width 51 height 13
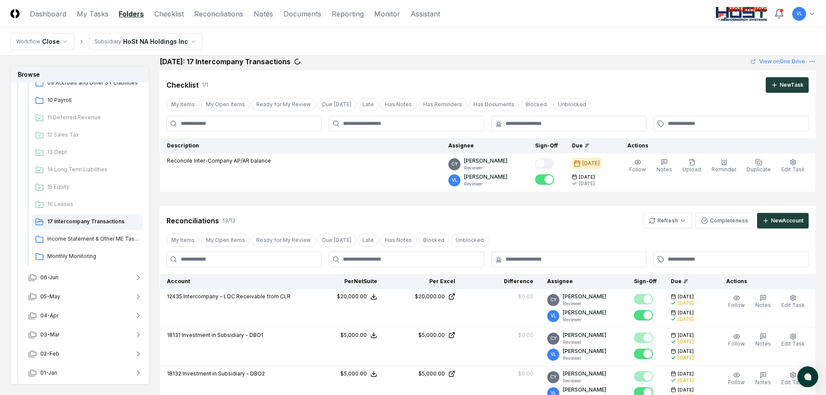
scroll to position [0, 0]
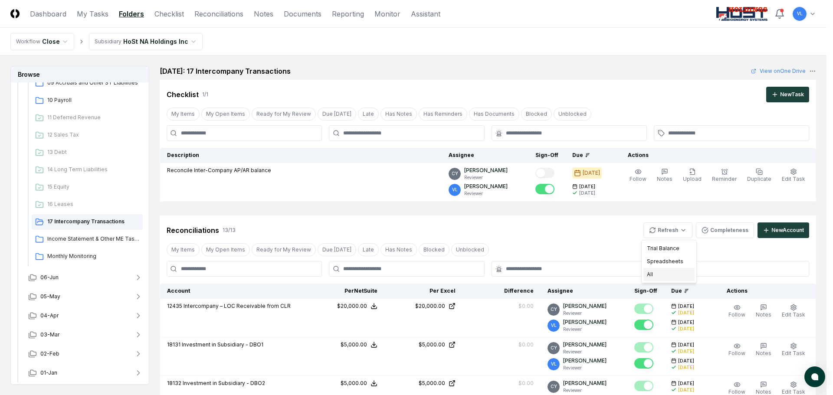
click at [660, 275] on div "All" at bounding box center [668, 274] width 51 height 13
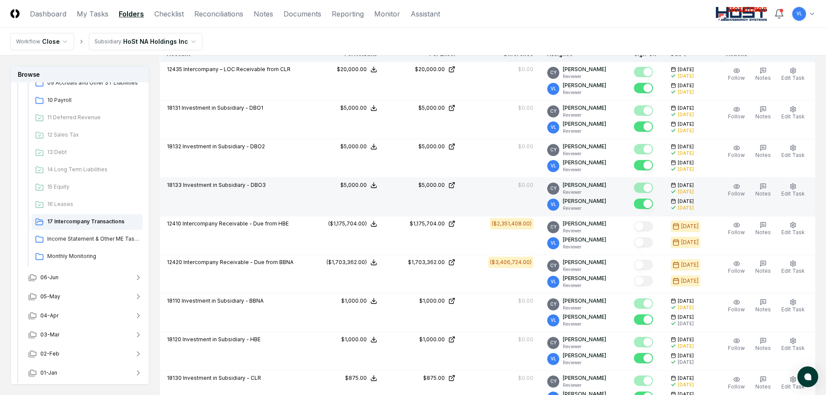
scroll to position [347, 0]
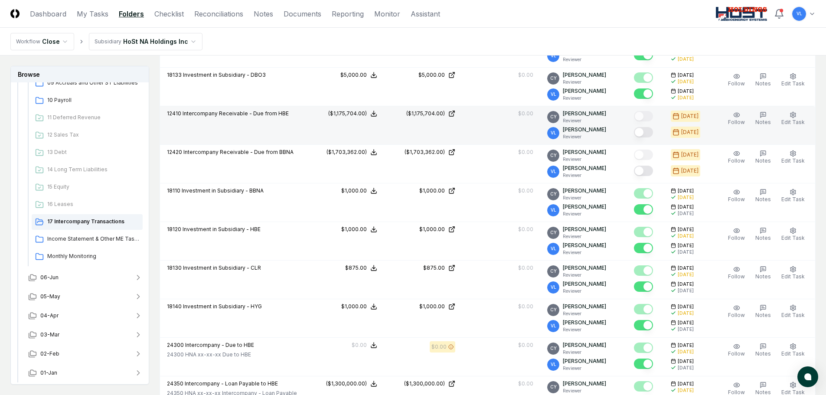
click at [653, 134] on button "Mark complete" at bounding box center [643, 132] width 19 height 10
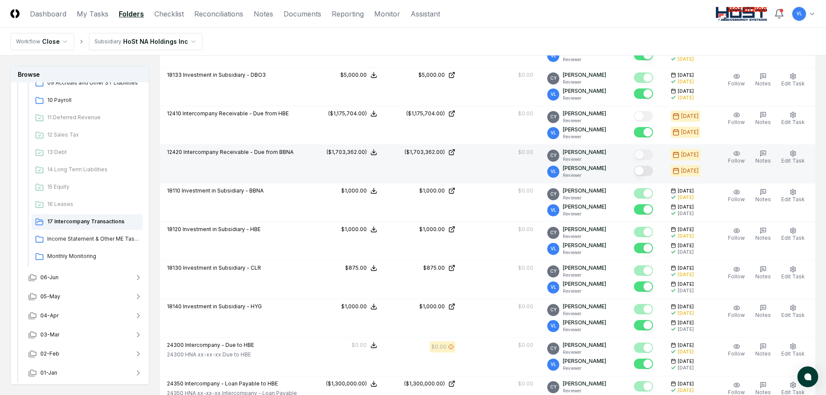
click at [653, 171] on button "Mark complete" at bounding box center [643, 171] width 19 height 10
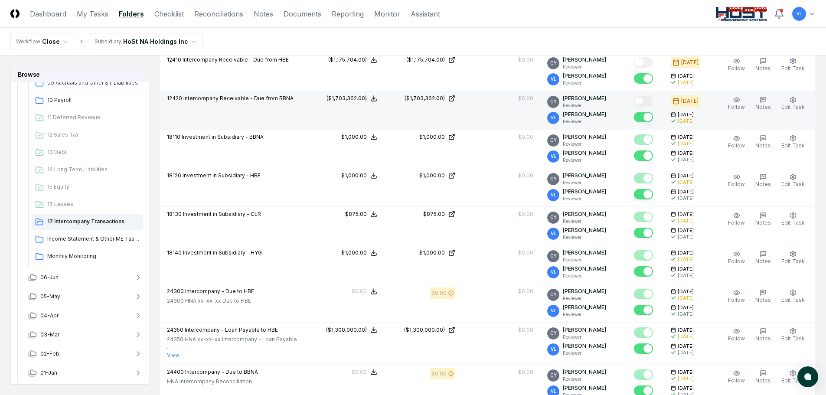
scroll to position [304, 0]
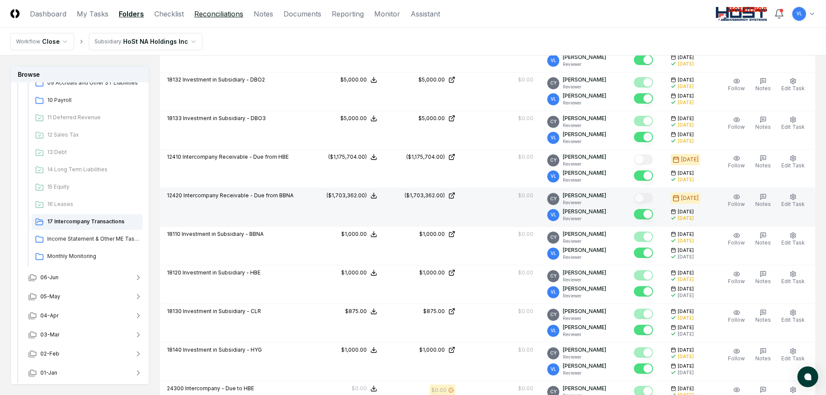
click at [209, 10] on link "Reconciliations" at bounding box center [218, 14] width 49 height 10
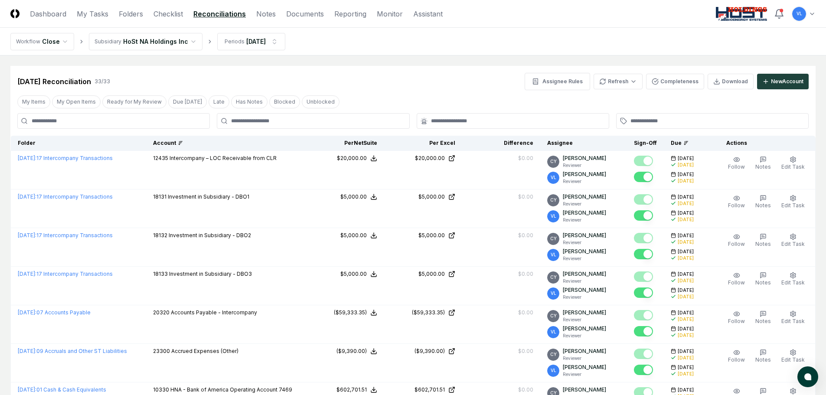
click at [189, 144] on div "Account" at bounding box center [226, 143] width 146 height 8
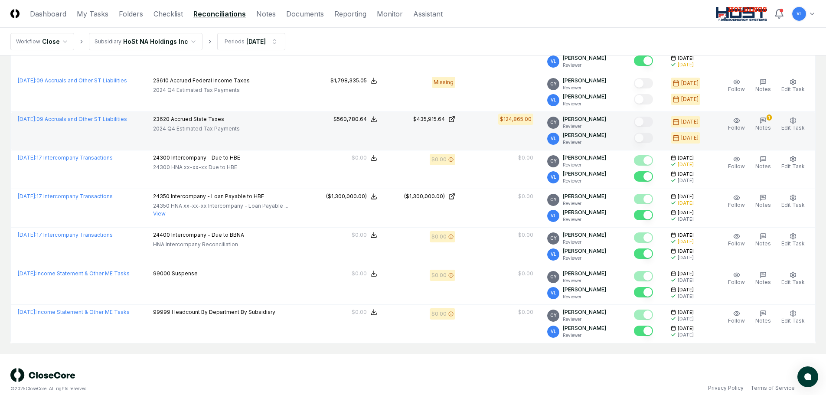
scroll to position [1085, 0]
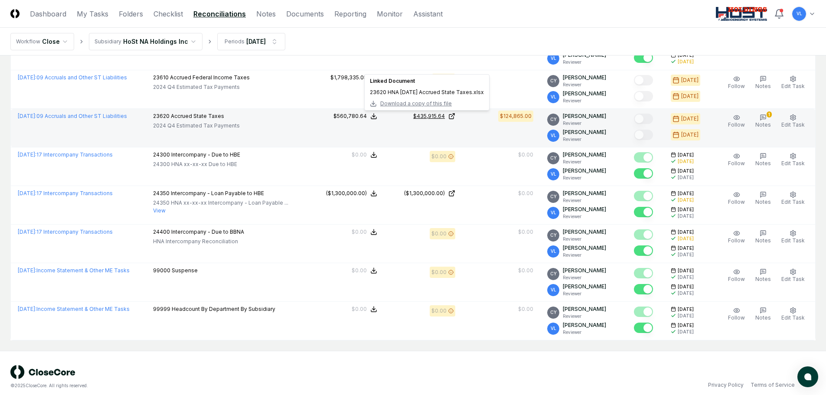
click at [455, 117] on icon at bounding box center [452, 116] width 7 height 7
click at [103, 116] on link "[DATE] : 09 Accruals and Other ST Liabilities" at bounding box center [72, 116] width 109 height 7
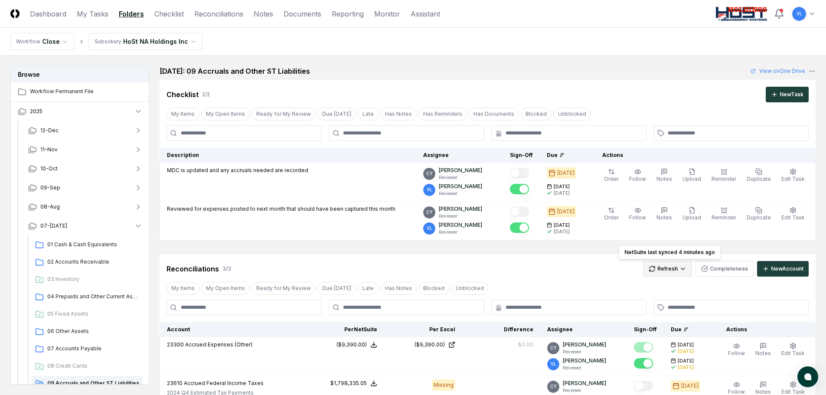
click at [667, 267] on html "CloseCore Dashboard My Tasks Folders Checklist Reconciliations Notes Documents …" at bounding box center [413, 310] width 826 height 620
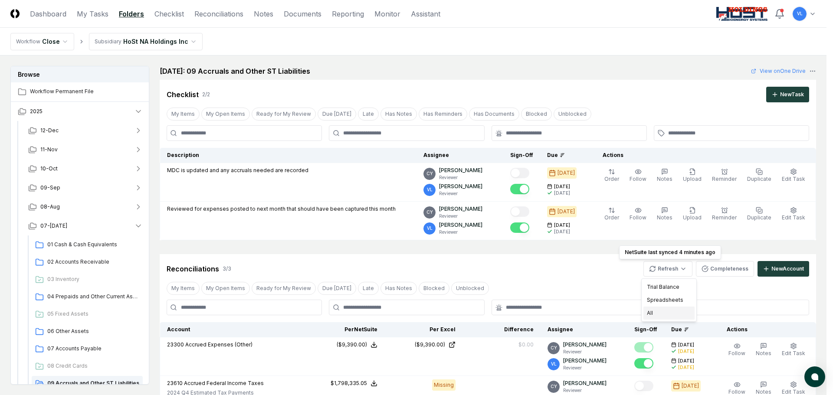
click at [662, 314] on div "All" at bounding box center [668, 313] width 51 height 13
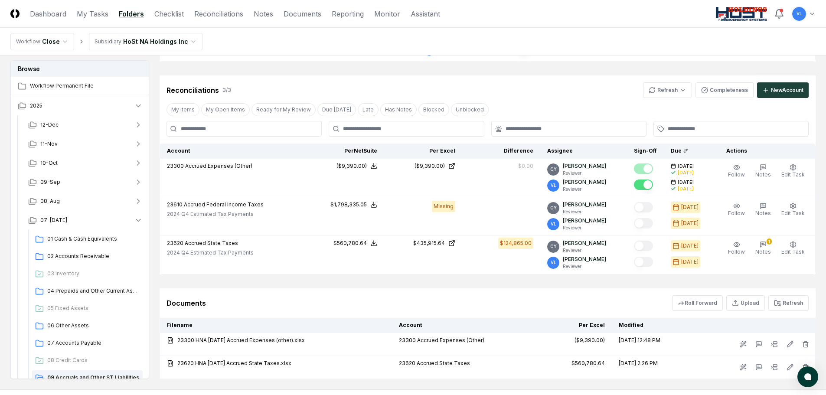
scroll to position [217, 0]
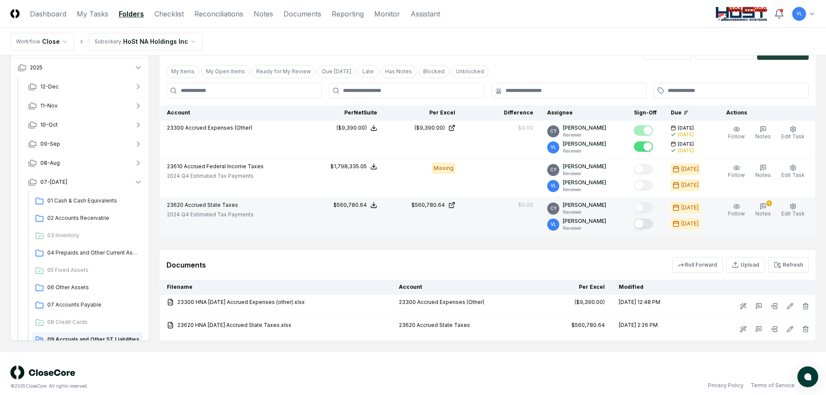
click at [652, 226] on button "Mark complete" at bounding box center [643, 224] width 19 height 10
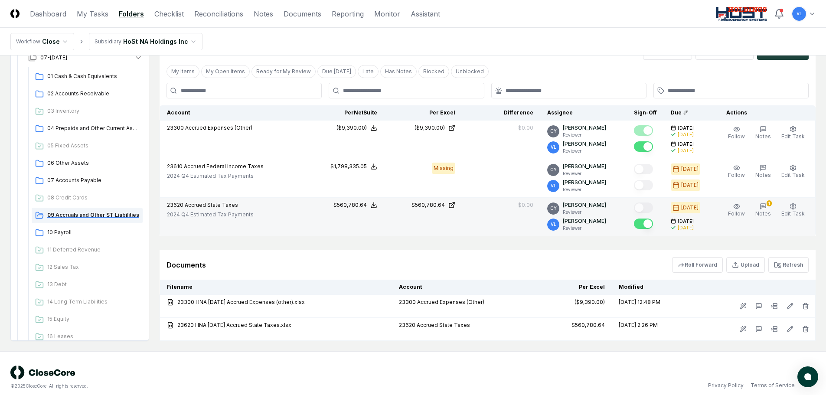
scroll to position [87, 0]
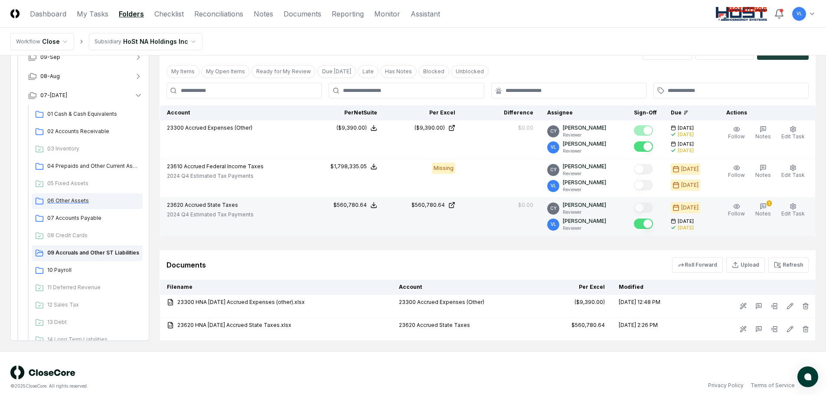
click at [74, 201] on span "06 Other Assets" at bounding box center [93, 201] width 92 height 8
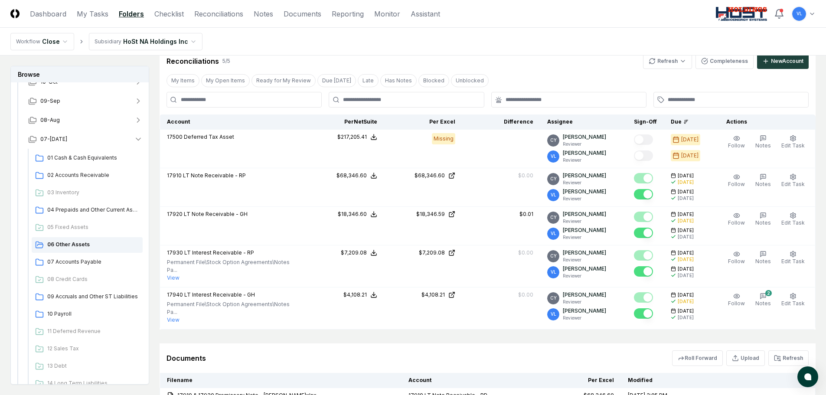
scroll to position [43, 0]
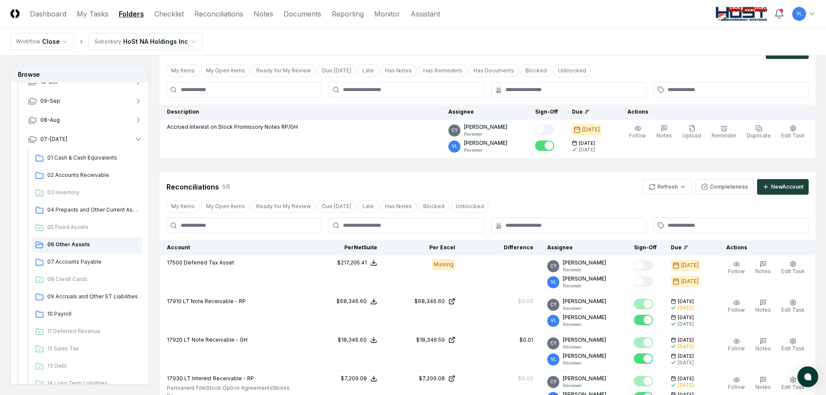
click at [213, 15] on link "Reconciliations" at bounding box center [218, 14] width 49 height 10
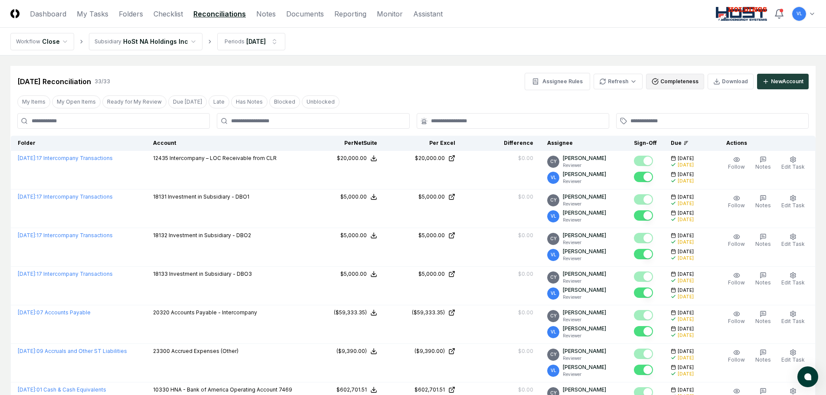
click at [669, 81] on button "Completeness" at bounding box center [675, 82] width 58 height 16
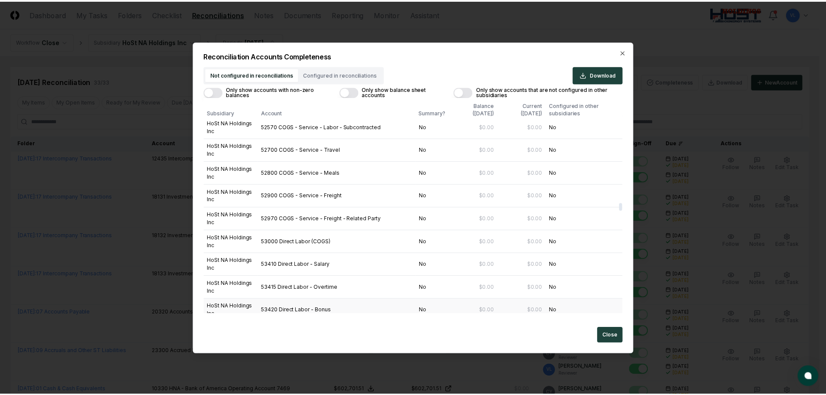
scroll to position [4729, 0]
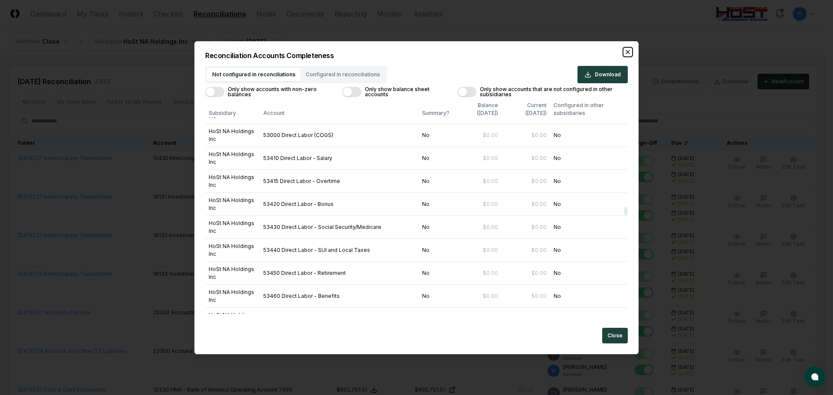
click at [631, 49] on icon "button" at bounding box center [627, 52] width 7 height 7
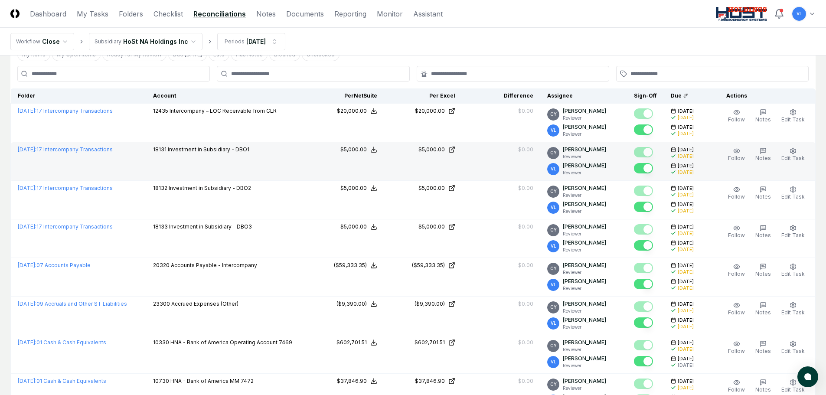
scroll to position [0, 0]
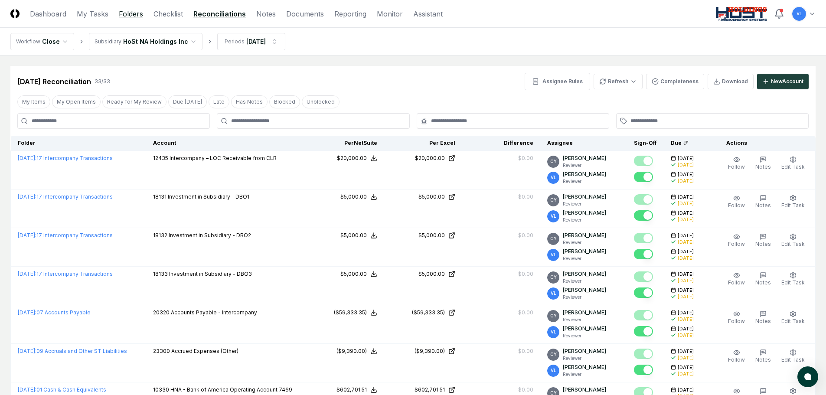
click at [134, 13] on link "Folders" at bounding box center [131, 14] width 24 height 10
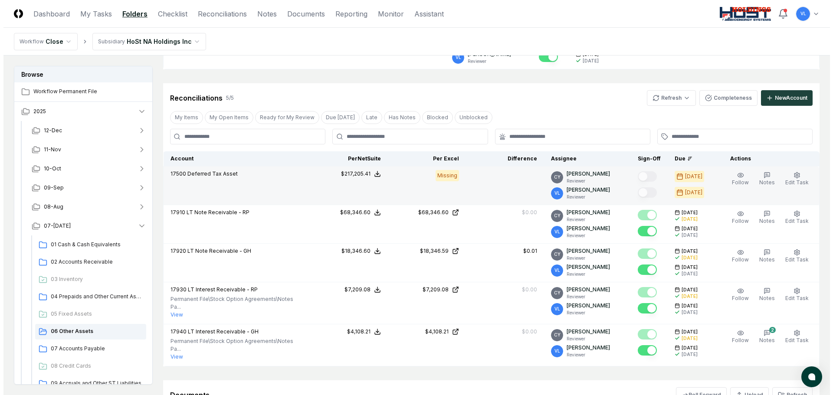
scroll to position [130, 0]
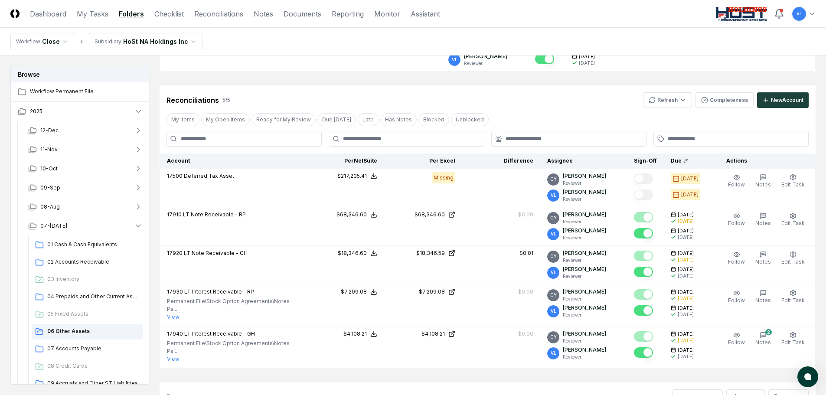
click at [810, 16] on html "CloseCore Dashboard My Tasks Folders Checklist Reconciliations Notes Documents …" at bounding box center [413, 203] width 826 height 666
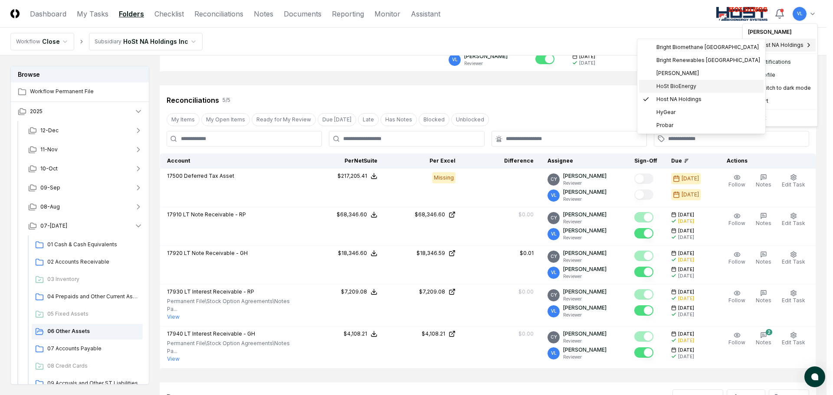
click at [682, 87] on span "HoSt BioEnergy" at bounding box center [676, 86] width 40 height 8
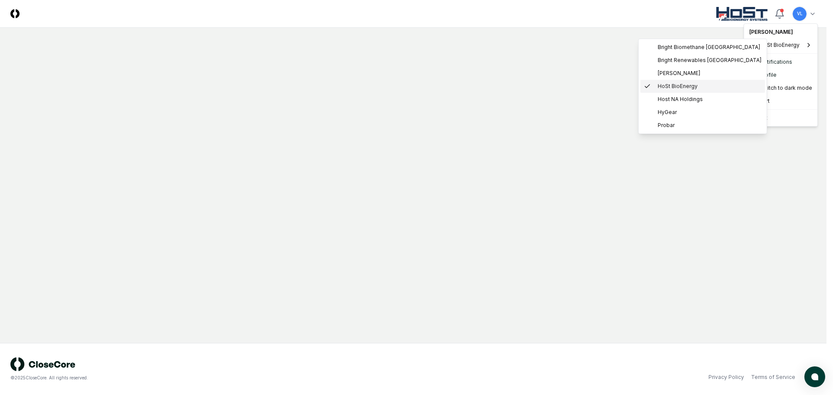
scroll to position [0, 0]
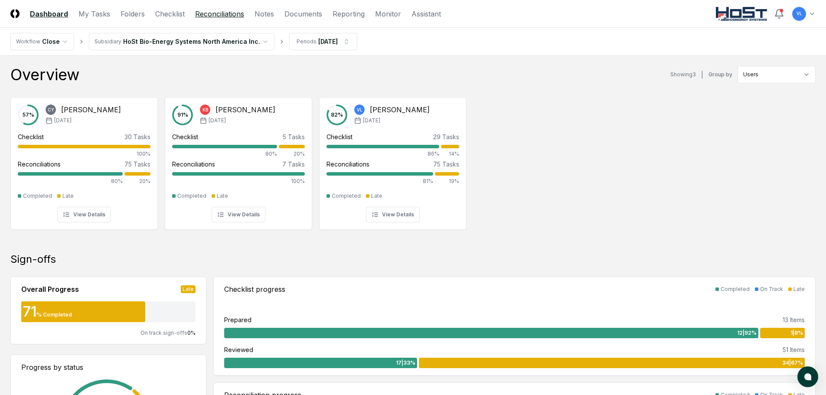
click at [210, 16] on link "Reconciliations" at bounding box center [219, 14] width 49 height 10
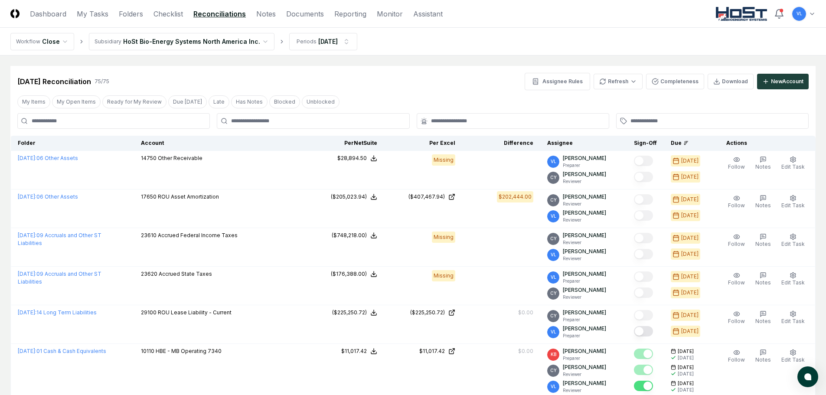
click at [126, 16] on link "Folders" at bounding box center [131, 14] width 24 height 10
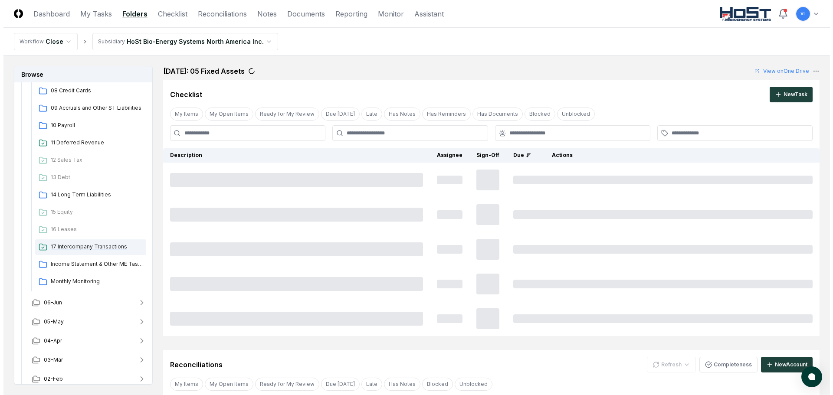
scroll to position [280, 0]
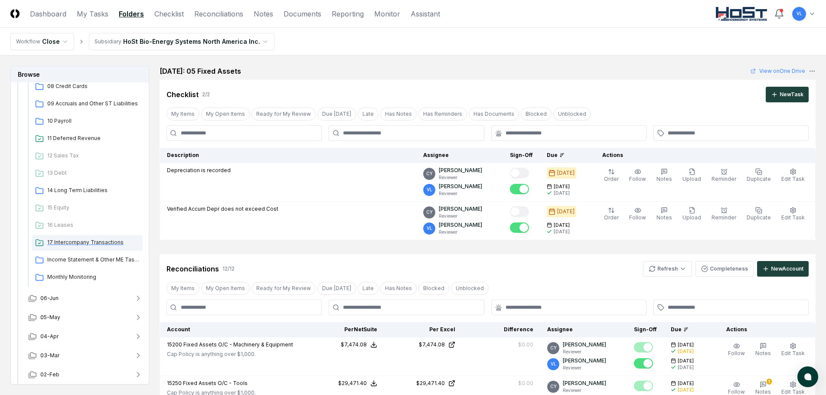
click at [95, 243] on span "17 Intercompany Transactions" at bounding box center [93, 243] width 92 height 8
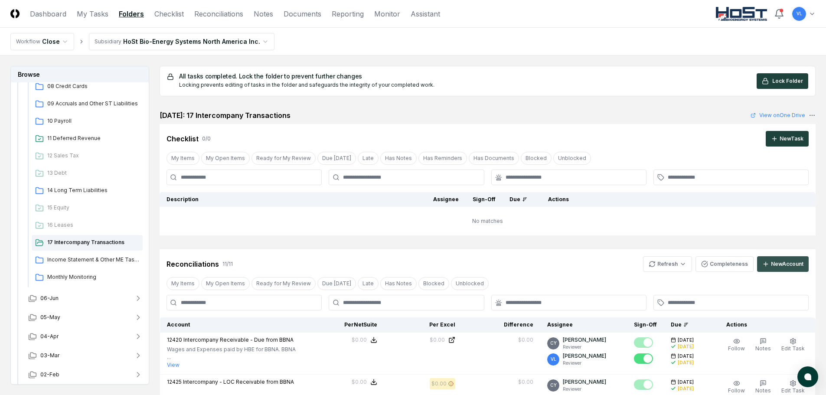
click at [781, 262] on div "New Account" at bounding box center [787, 264] width 33 height 8
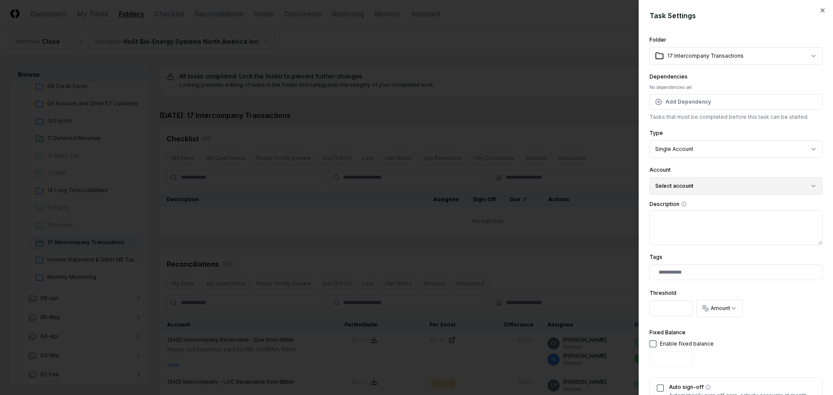
click at [705, 190] on button "Select account" at bounding box center [735, 185] width 173 height 17
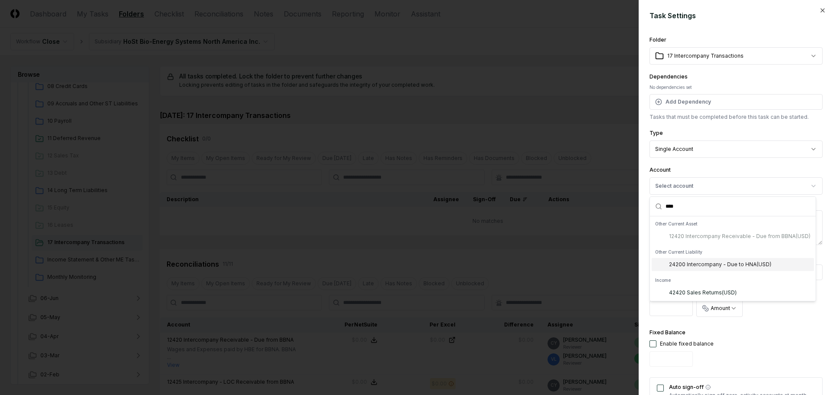
type input "****"
click at [730, 265] on div "24200 Intercompany - Due to HNA ( USD )" at bounding box center [720, 265] width 102 height 8
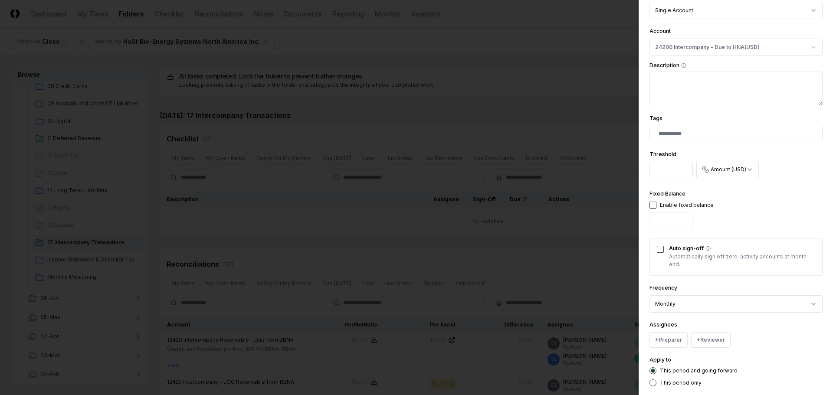
scroll to position [174, 0]
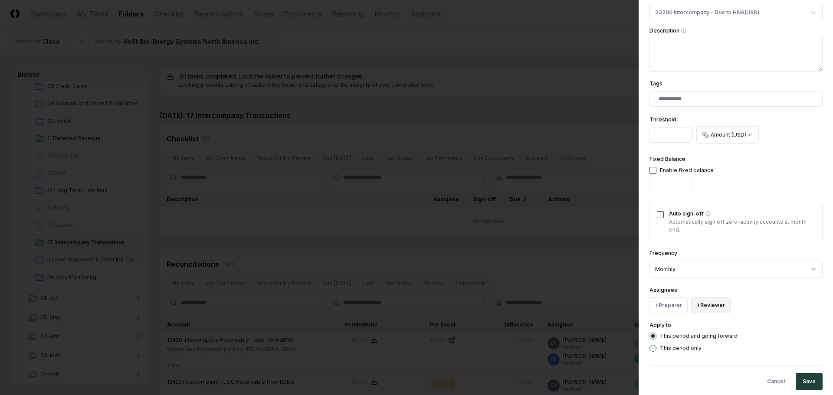
click at [714, 307] on button "+ Reviewer" at bounding box center [710, 306] width 39 height 16
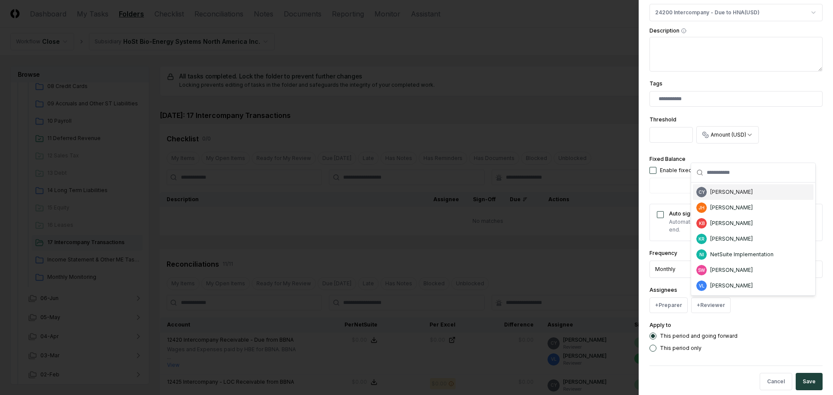
click at [728, 190] on div "[PERSON_NAME]" at bounding box center [731, 192] width 43 height 8
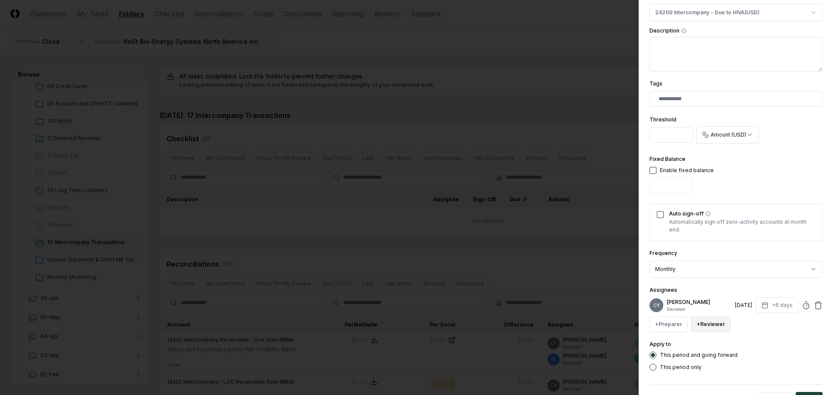
click at [714, 327] on button "+ Reviewer" at bounding box center [710, 325] width 39 height 16
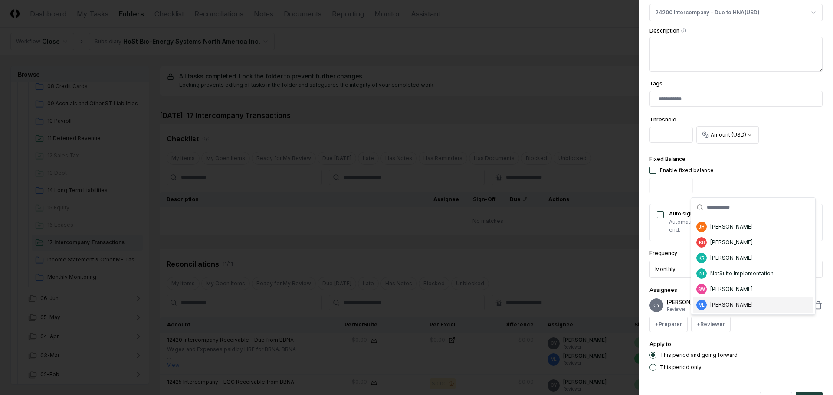
click at [738, 311] on div "[PERSON_NAME]" at bounding box center [753, 305] width 121 height 16
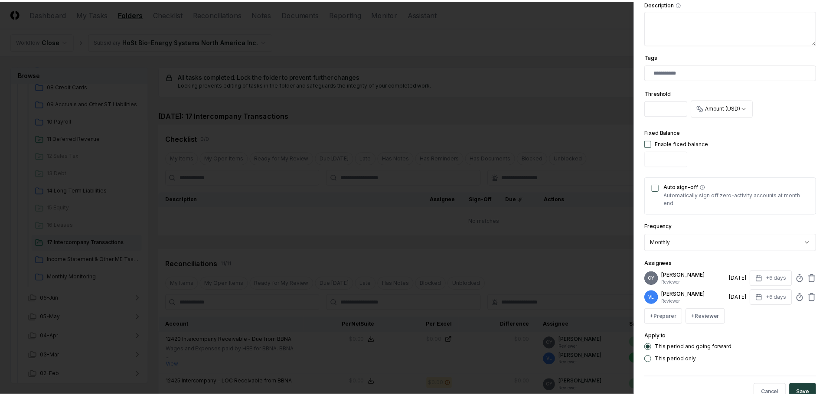
scroll to position [224, 0]
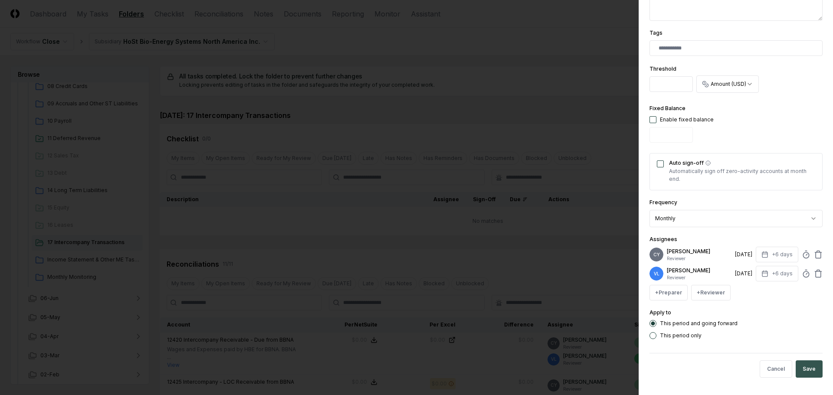
click at [808, 370] on button "Save" at bounding box center [809, 369] width 27 height 17
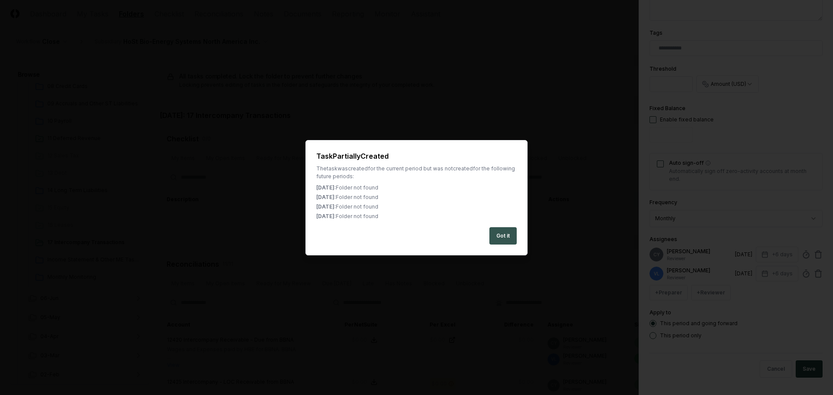
click at [500, 239] on button "Got it" at bounding box center [502, 235] width 27 height 17
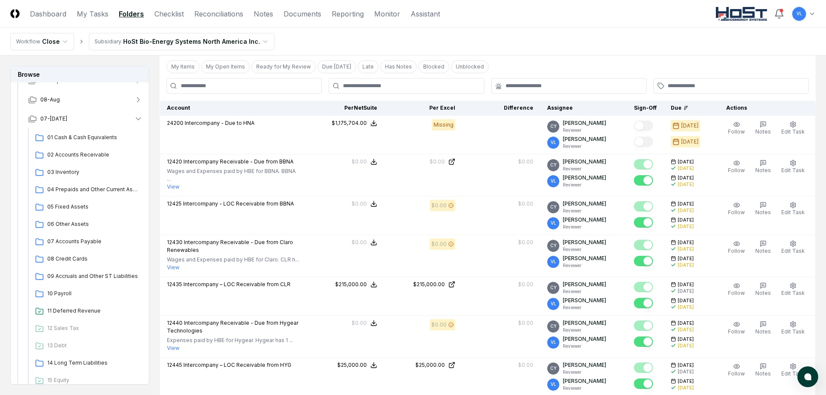
scroll to position [106, 0]
drag, startPoint x: 69, startPoint y: 171, endPoint x: 73, endPoint y: 178, distance: 8.3
click at [69, 171] on span "03 Inventory" at bounding box center [93, 173] width 92 height 8
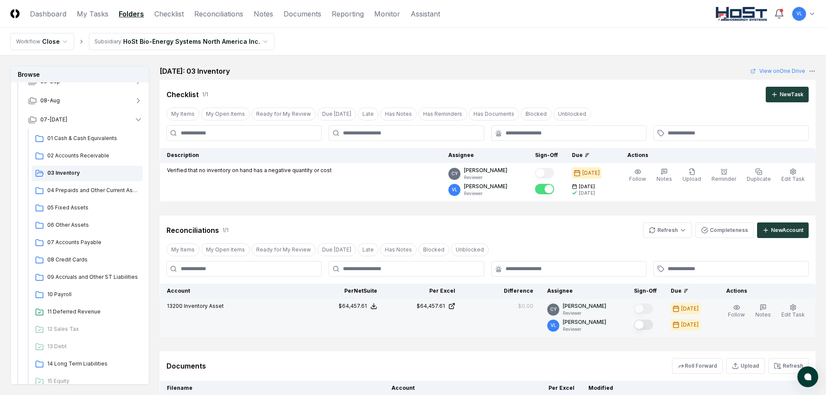
click at [649, 324] on button "Mark complete" at bounding box center [643, 325] width 19 height 10
click at [226, 17] on link "Reconciliations" at bounding box center [218, 14] width 49 height 10
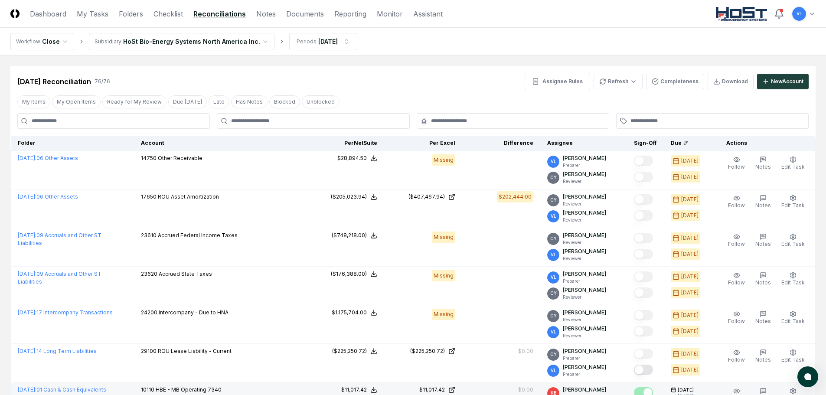
drag, startPoint x: 176, startPoint y: 142, endPoint x: 294, endPoint y: 188, distance: 126.1
click at [170, 142] on icon at bounding box center [169, 142] width 2 height 0
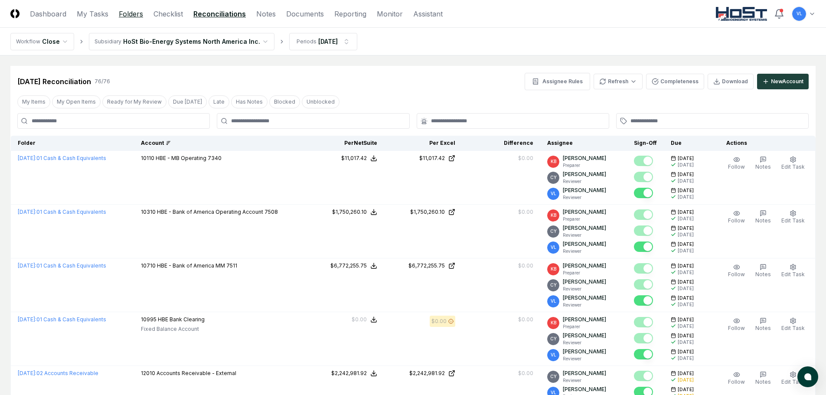
drag, startPoint x: 130, startPoint y: 13, endPoint x: 132, endPoint y: 51, distance: 38.7
click at [130, 13] on link "Folders" at bounding box center [131, 14] width 24 height 10
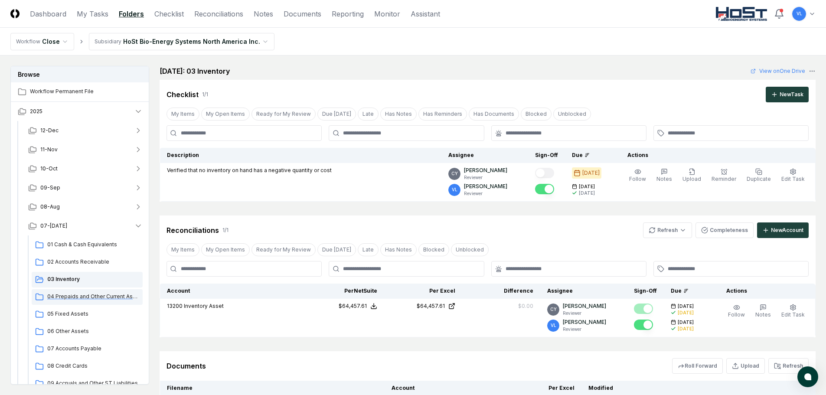
click at [93, 298] on span "04 Prepaids and Other Current Assets" at bounding box center [93, 297] width 92 height 8
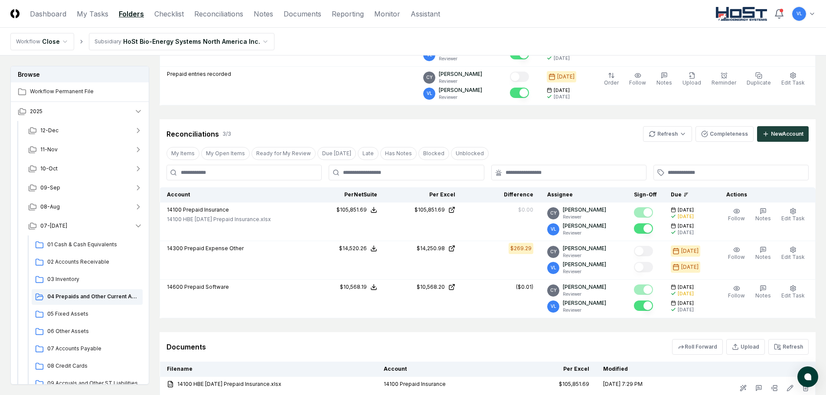
scroll to position [248, 0]
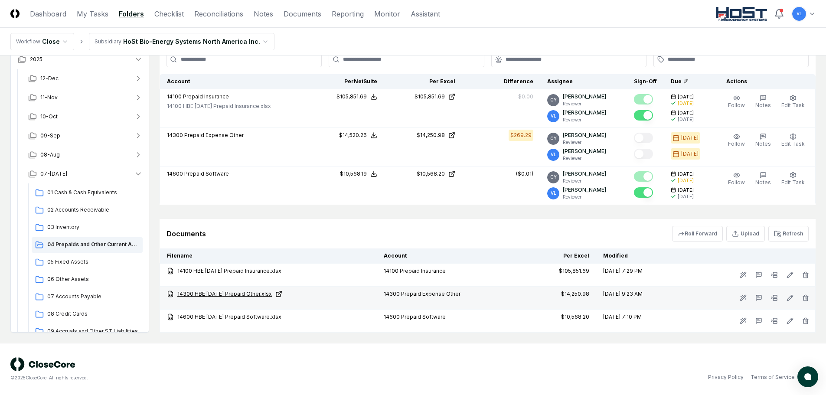
click at [282, 294] on icon at bounding box center [278, 294] width 7 height 7
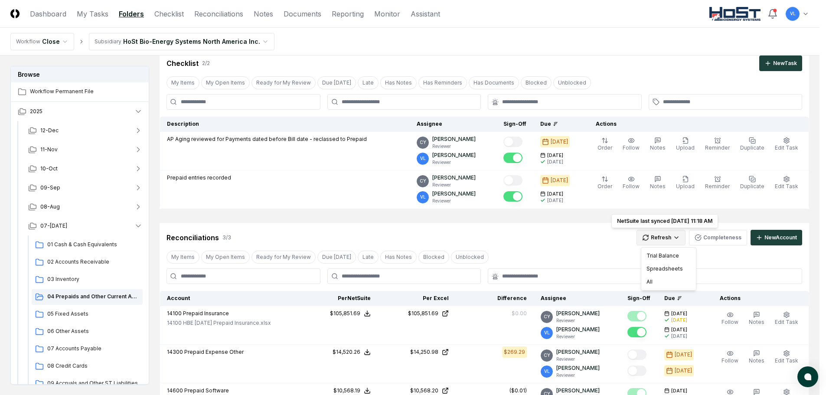
click at [666, 240] on html "CloseCore Dashboard My Tasks Folders Checklist Reconciliations Notes Documents …" at bounding box center [413, 290] width 826 height 643
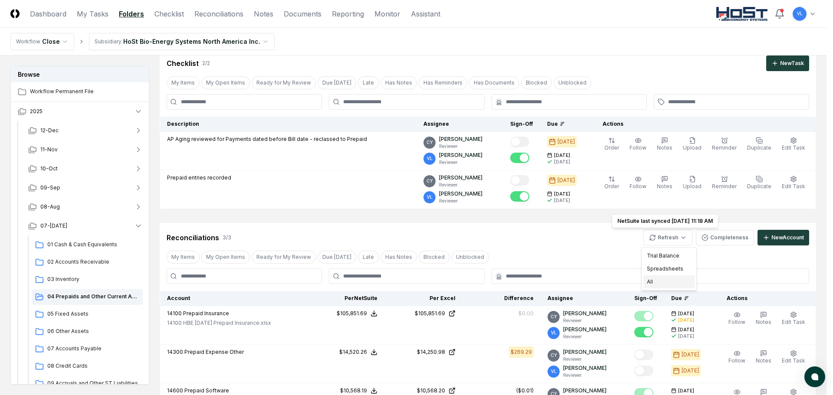
click at [664, 281] on div "All" at bounding box center [668, 281] width 51 height 13
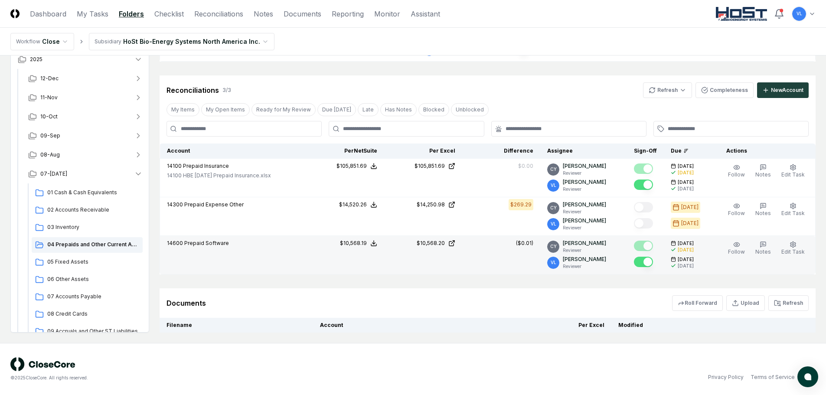
scroll to position [248, 0]
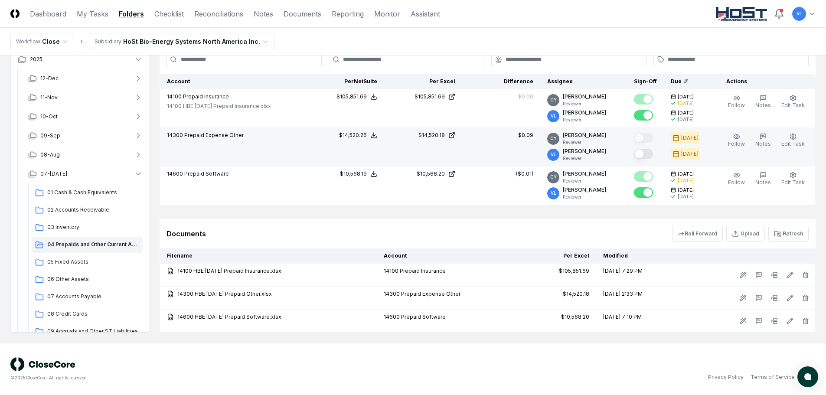
click at [651, 154] on button "Mark complete" at bounding box center [643, 154] width 19 height 10
click at [225, 13] on link "Reconciliations" at bounding box center [218, 14] width 49 height 10
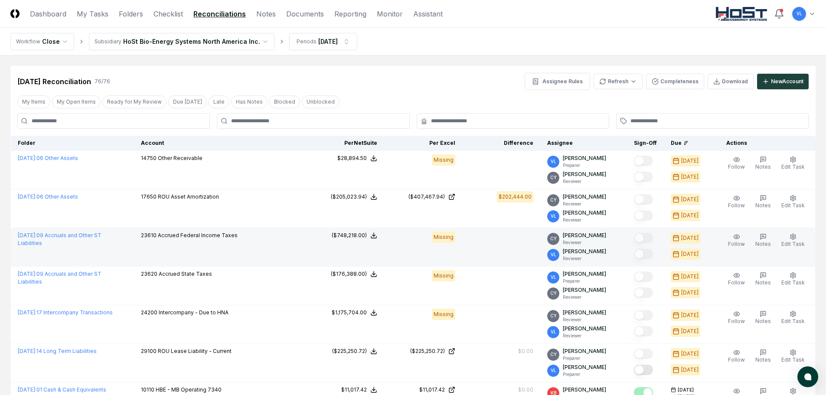
click at [64, 197] on link "[DATE] : 06 Other Assets" at bounding box center [48, 196] width 60 height 7
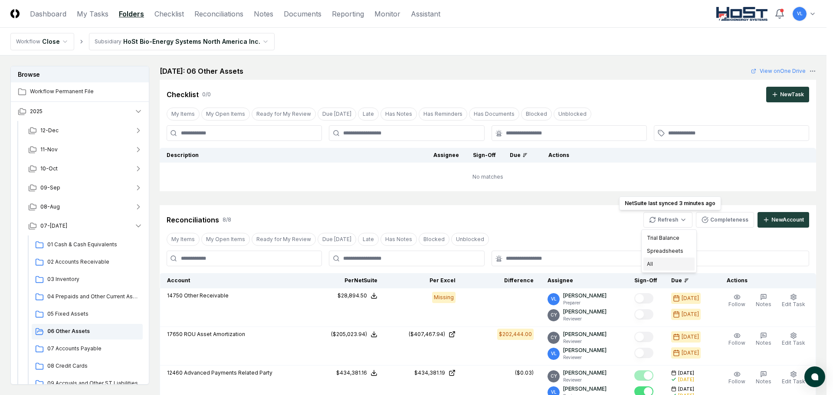
click at [660, 262] on div "All" at bounding box center [668, 264] width 51 height 13
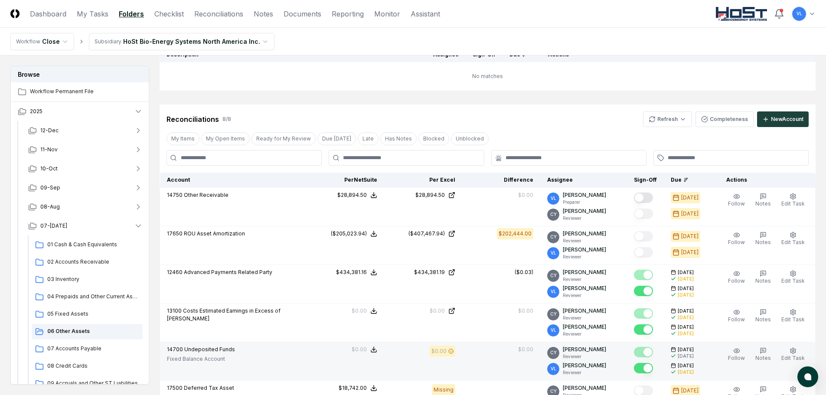
scroll to position [87, 0]
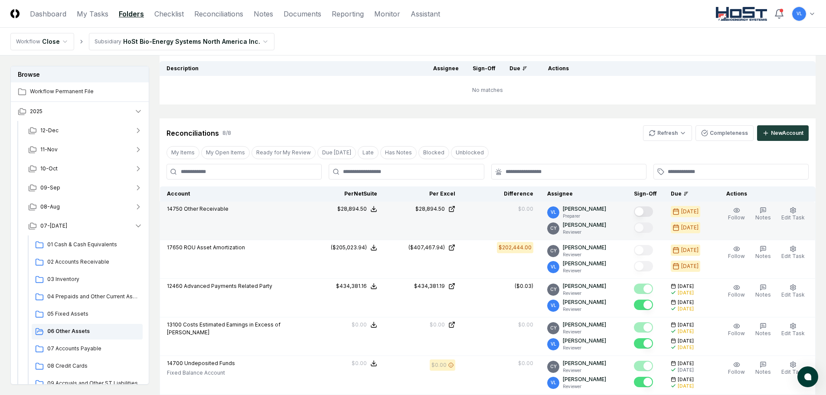
click at [651, 213] on button "Mark complete" at bounding box center [643, 212] width 19 height 10
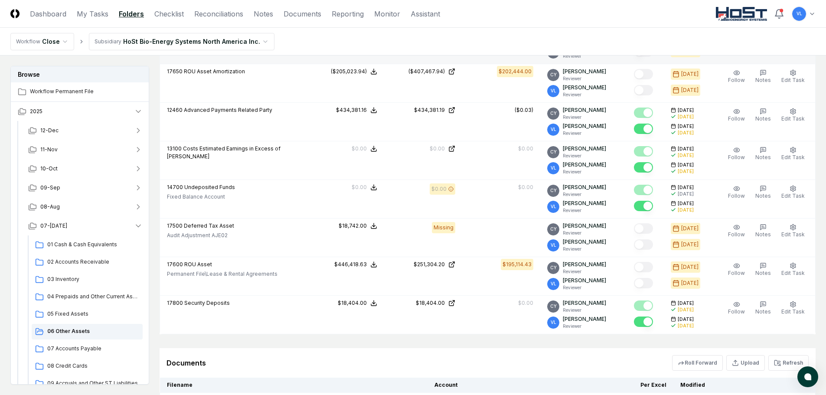
scroll to position [347, 0]
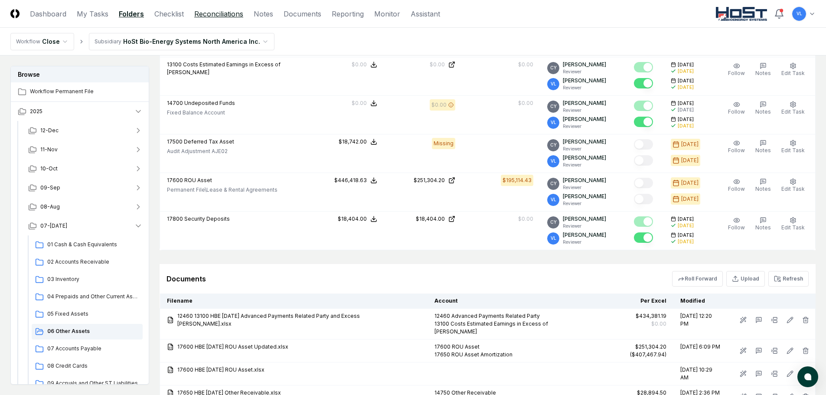
click at [221, 15] on link "Reconciliations" at bounding box center [218, 14] width 49 height 10
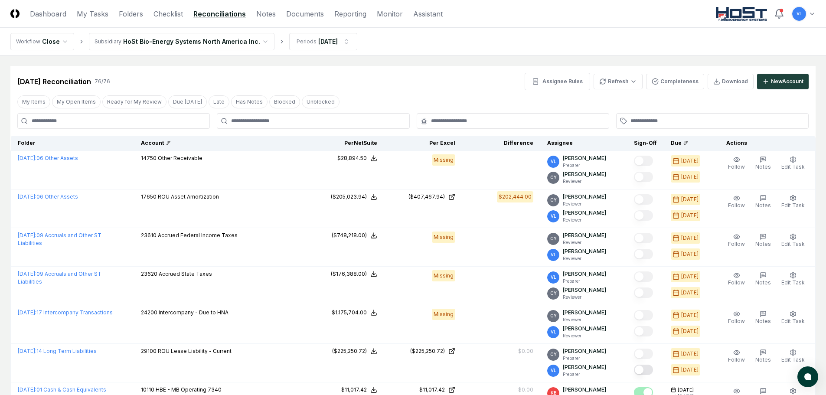
click at [167, 141] on icon at bounding box center [167, 142] width 0 height 3
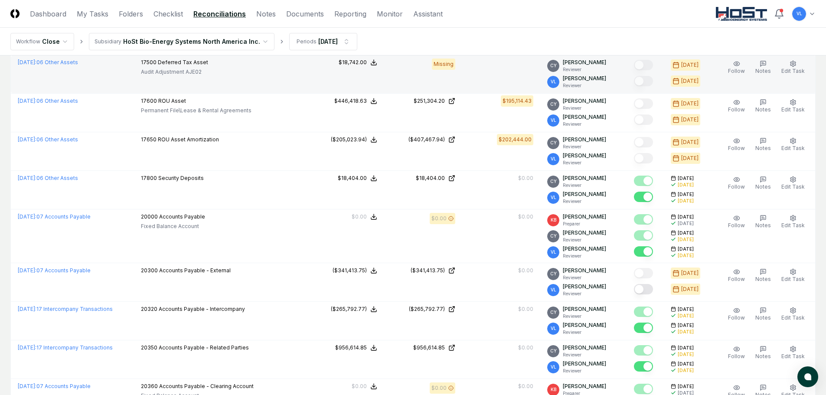
scroll to position [1518, 0]
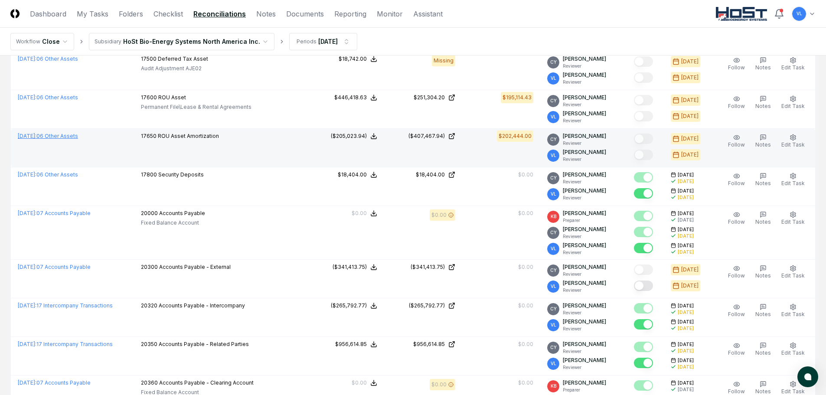
click at [69, 133] on link "[DATE] : 06 Other Assets" at bounding box center [48, 136] width 60 height 7
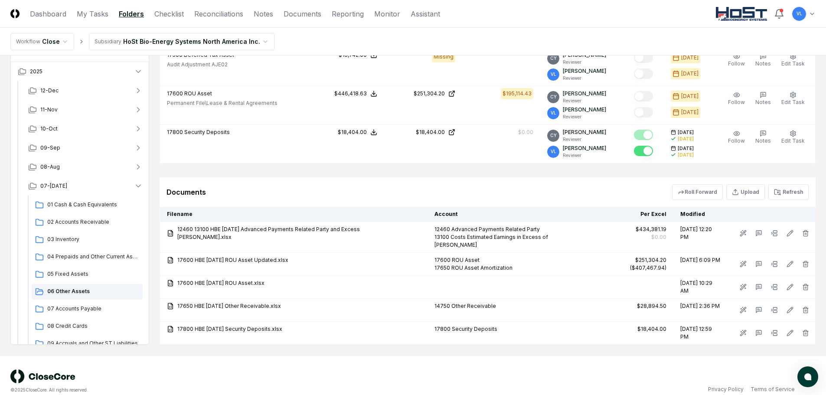
scroll to position [438, 0]
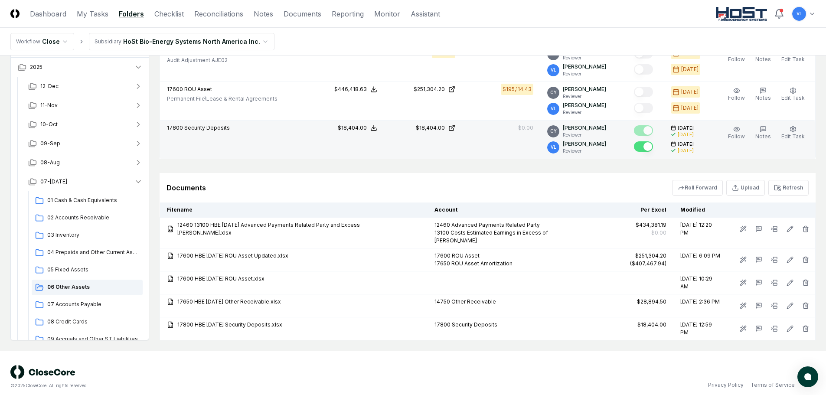
drag, startPoint x: 250, startPoint y: 151, endPoint x: 252, endPoint y: 159, distance: 8.5
click at [250, 151] on td "17800 Security Deposits" at bounding box center [233, 140] width 147 height 39
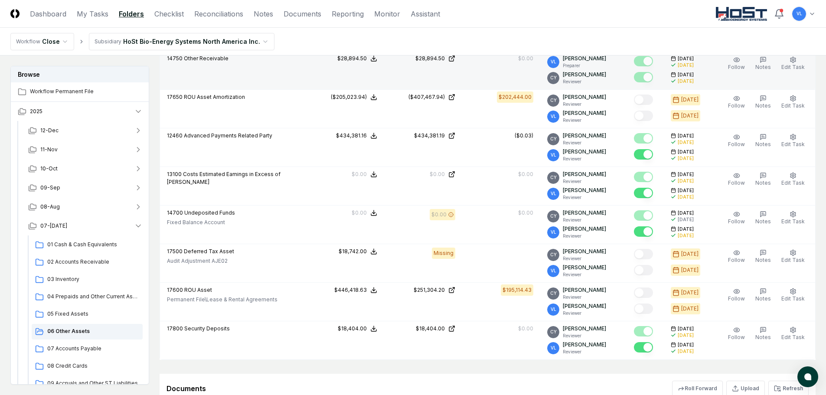
scroll to position [134, 0]
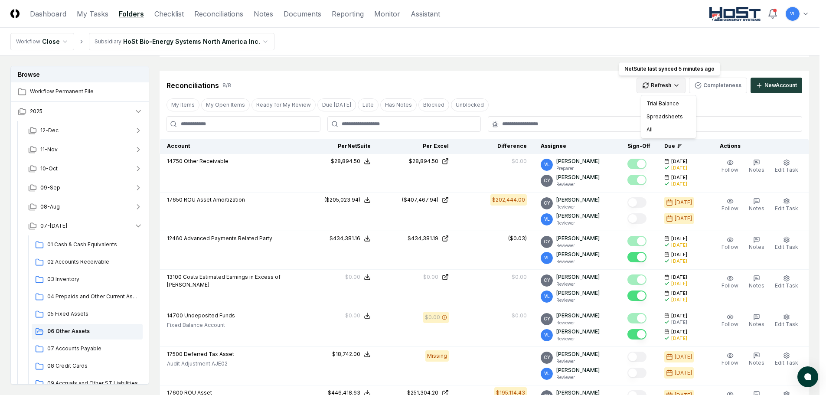
click at [668, 87] on html "CloseCore Dashboard My Tasks Folders Checklist Reconciliations Notes Documents …" at bounding box center [413, 286] width 826 height 841
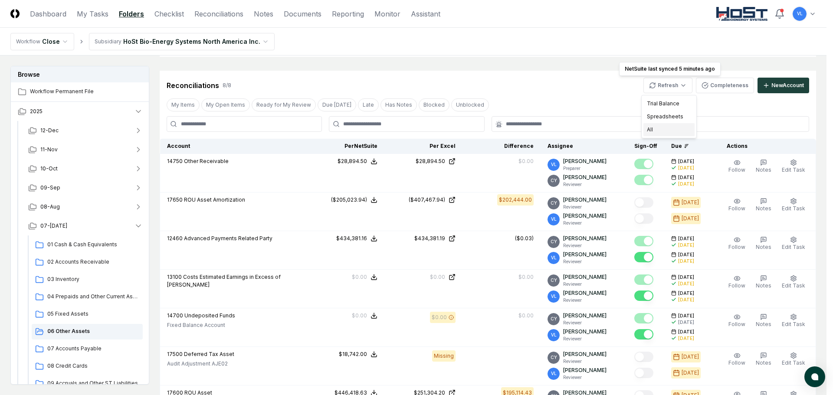
click at [674, 126] on div "All" at bounding box center [668, 129] width 51 height 13
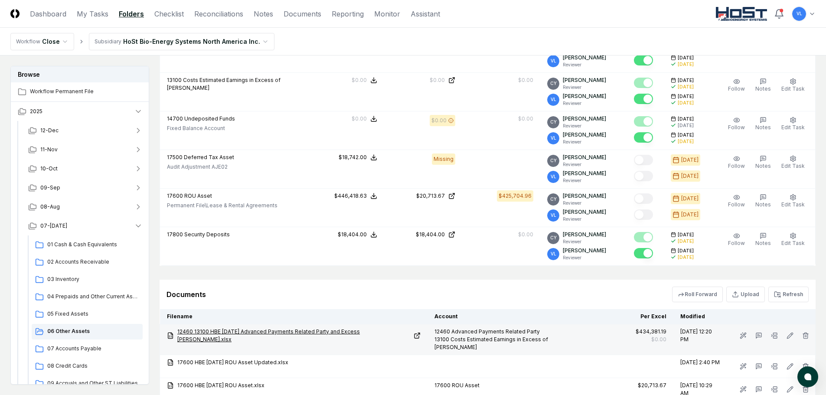
scroll to position [438, 0]
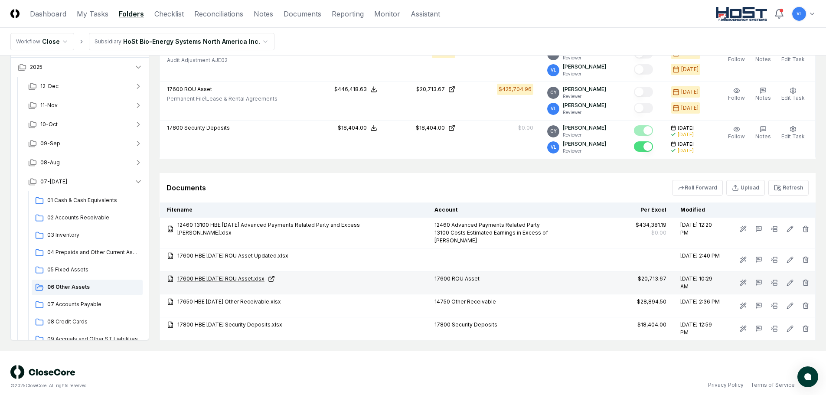
click at [274, 276] on icon at bounding box center [272, 277] width 3 height 3
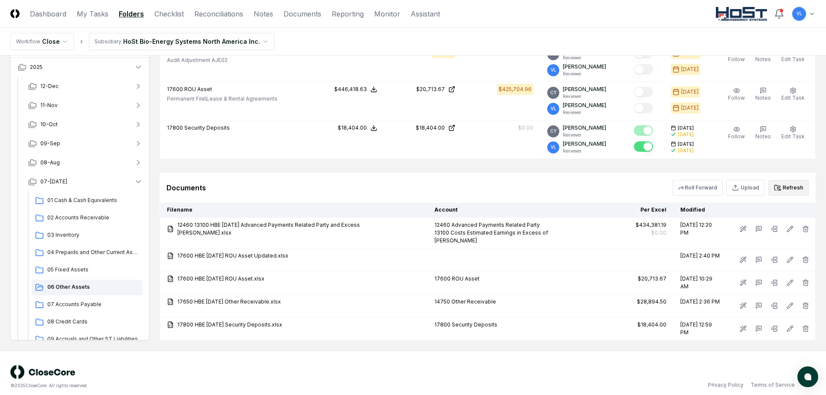
click at [786, 185] on button "Refresh" at bounding box center [789, 188] width 40 height 16
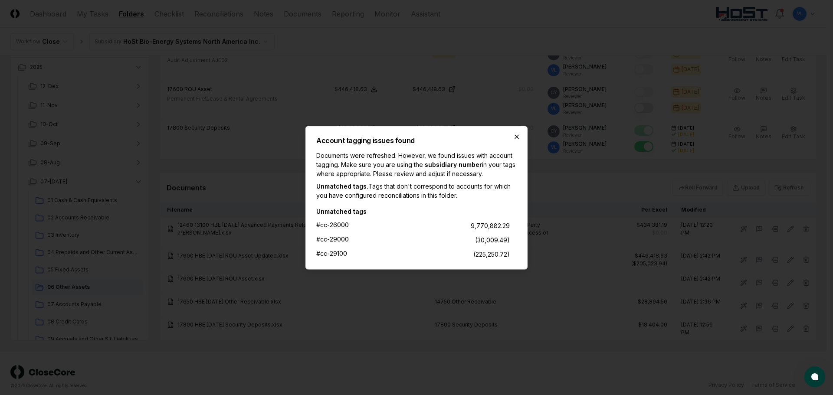
click at [516, 138] on icon "button" at bounding box center [516, 136] width 7 height 7
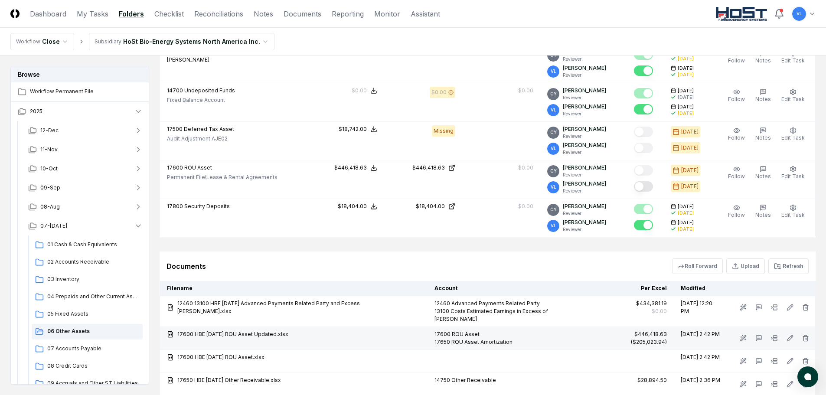
scroll to position [265, 0]
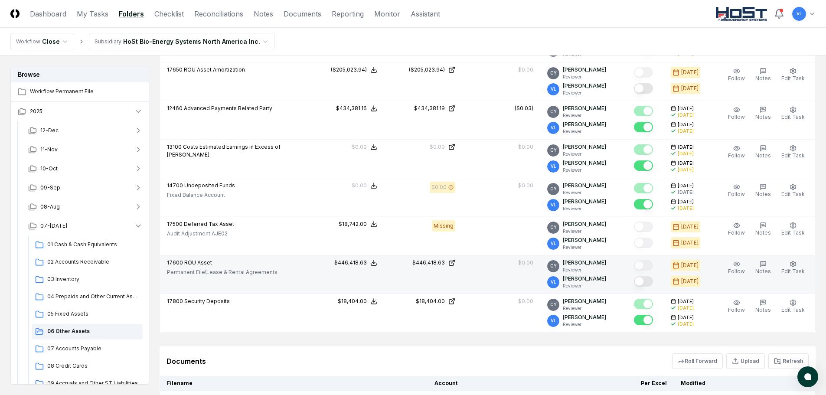
click at [649, 284] on button "Mark complete" at bounding box center [643, 281] width 19 height 10
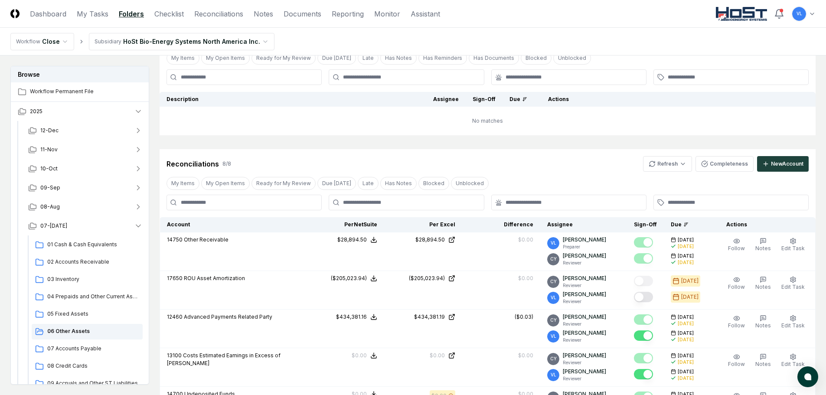
scroll to position [48, 0]
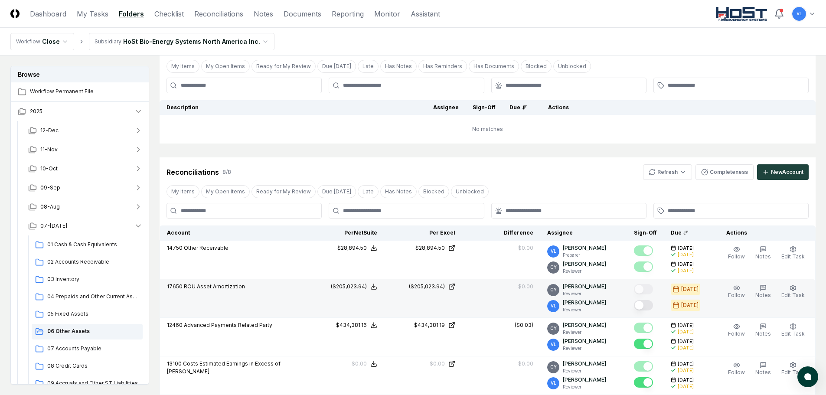
click at [651, 306] on button "Mark complete" at bounding box center [643, 305] width 19 height 10
click at [222, 17] on link "Reconciliations" at bounding box center [218, 14] width 49 height 10
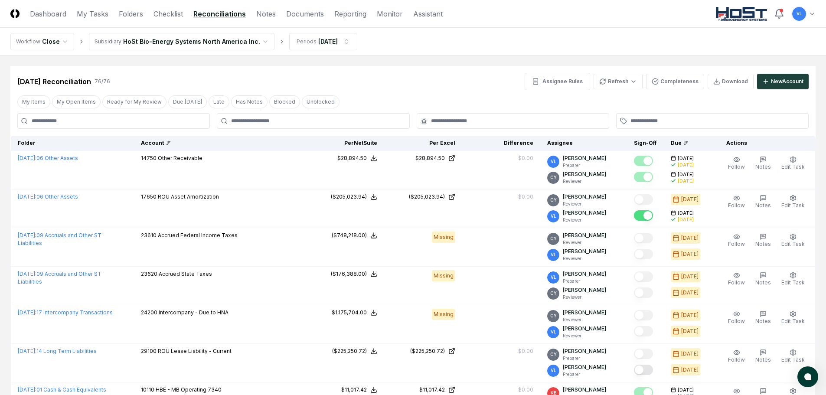
click at [180, 144] on div "Account" at bounding box center [220, 143] width 158 height 8
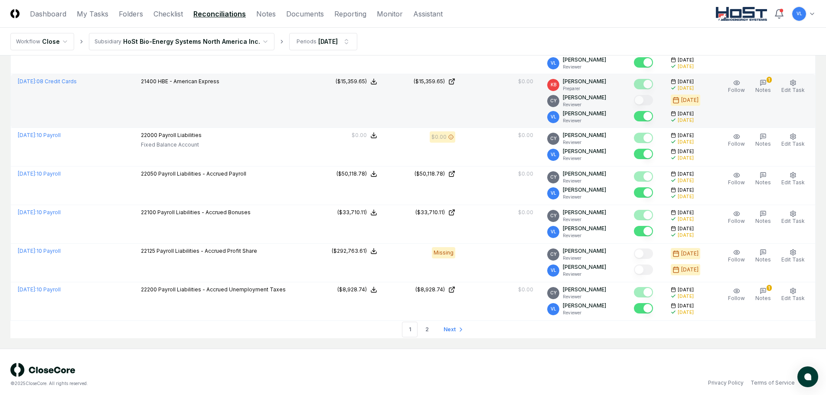
scroll to position [1876, 0]
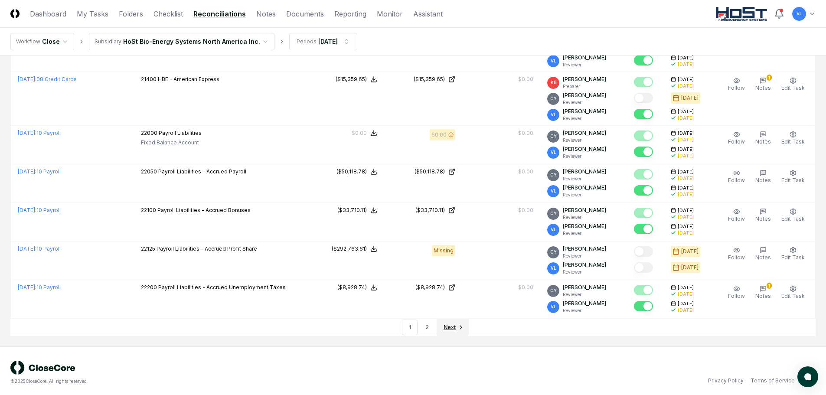
click at [456, 324] on link "Next" at bounding box center [453, 327] width 32 height 17
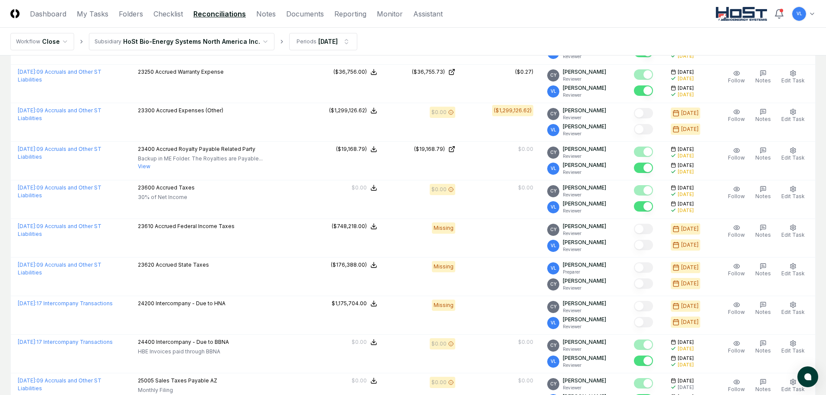
scroll to position [347, 0]
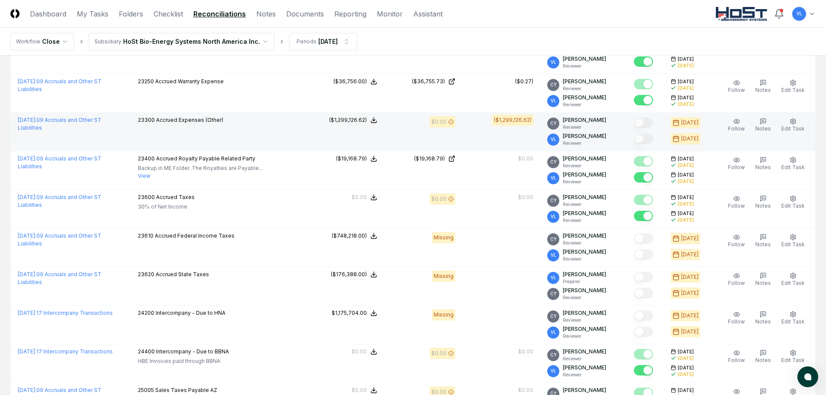
drag, startPoint x: 120, startPoint y: 121, endPoint x: 198, endPoint y: 144, distance: 81.7
click at [102, 121] on link "[DATE] : 09 Accruals and Other ST Liabilities" at bounding box center [60, 124] width 84 height 14
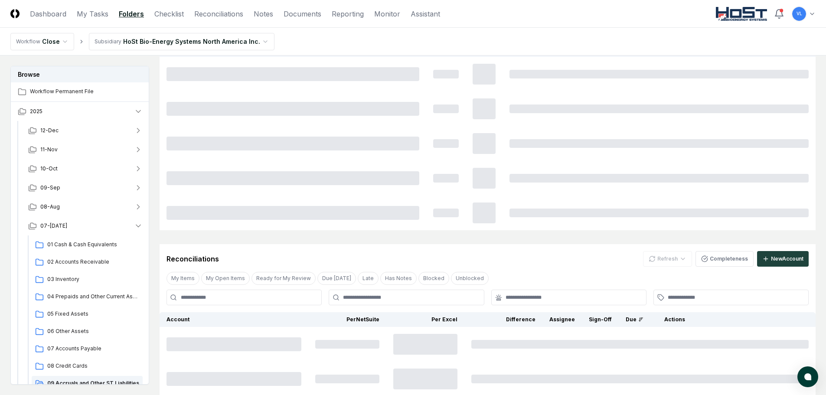
scroll to position [130, 0]
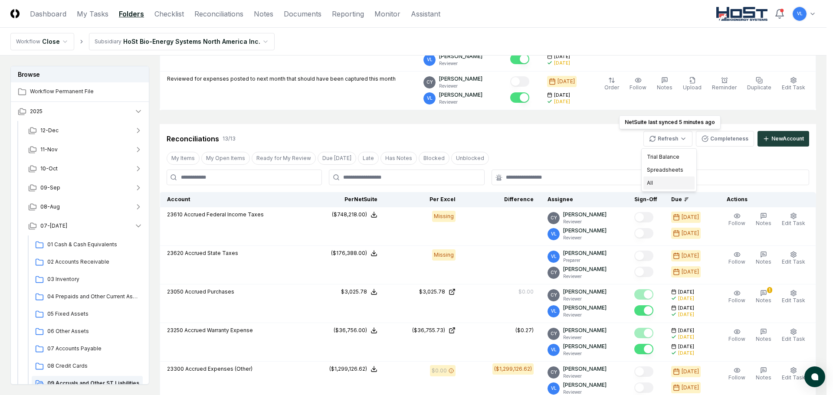
click at [666, 188] on div "All" at bounding box center [668, 183] width 51 height 13
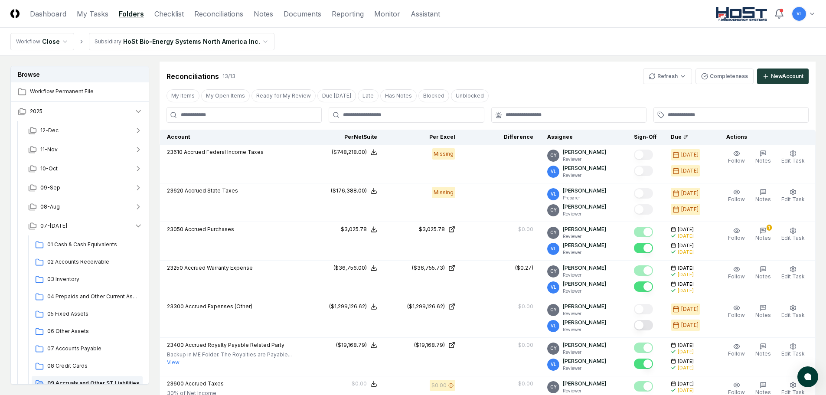
scroll to position [87, 0]
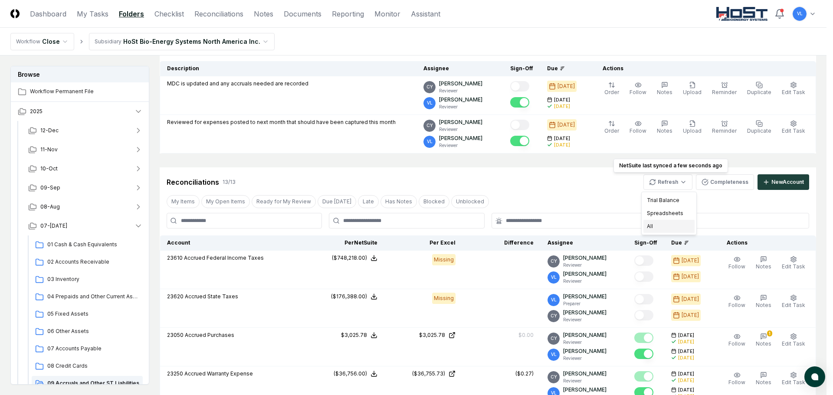
click at [666, 230] on div "All" at bounding box center [668, 226] width 51 height 13
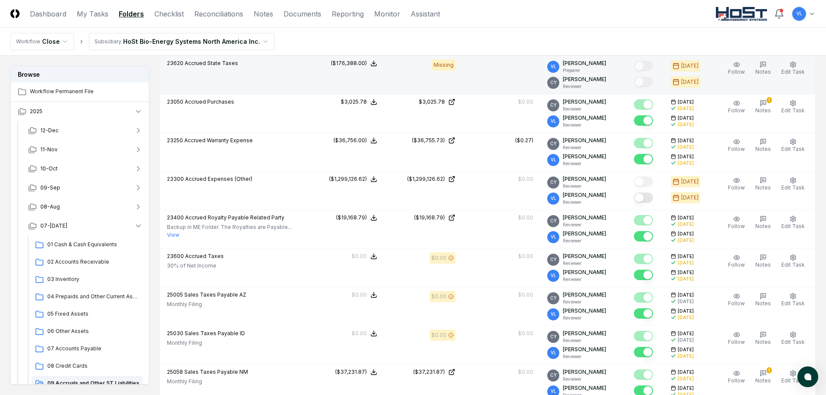
scroll to position [347, 0]
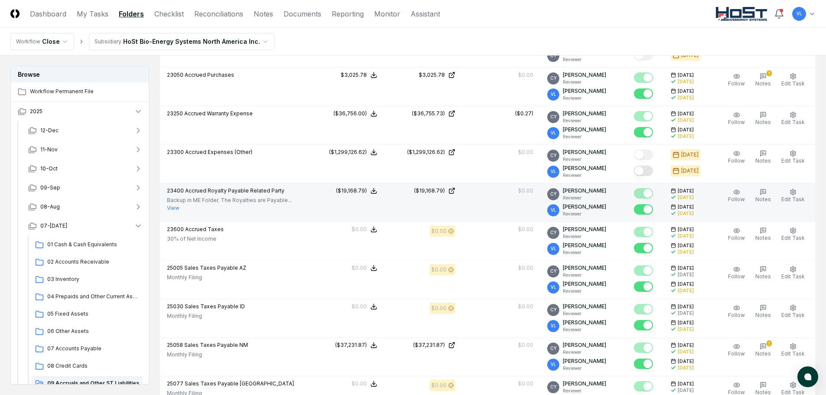
click at [649, 171] on button "Mark complete" at bounding box center [643, 171] width 19 height 10
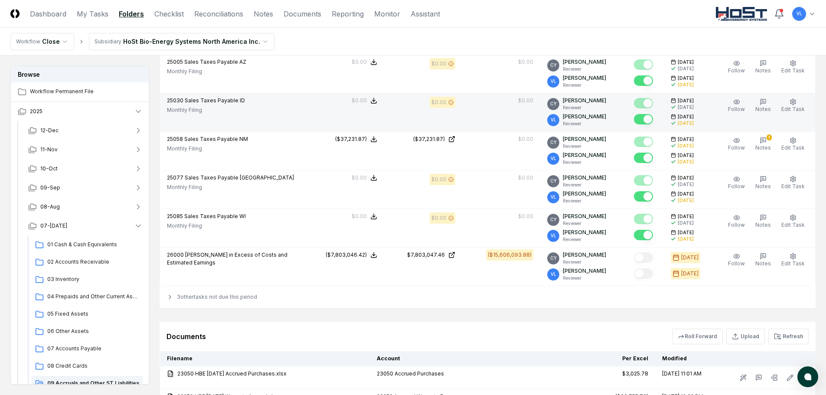
scroll to position [564, 0]
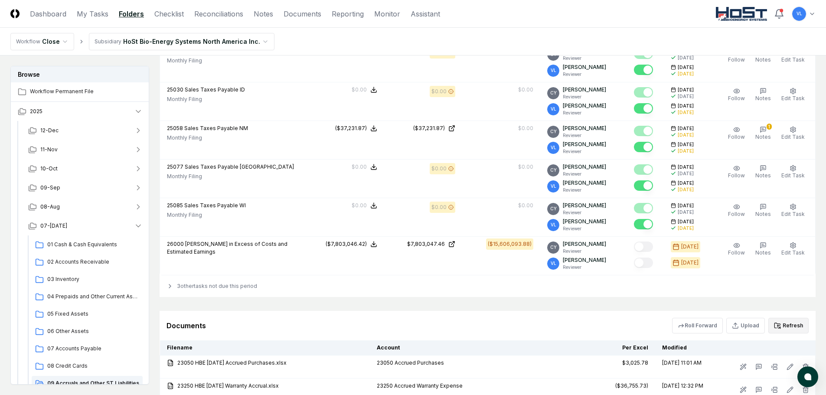
drag, startPoint x: 790, startPoint y: 326, endPoint x: 788, endPoint y: 335, distance: 9.2
click at [790, 326] on button "Refresh" at bounding box center [789, 326] width 40 height 16
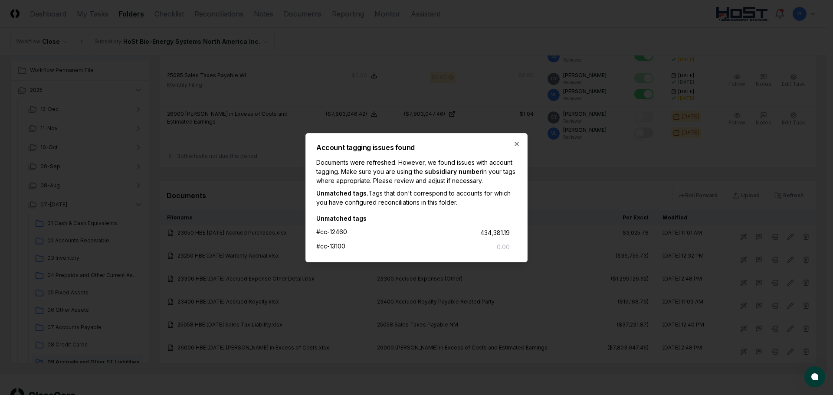
click at [521, 146] on div "Account tagging issues found Documents were refreshed. However, we found issues…" at bounding box center [416, 197] width 222 height 129
click at [518, 143] on icon "button" at bounding box center [516, 144] width 7 height 7
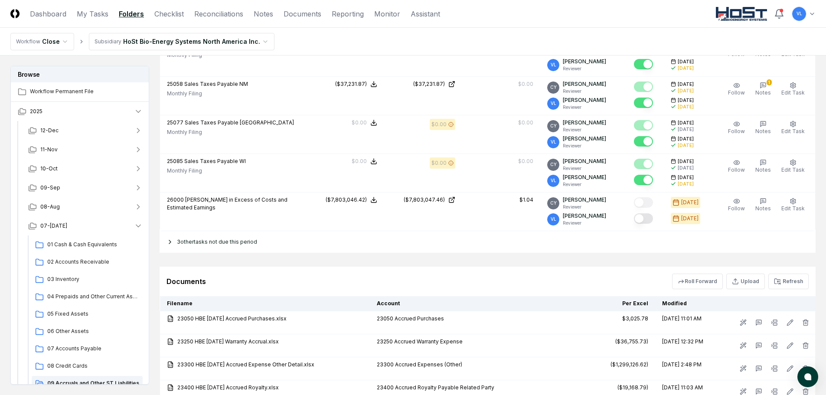
scroll to position [607, 0]
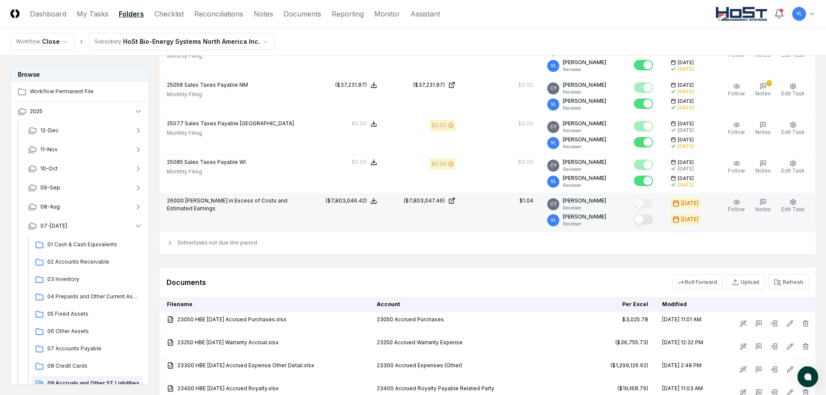
click at [650, 221] on button "Mark complete" at bounding box center [643, 219] width 19 height 10
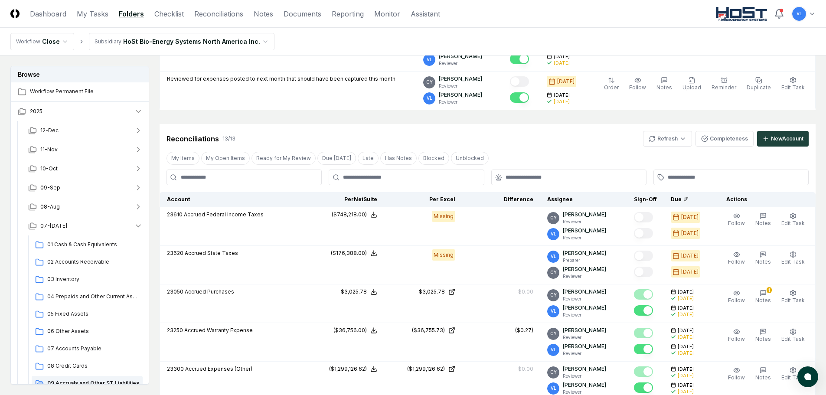
scroll to position [0, 0]
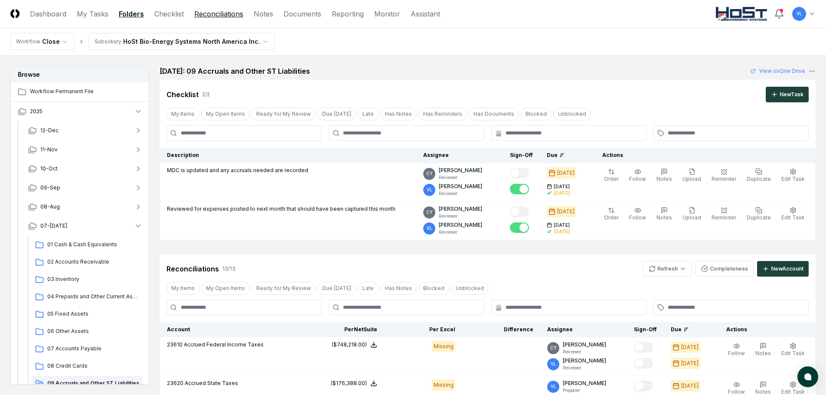
click at [214, 13] on link "Reconciliations" at bounding box center [218, 14] width 49 height 10
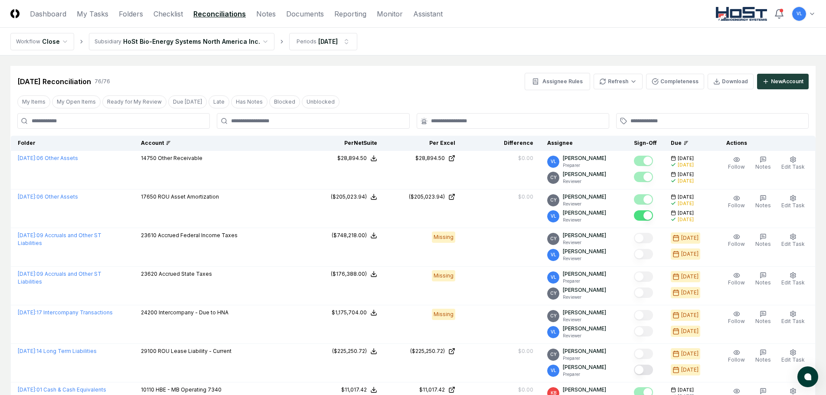
click at [171, 144] on icon at bounding box center [168, 143] width 5 height 5
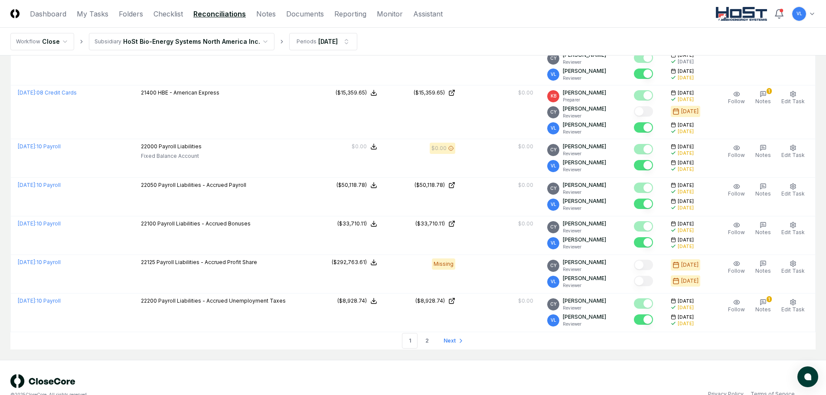
scroll to position [1876, 0]
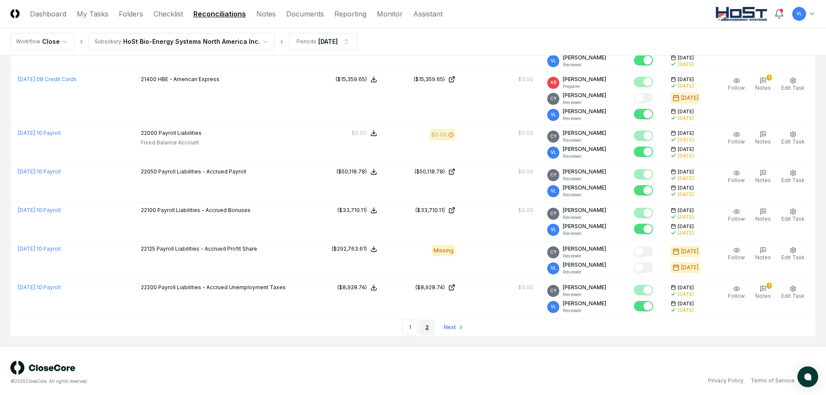
click at [432, 323] on link "2" at bounding box center [428, 328] width 16 height 16
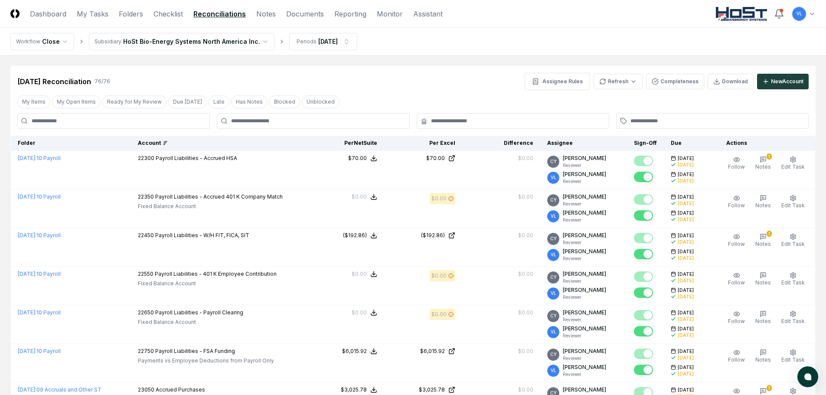
click at [128, 14] on link "Folders" at bounding box center [131, 14] width 24 height 10
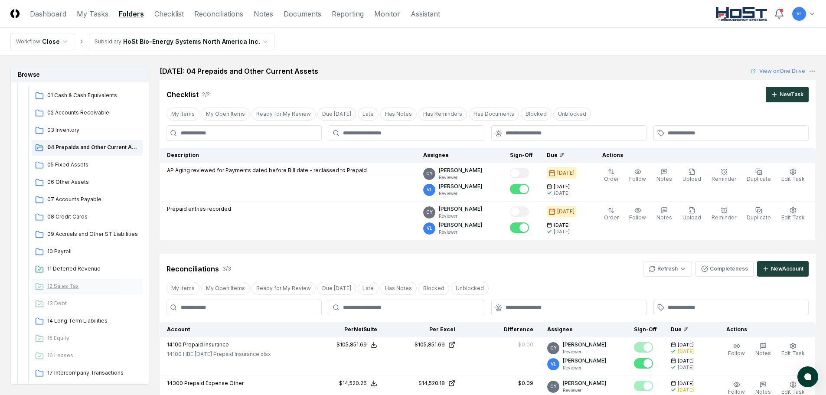
scroll to position [174, 0]
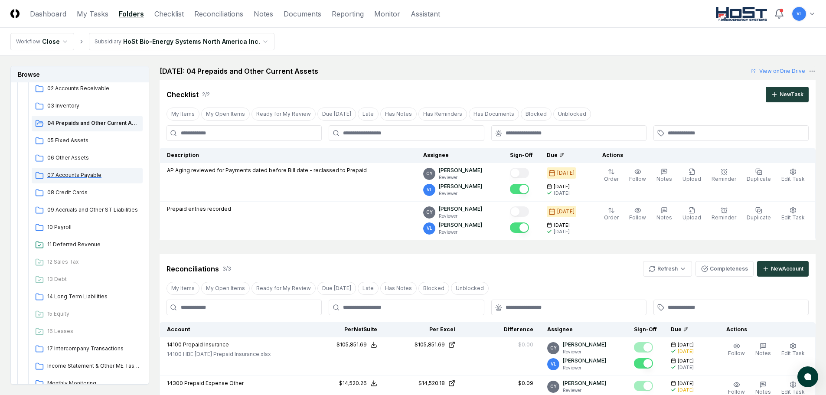
click at [83, 174] on span "07 Accounts Payable" at bounding box center [93, 175] width 92 height 8
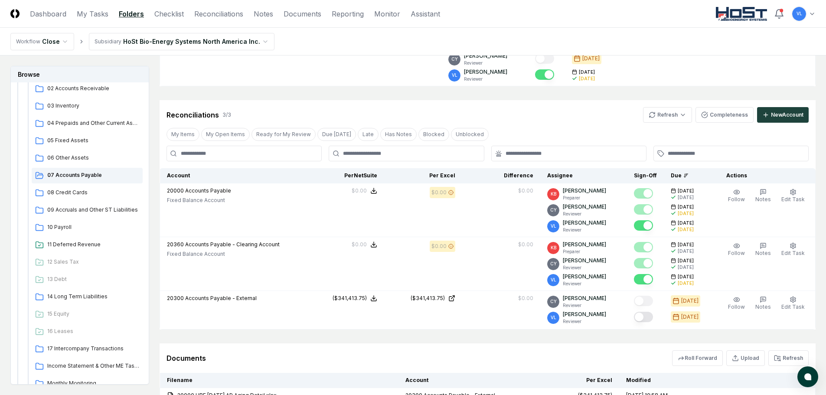
scroll to position [217, 0]
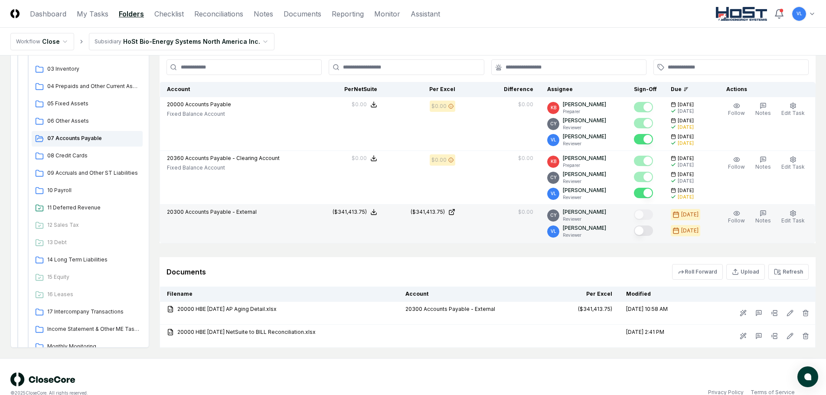
click at [651, 232] on button "Mark complete" at bounding box center [643, 231] width 19 height 10
drag, startPoint x: 216, startPoint y: 15, endPoint x: 280, endPoint y: 66, distance: 82.1
click at [216, 15] on link "Reconciliations" at bounding box center [218, 14] width 49 height 10
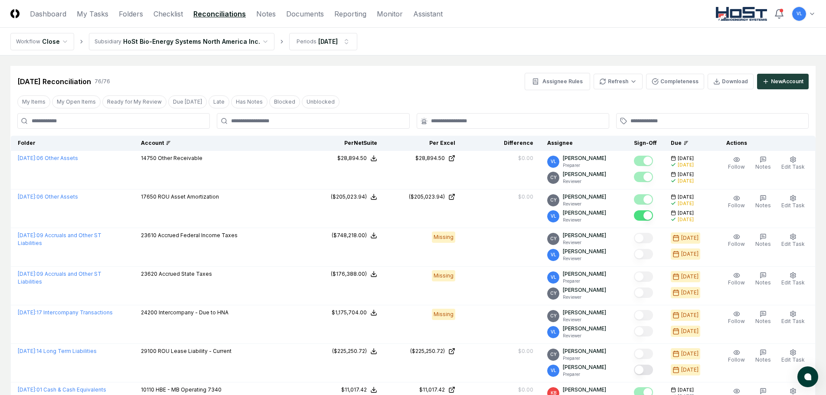
click at [171, 143] on icon at bounding box center [168, 143] width 5 height 5
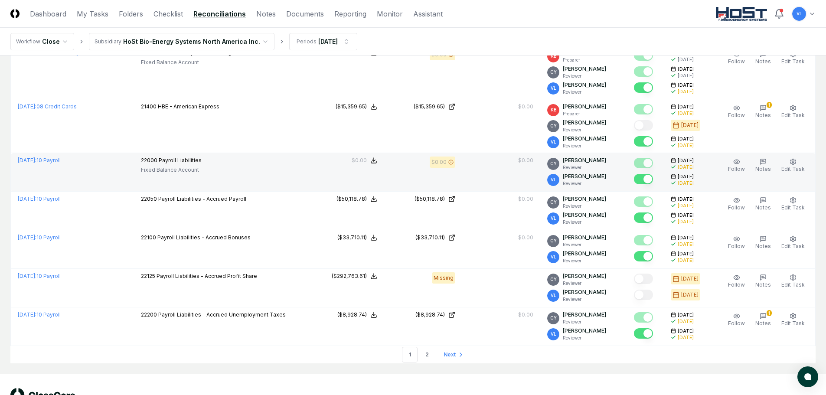
scroll to position [1876, 0]
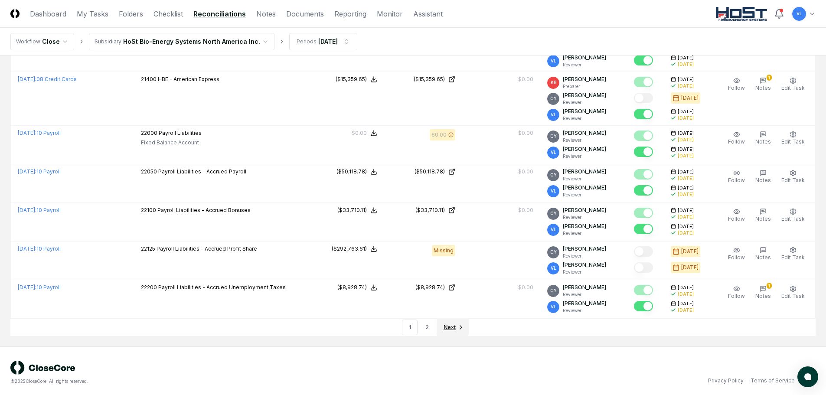
click at [447, 326] on span "Next" at bounding box center [450, 328] width 12 height 8
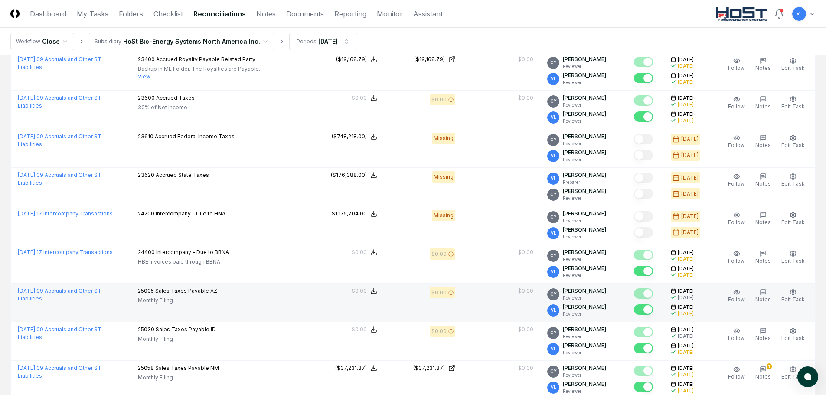
scroll to position [449, 0]
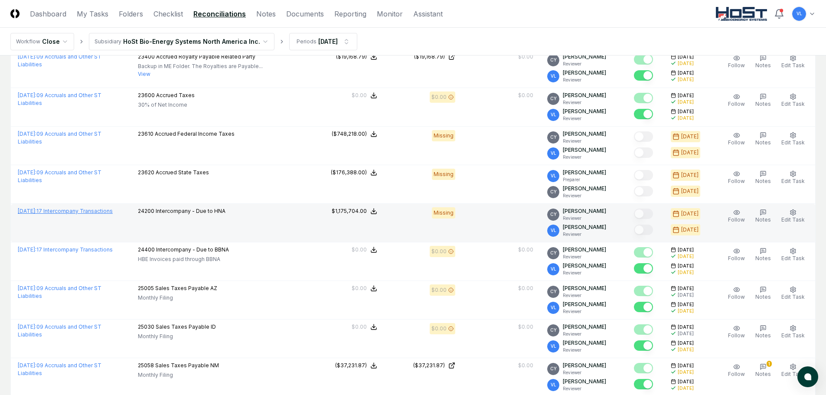
click at [92, 211] on link "[DATE] : 17 Intercompany Transactions" at bounding box center [65, 211] width 95 height 7
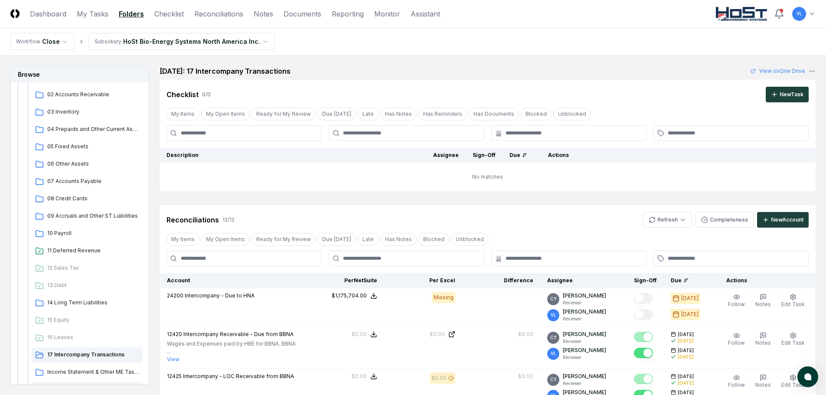
scroll to position [260, 0]
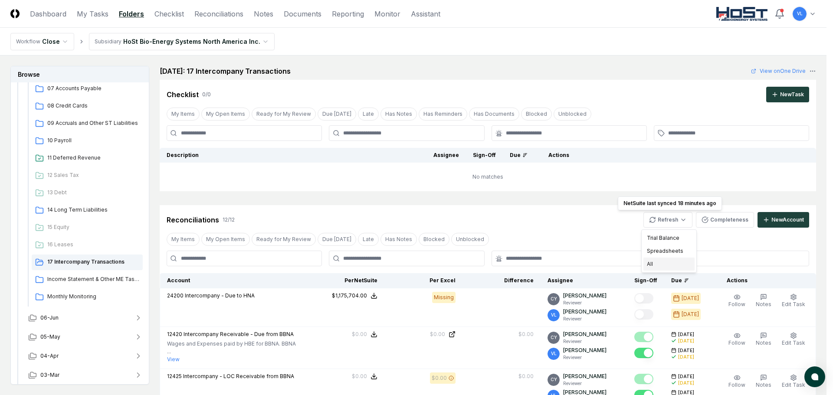
click at [662, 264] on div "All" at bounding box center [668, 264] width 51 height 13
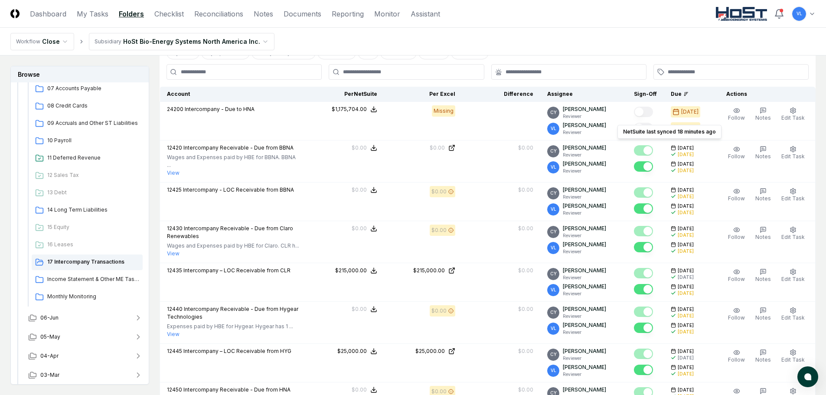
scroll to position [217, 0]
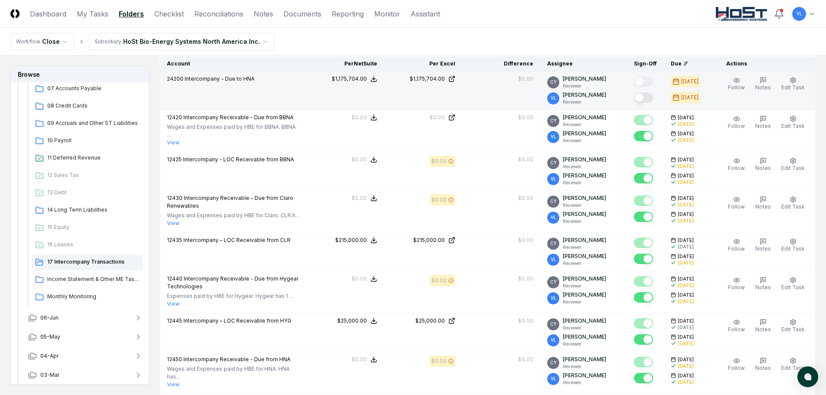
click at [651, 98] on button "Mark complete" at bounding box center [643, 97] width 19 height 10
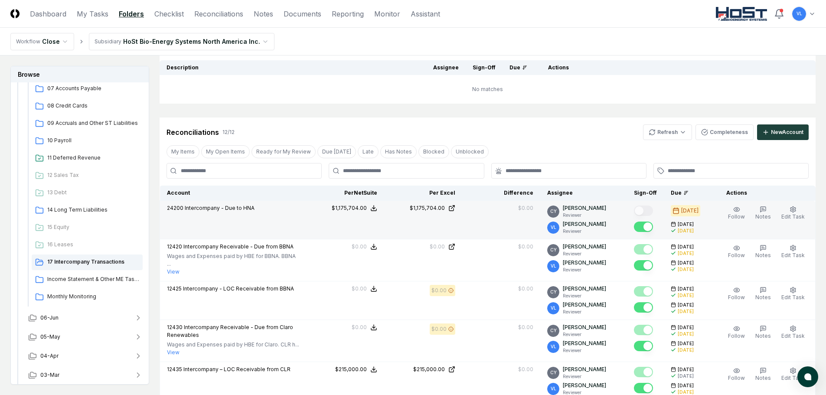
scroll to position [87, 0]
drag, startPoint x: 214, startPoint y: 17, endPoint x: 226, endPoint y: 28, distance: 16.6
click at [214, 17] on link "Reconciliations" at bounding box center [218, 14] width 49 height 10
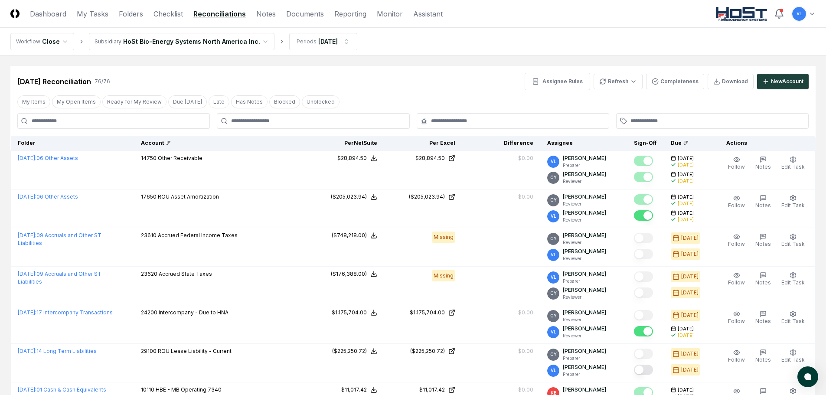
click at [170, 141] on icon at bounding box center [169, 141] width 2 height 0
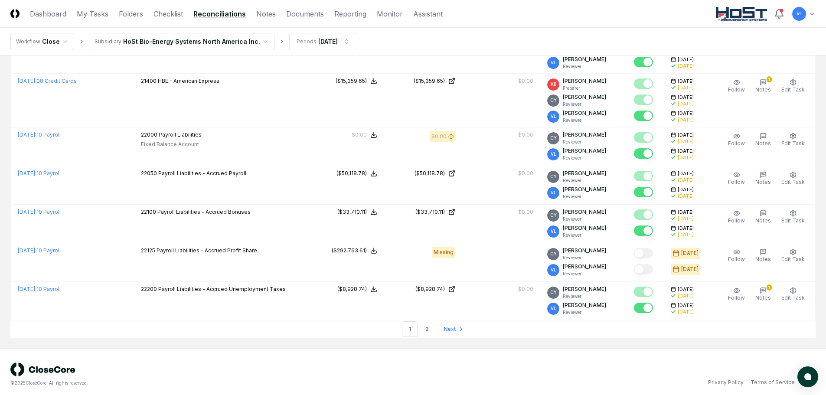
scroll to position [1876, 0]
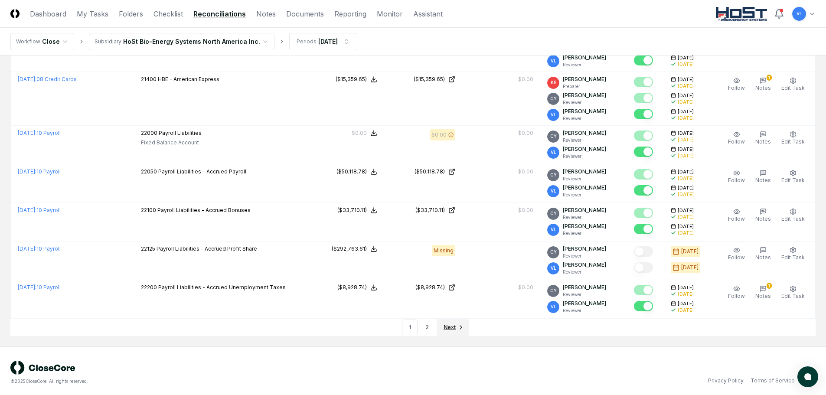
click at [454, 324] on span "Next" at bounding box center [450, 328] width 12 height 8
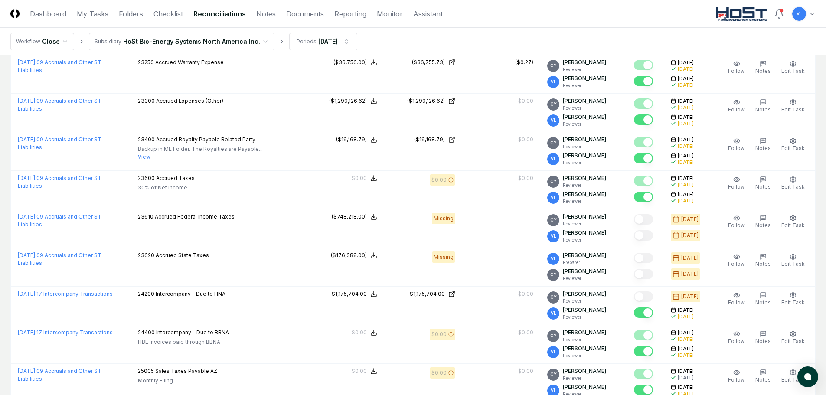
scroll to position [362, 0]
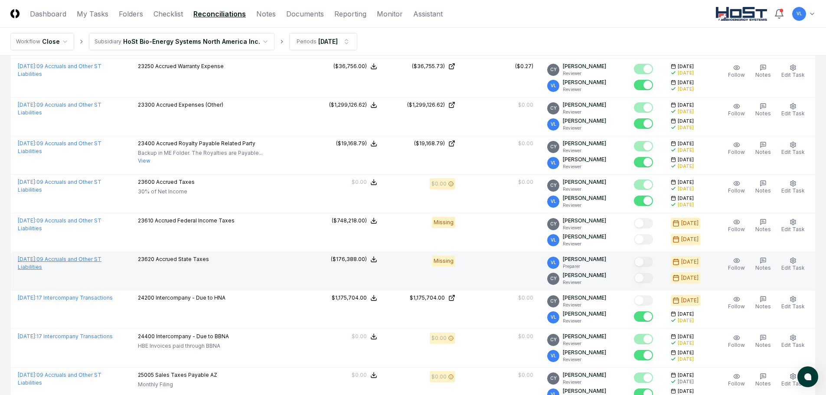
click at [100, 261] on link "[DATE] : 09 Accruals and Other ST Liabilities" at bounding box center [60, 263] width 84 height 14
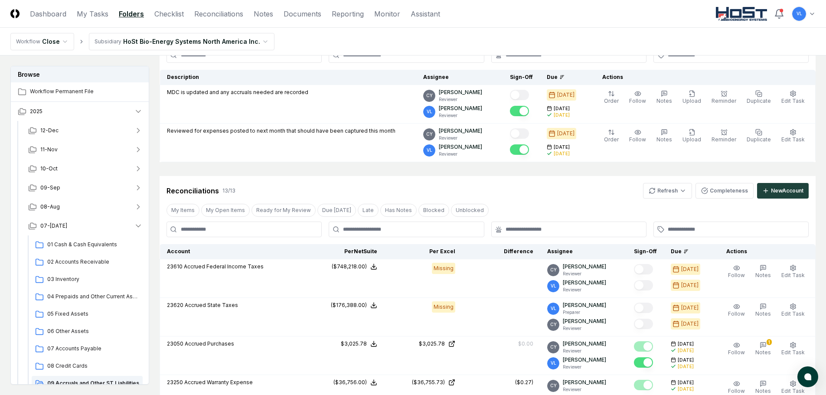
scroll to position [87, 0]
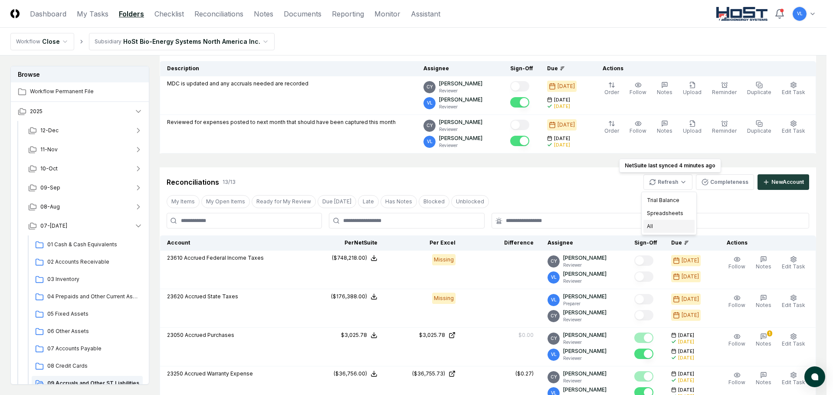
click at [669, 225] on div "All" at bounding box center [668, 226] width 51 height 13
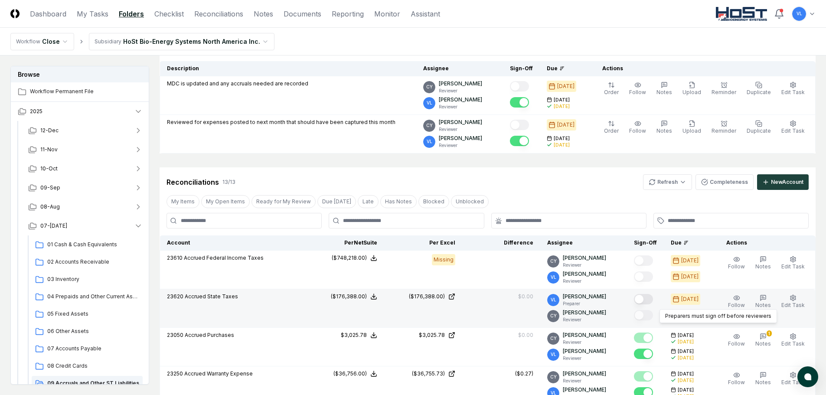
click at [646, 300] on button "Mark complete" at bounding box center [643, 299] width 19 height 10
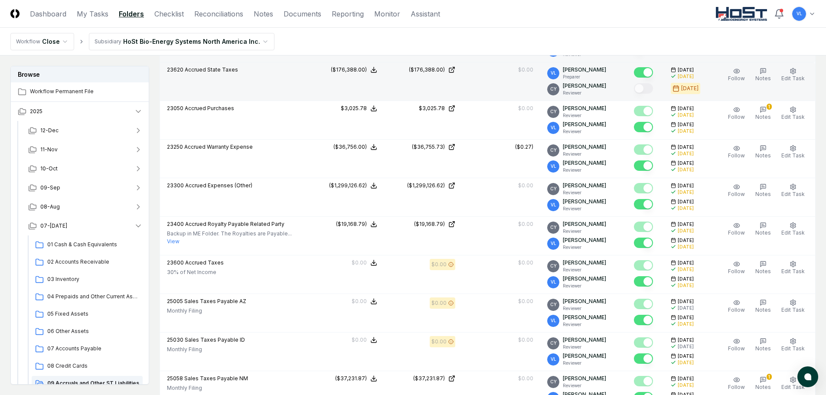
scroll to position [271, 0]
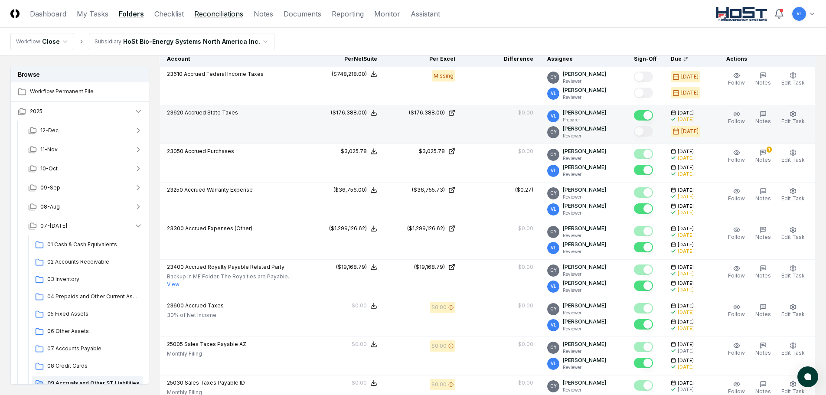
click at [218, 15] on link "Reconciliations" at bounding box center [218, 14] width 49 height 10
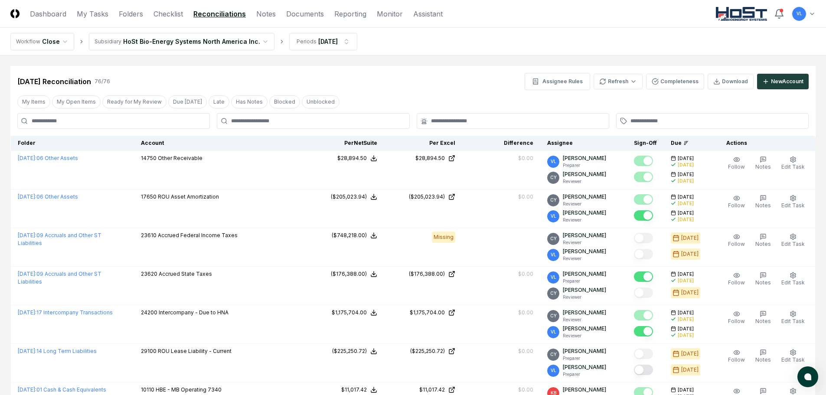
click at [213, 14] on link "Reconciliations" at bounding box center [219, 14] width 52 height 10
click at [177, 142] on div "Account" at bounding box center [220, 143] width 158 height 8
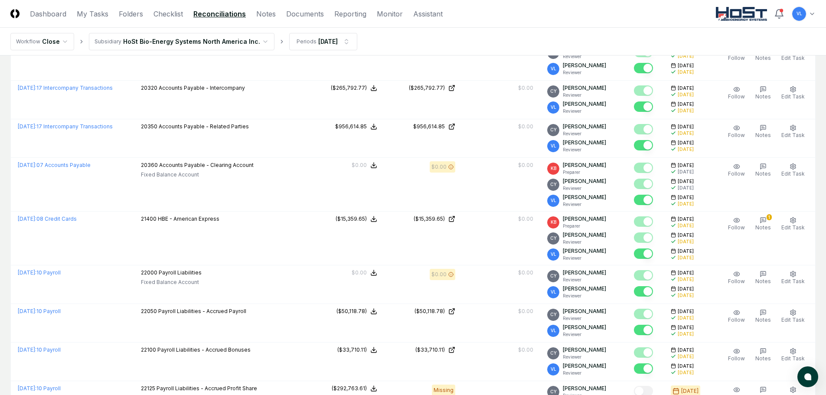
scroll to position [1876, 0]
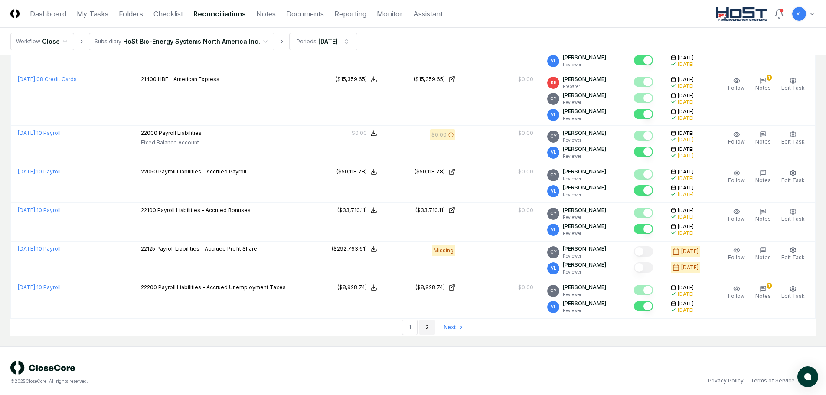
click at [425, 320] on link "2" at bounding box center [428, 328] width 16 height 16
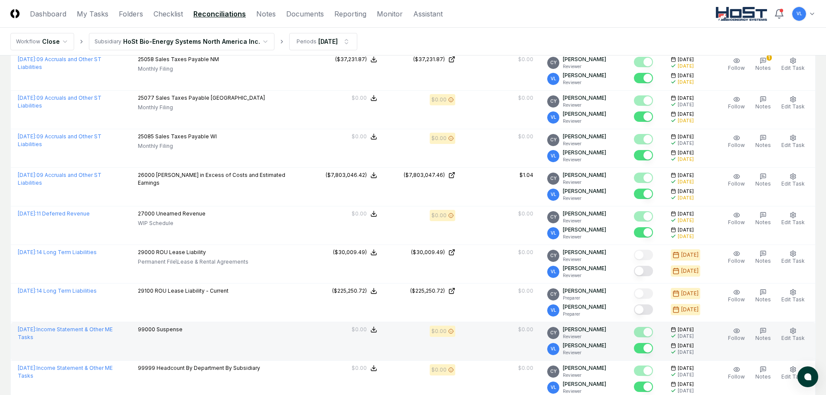
scroll to position [753, 0]
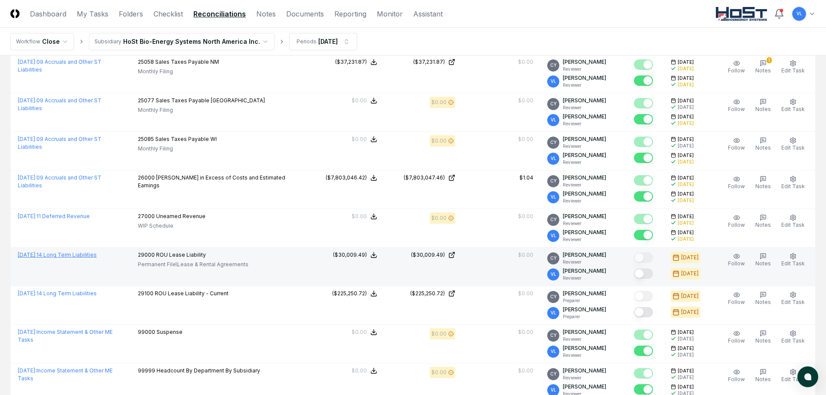
click at [97, 255] on link "[DATE] : 14 Long Term Liabilities" at bounding box center [57, 255] width 79 height 7
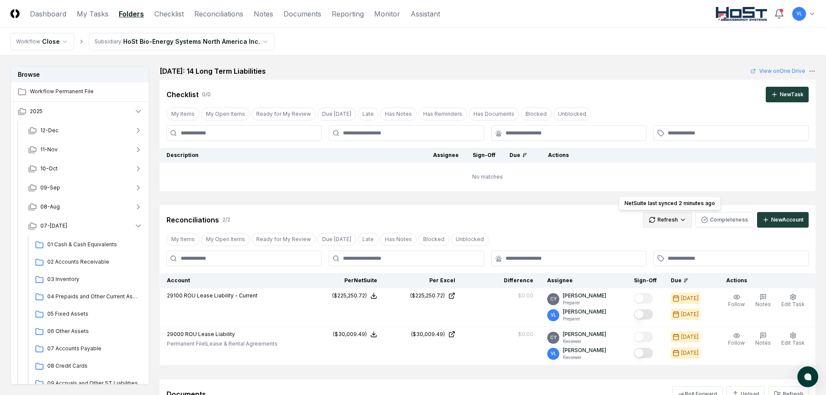
click at [678, 217] on html "CloseCore Dashboard My Tasks Folders Checklist Reconciliations Notes Documents …" at bounding box center [413, 266] width 826 height 533
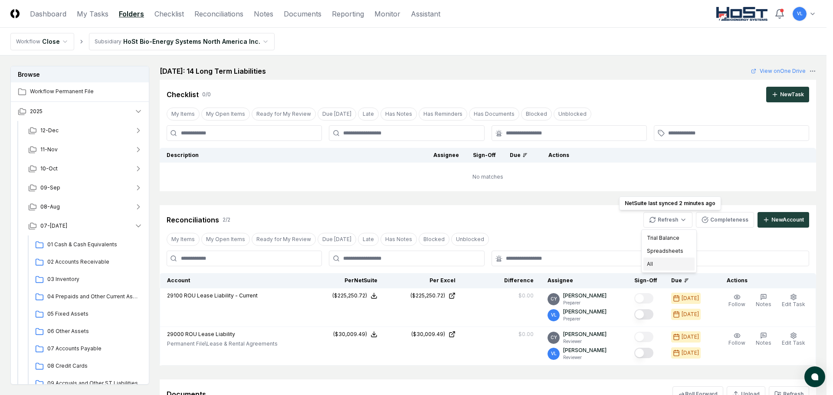
click at [673, 263] on div "All" at bounding box center [668, 264] width 51 height 13
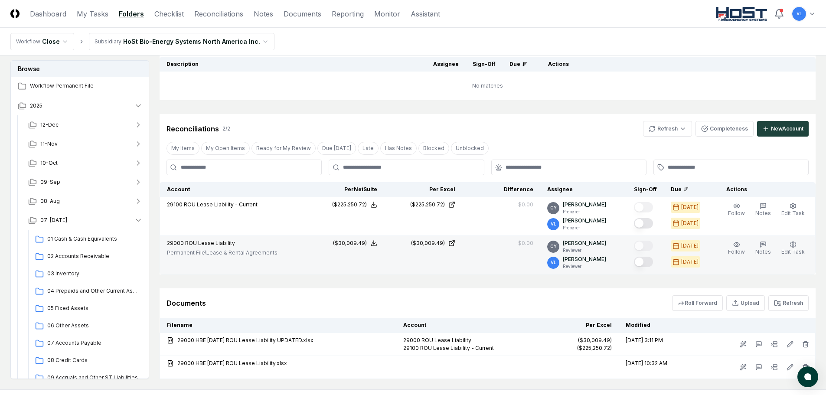
scroll to position [138, 0]
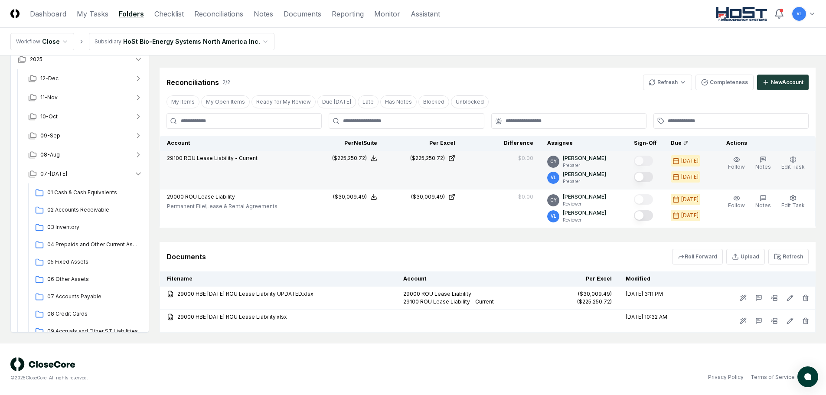
click at [648, 179] on button "Mark complete" at bounding box center [643, 177] width 19 height 10
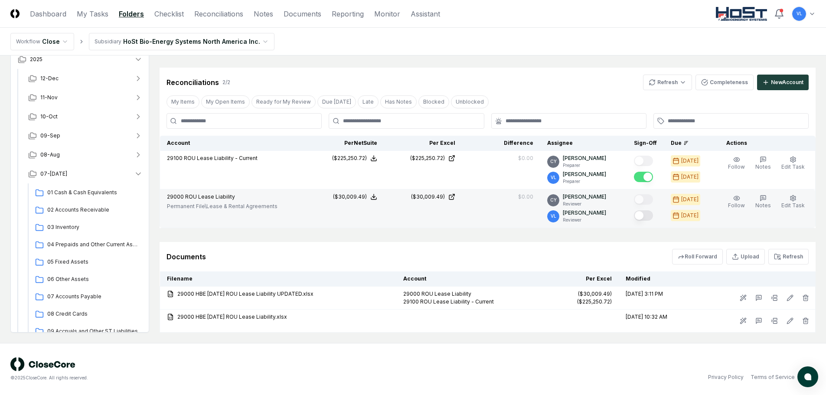
click at [649, 216] on button "Mark complete" at bounding box center [643, 215] width 19 height 10
click at [229, 16] on link "Reconciliations" at bounding box center [218, 14] width 49 height 10
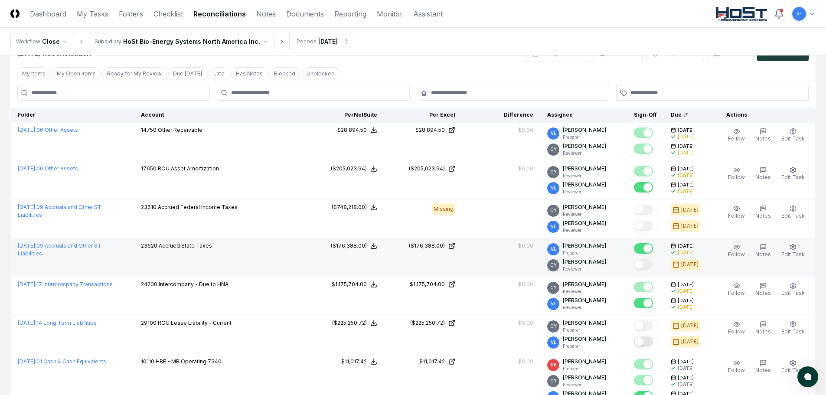
scroll to position [43, 0]
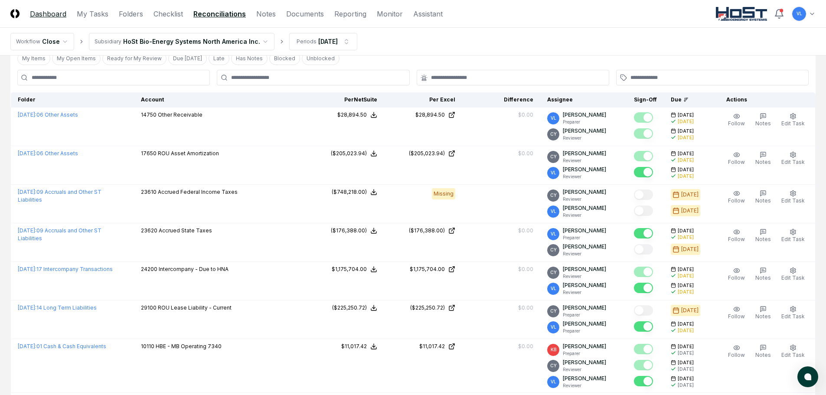
click at [54, 15] on link "Dashboard" at bounding box center [48, 14] width 36 height 10
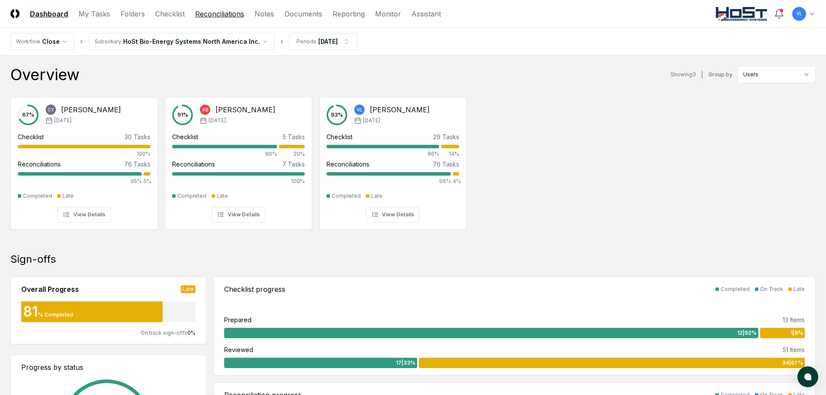
click at [208, 11] on link "Reconciliations" at bounding box center [219, 14] width 49 height 10
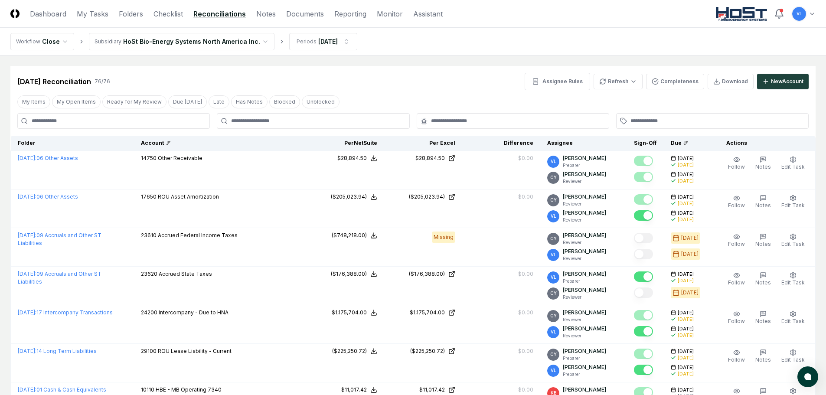
click at [177, 143] on div "Account" at bounding box center [220, 143] width 158 height 8
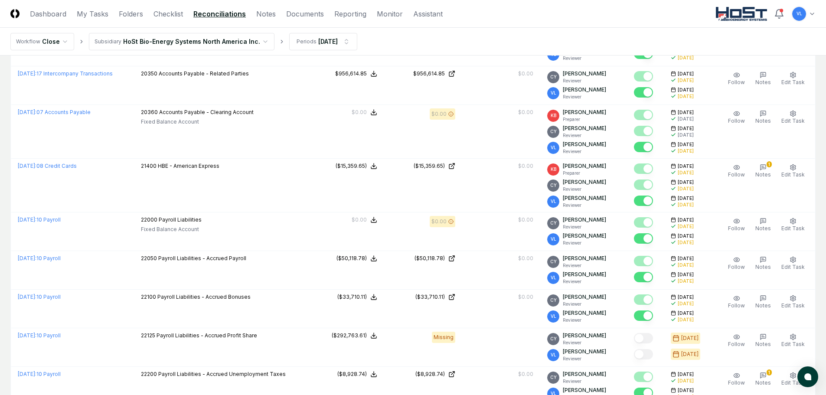
scroll to position [1876, 0]
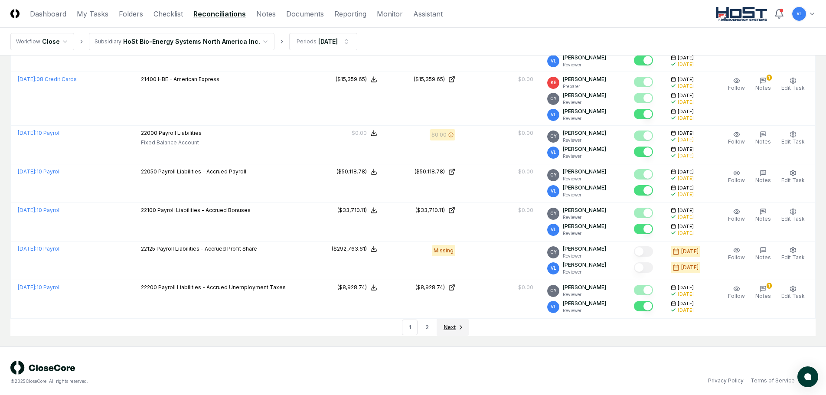
click at [458, 325] on icon "Go to next page" at bounding box center [461, 327] width 7 height 7
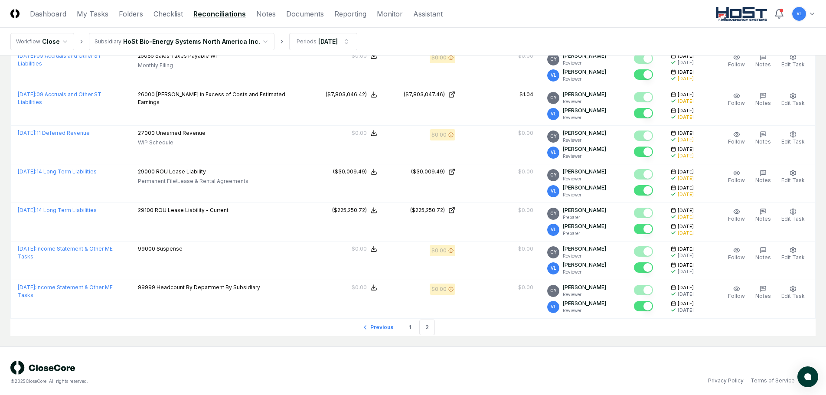
scroll to position [840, 0]
